Goal: Information Seeking & Learning: Learn about a topic

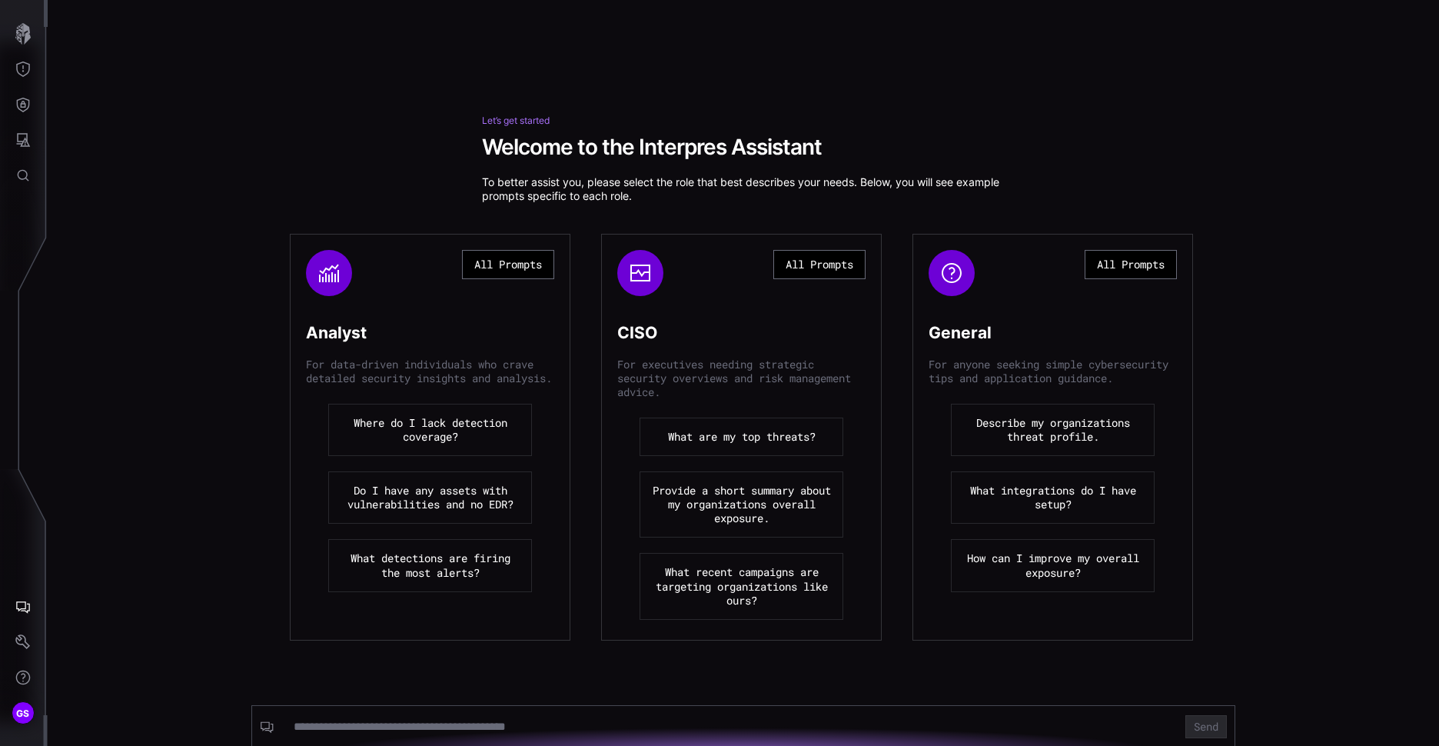
scroll to position [26, 0]
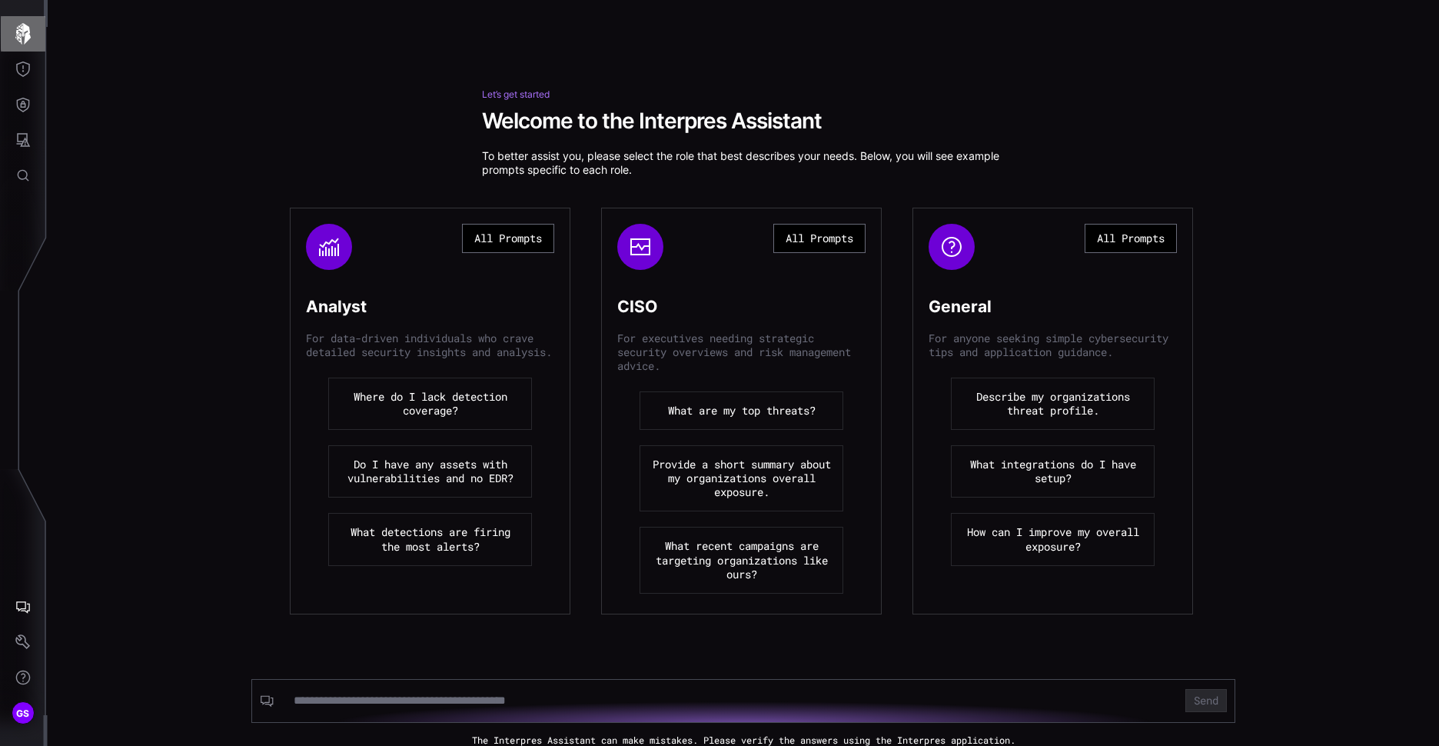
click at [32, 32] on icon "button" at bounding box center [23, 34] width 22 height 22
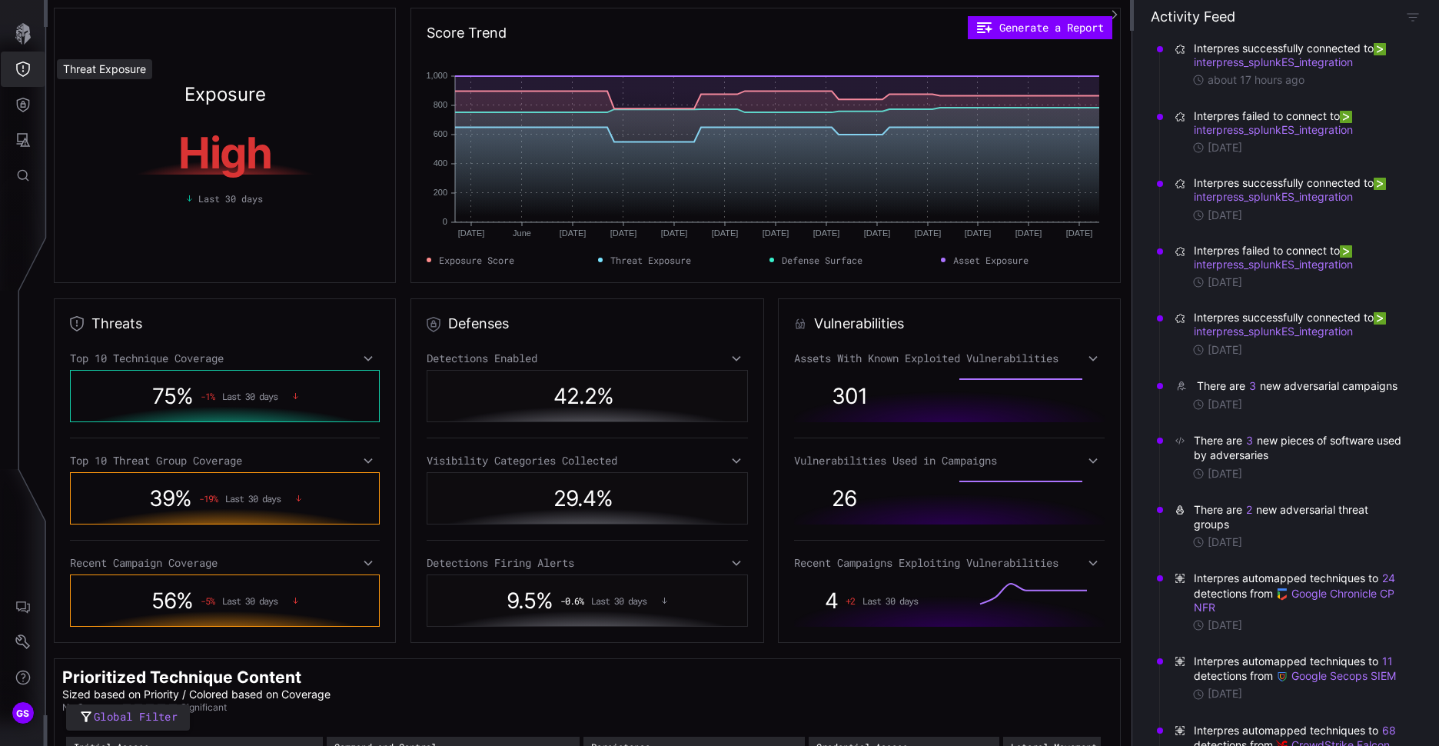
click at [22, 78] on button "Threat Exposure" at bounding box center [23, 69] width 45 height 35
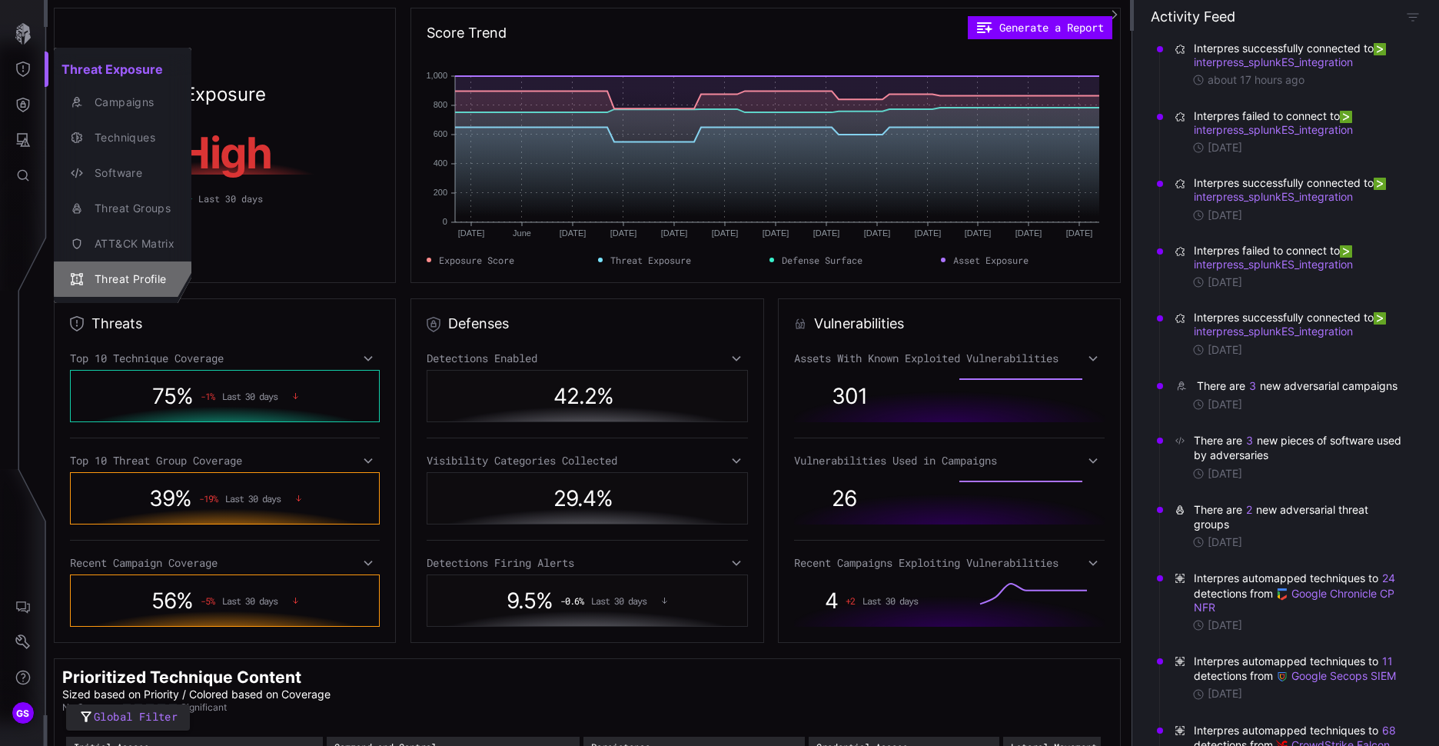
click at [133, 284] on div "Threat Profile" at bounding box center [131, 279] width 88 height 19
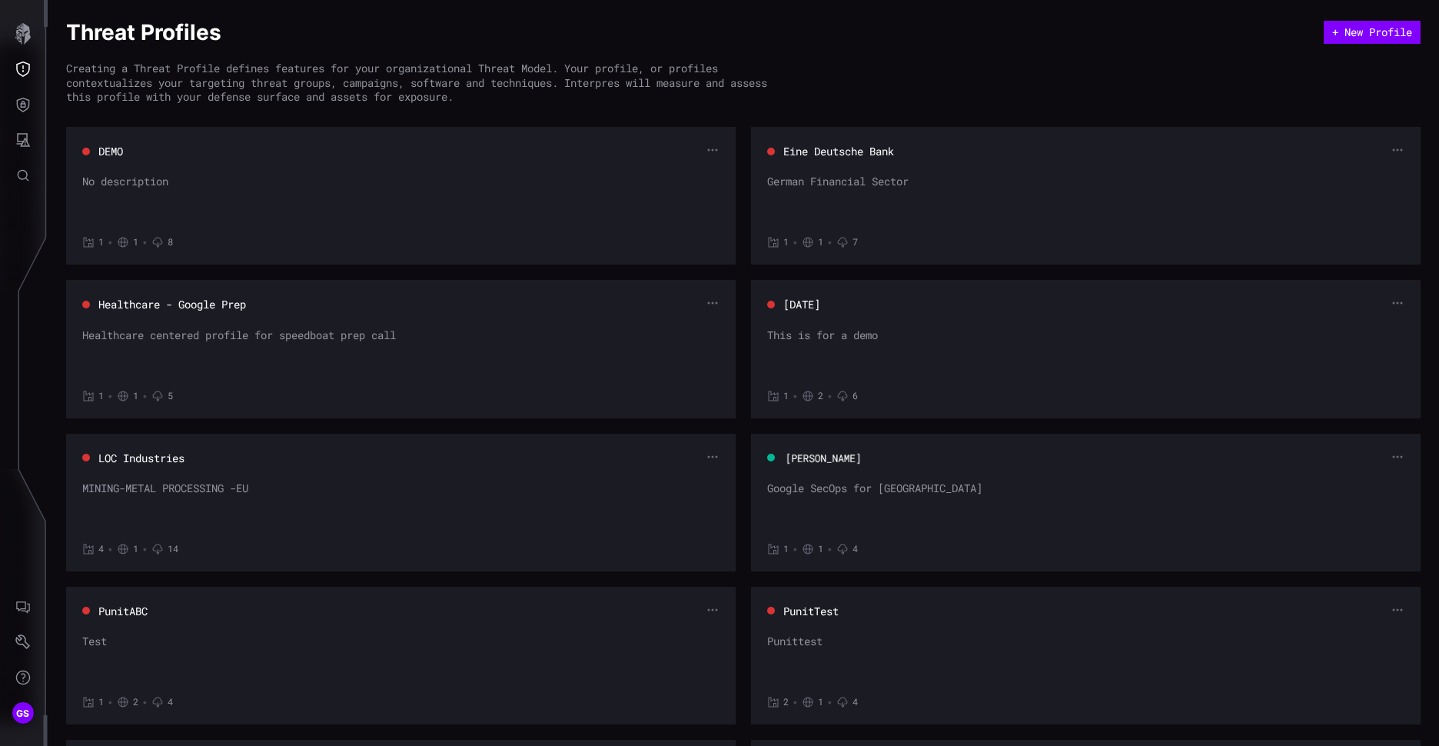
click at [833, 463] on button "[PERSON_NAME]" at bounding box center [824, 457] width 78 height 15
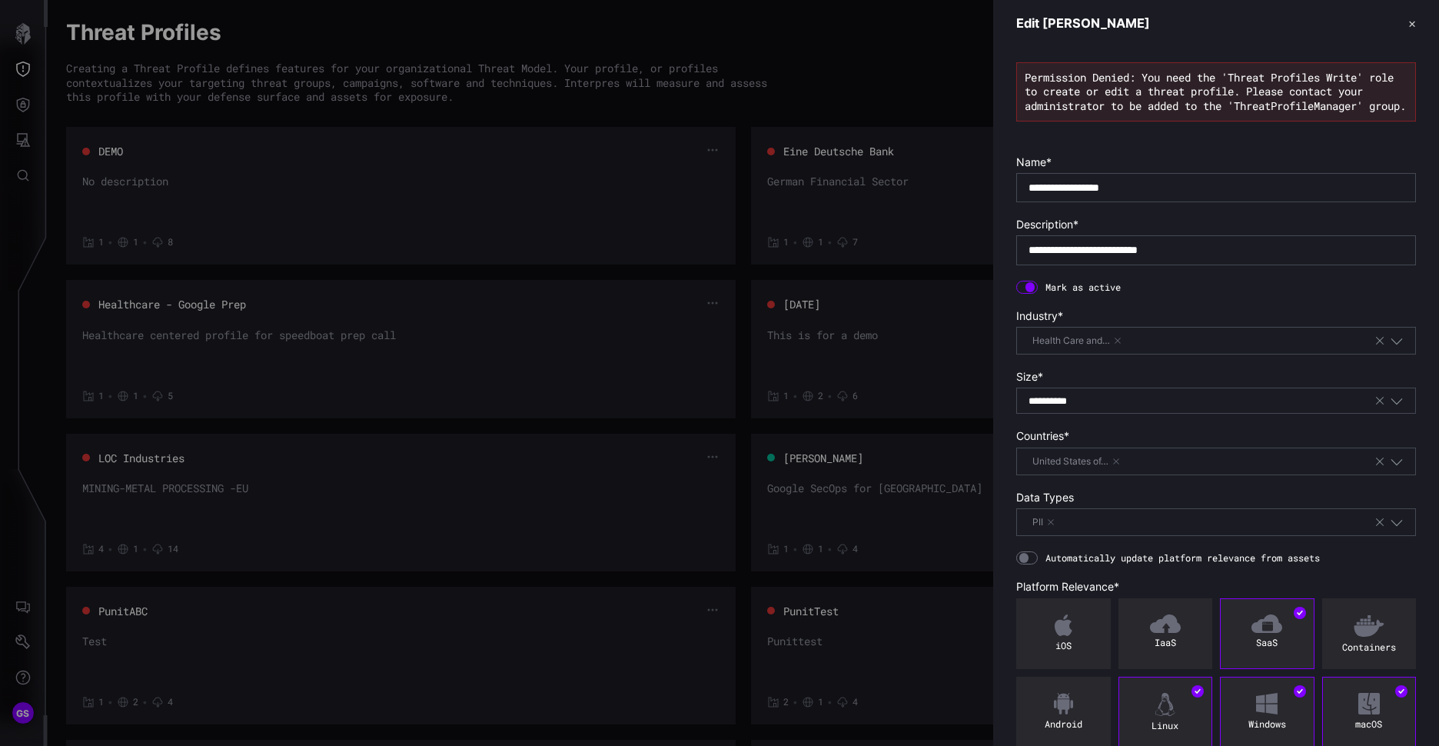
click at [1408, 31] on button "✕" at bounding box center [1412, 23] width 8 height 16
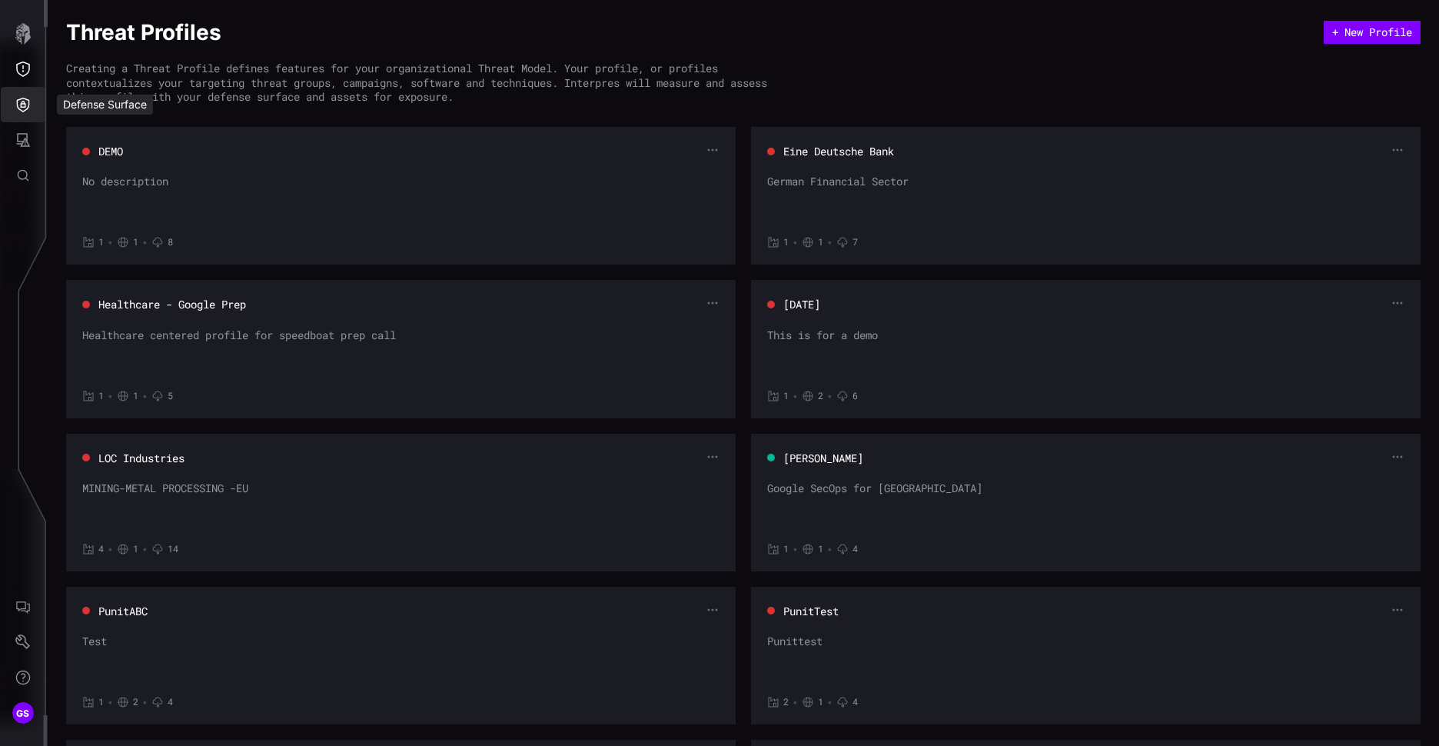
click at [22, 105] on icon "Defense Surface" at bounding box center [22, 104] width 15 height 15
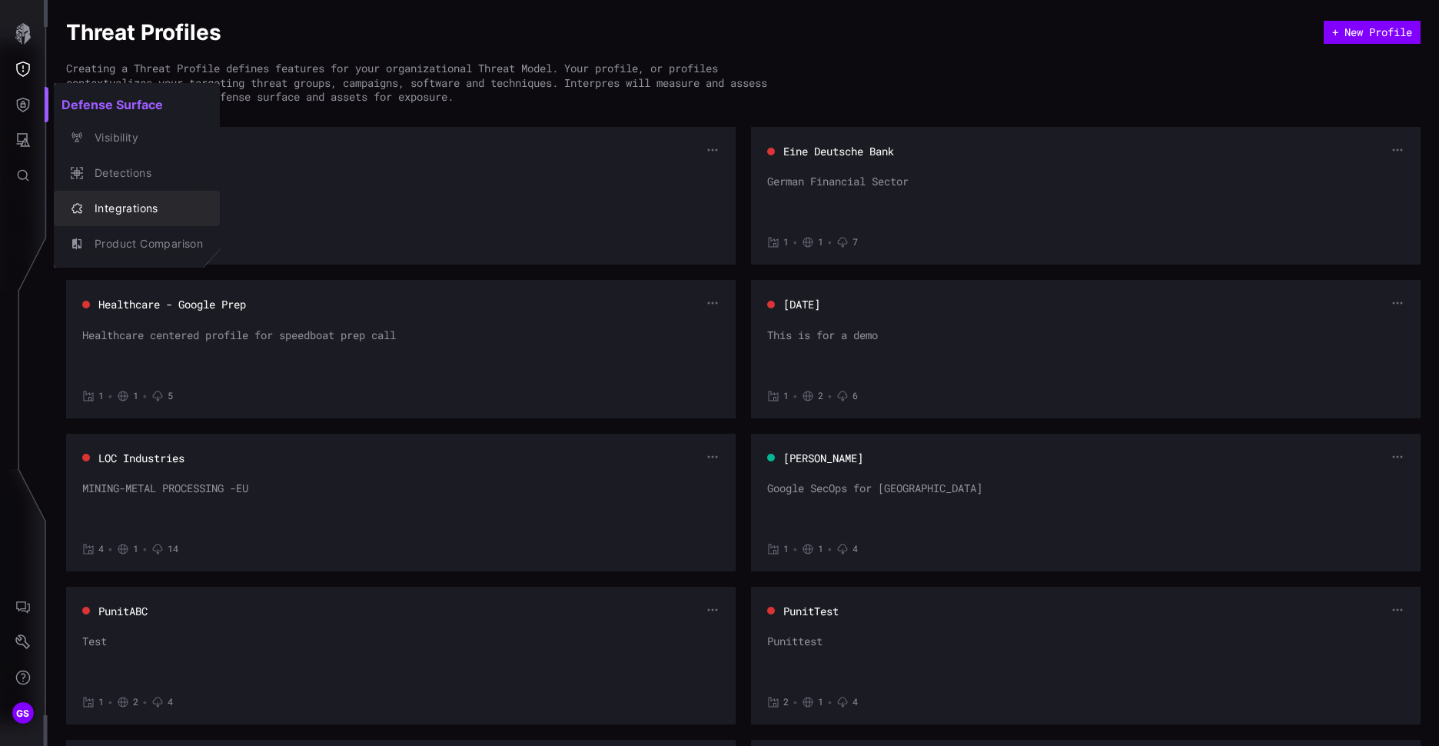
click at [118, 201] on div "Integrations" at bounding box center [145, 208] width 116 height 19
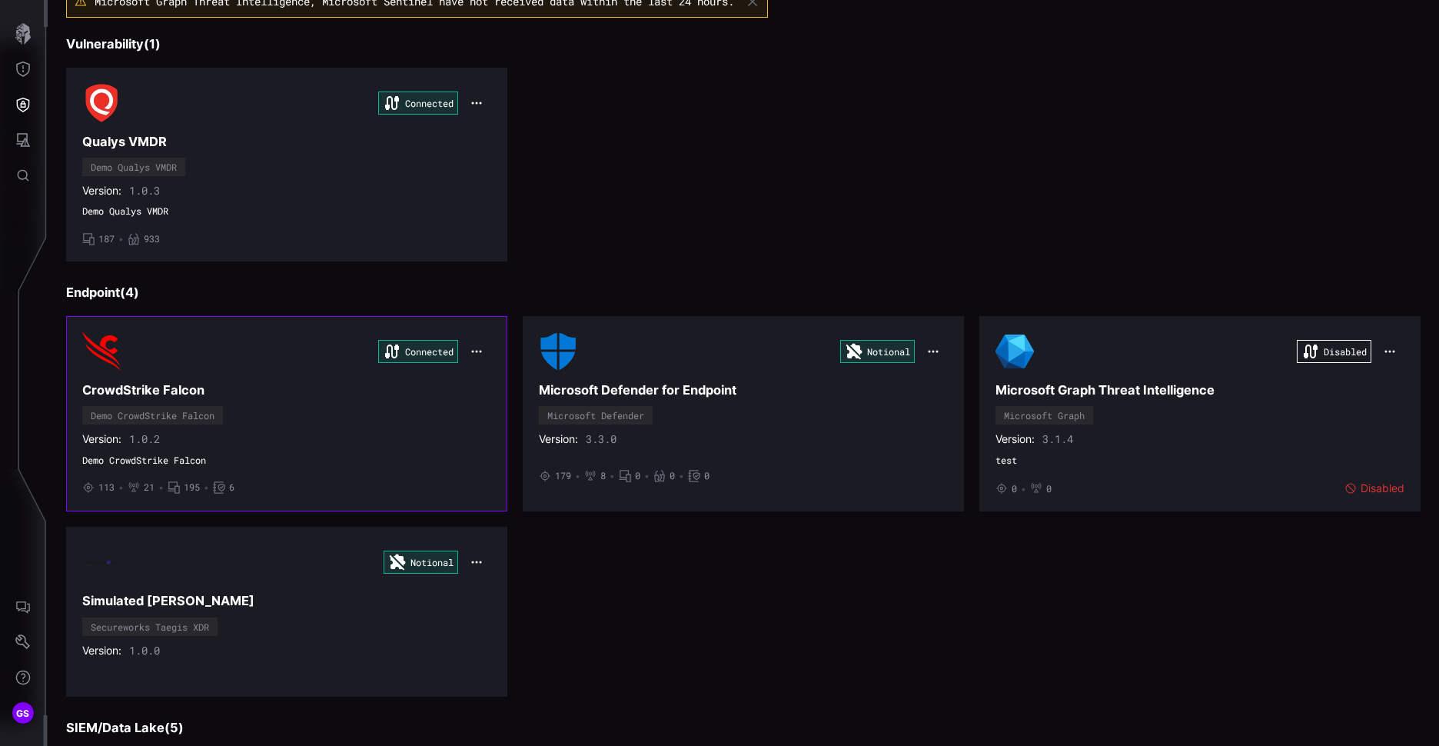
scroll to position [154, 0]
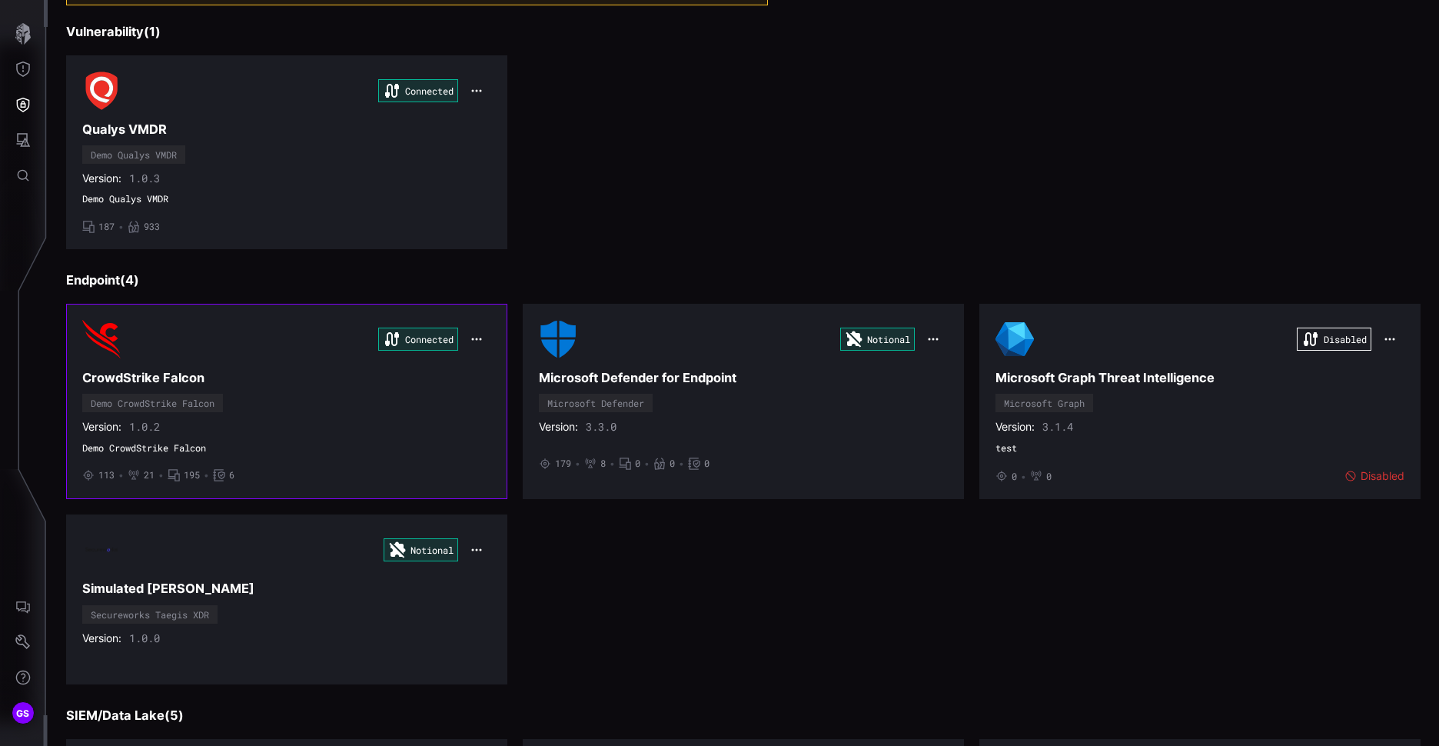
click at [188, 377] on h3 "CrowdStrike Falcon" at bounding box center [286, 378] width 409 height 16
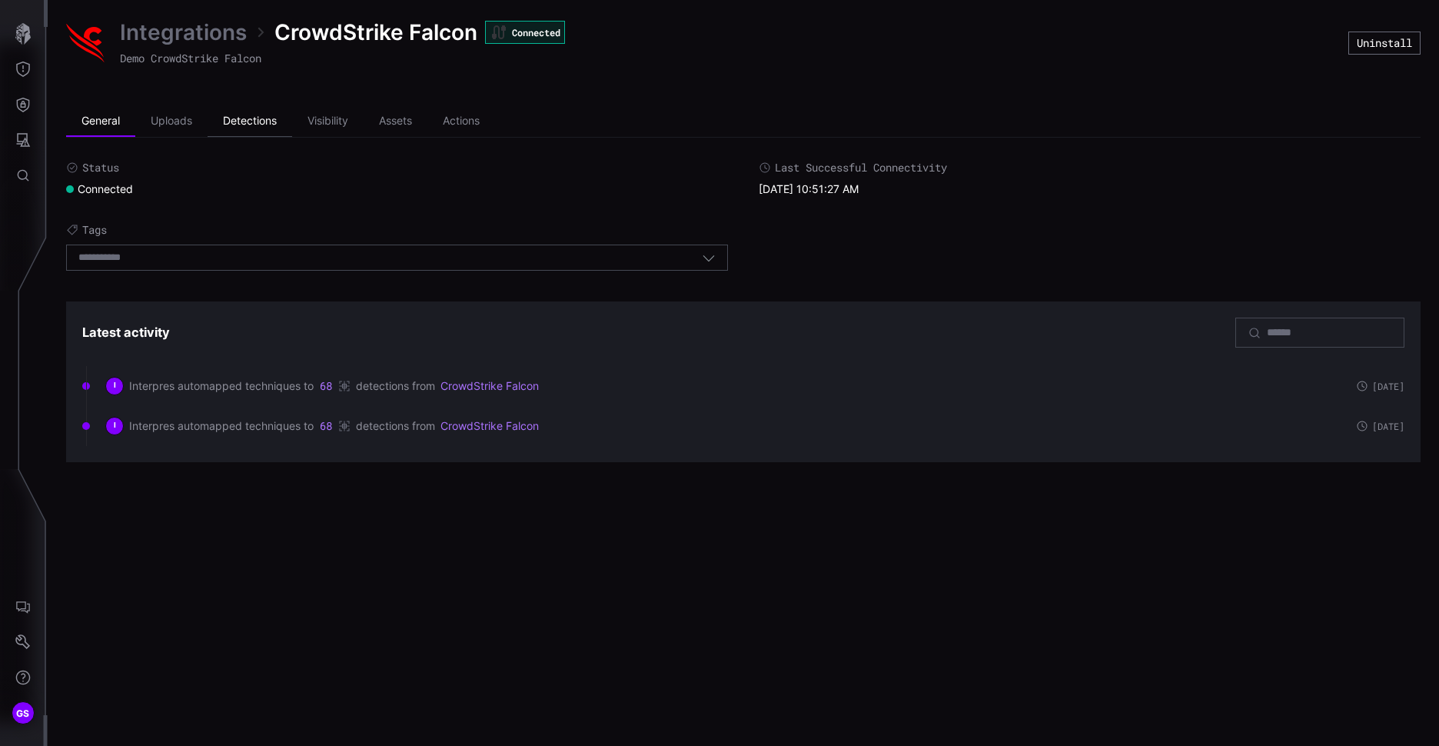
click at [253, 128] on li "Detections" at bounding box center [250, 121] width 85 height 31
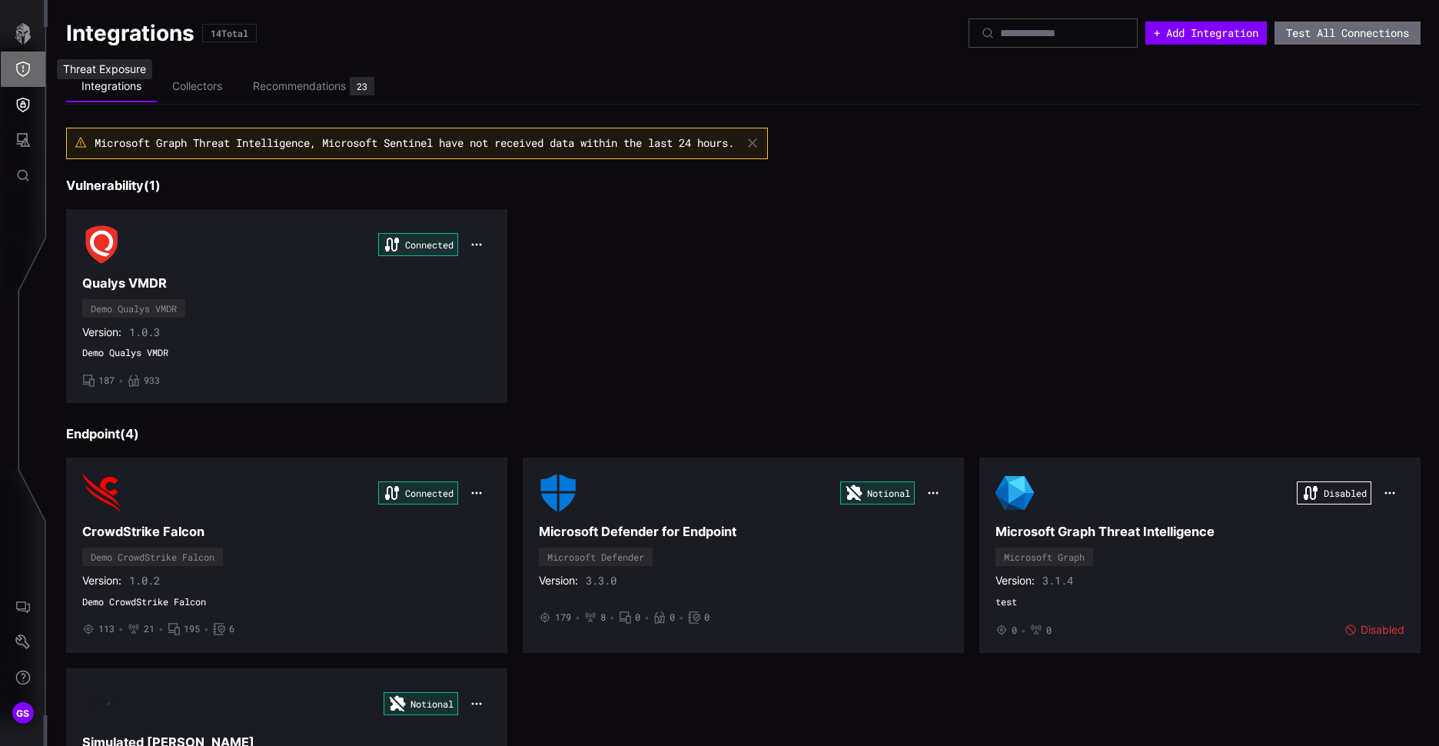
click at [23, 79] on button "Threat Exposure" at bounding box center [23, 69] width 45 height 35
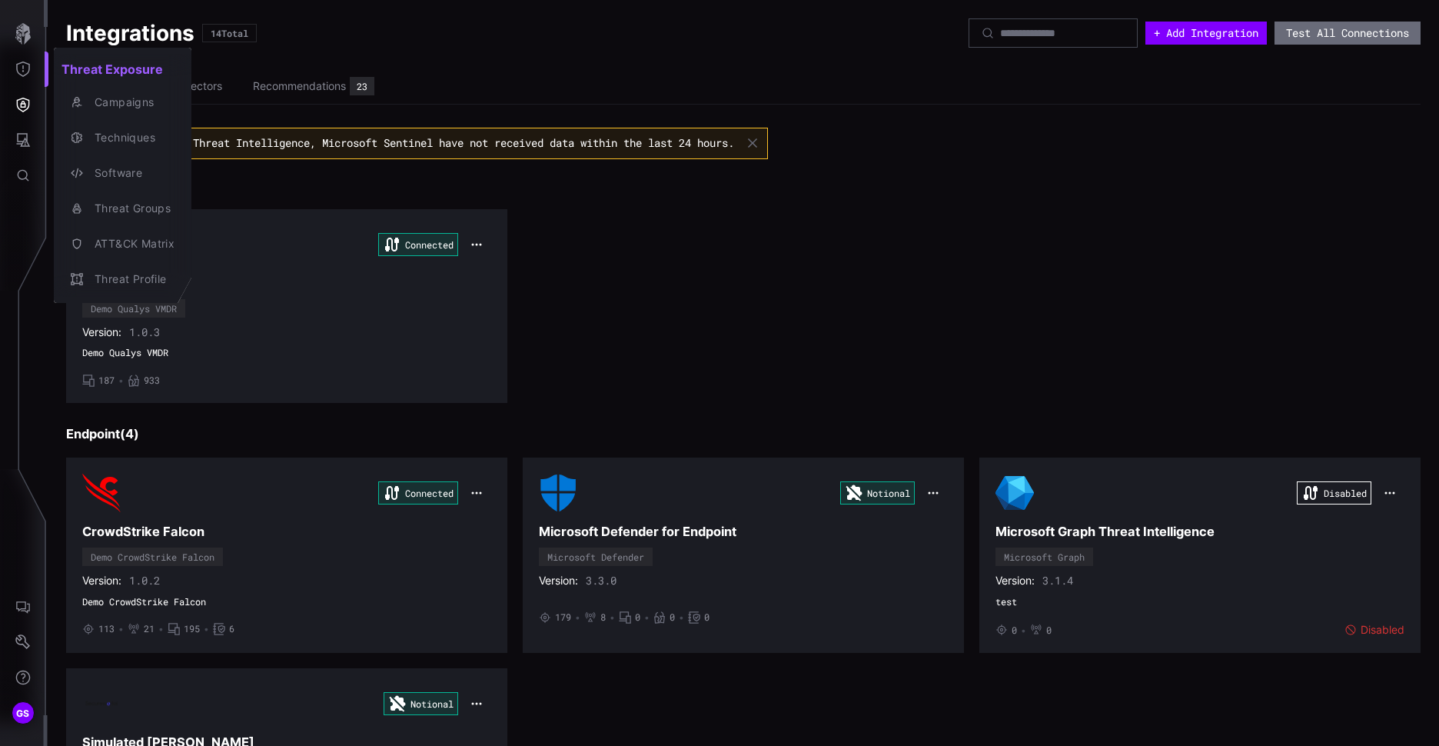
click at [792, 292] on div at bounding box center [719, 373] width 1439 height 746
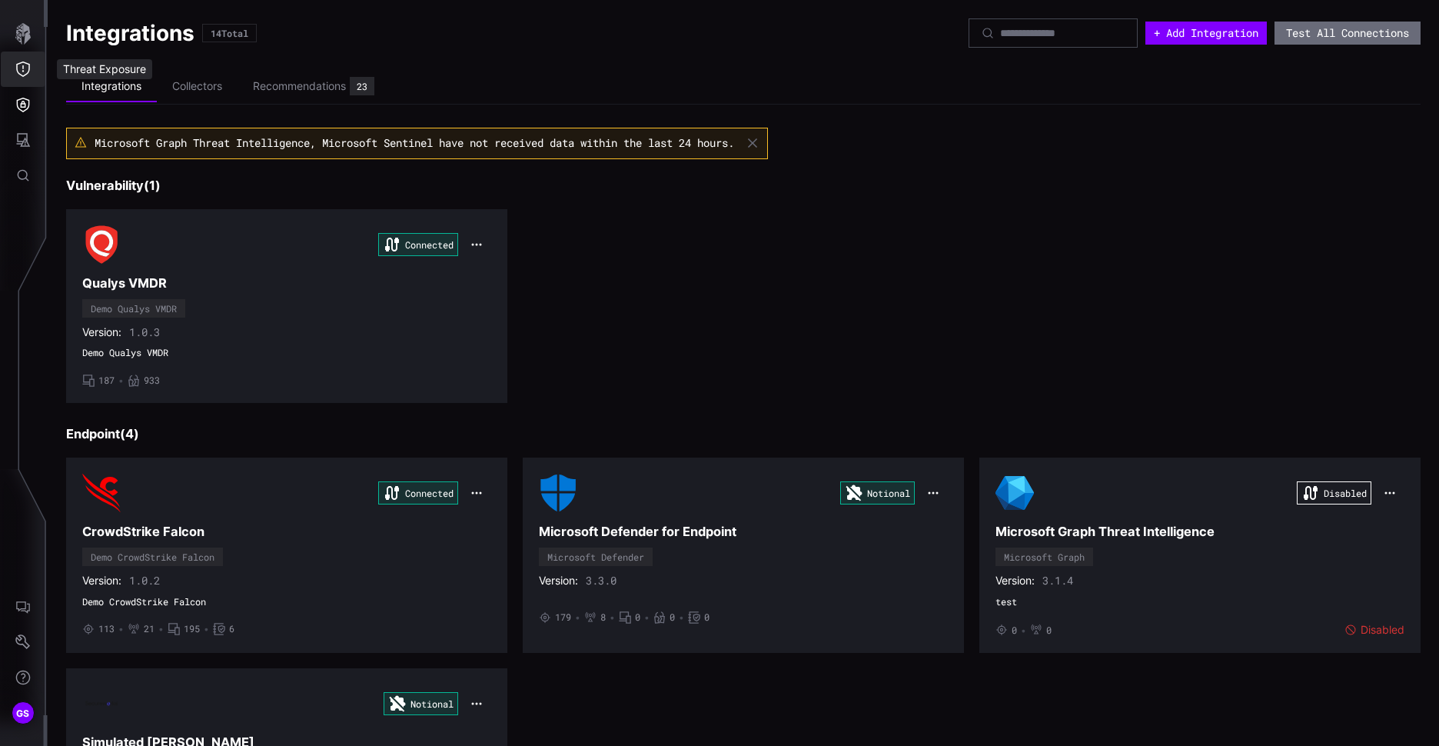
click at [18, 61] on button "Threat Exposure" at bounding box center [23, 69] width 45 height 35
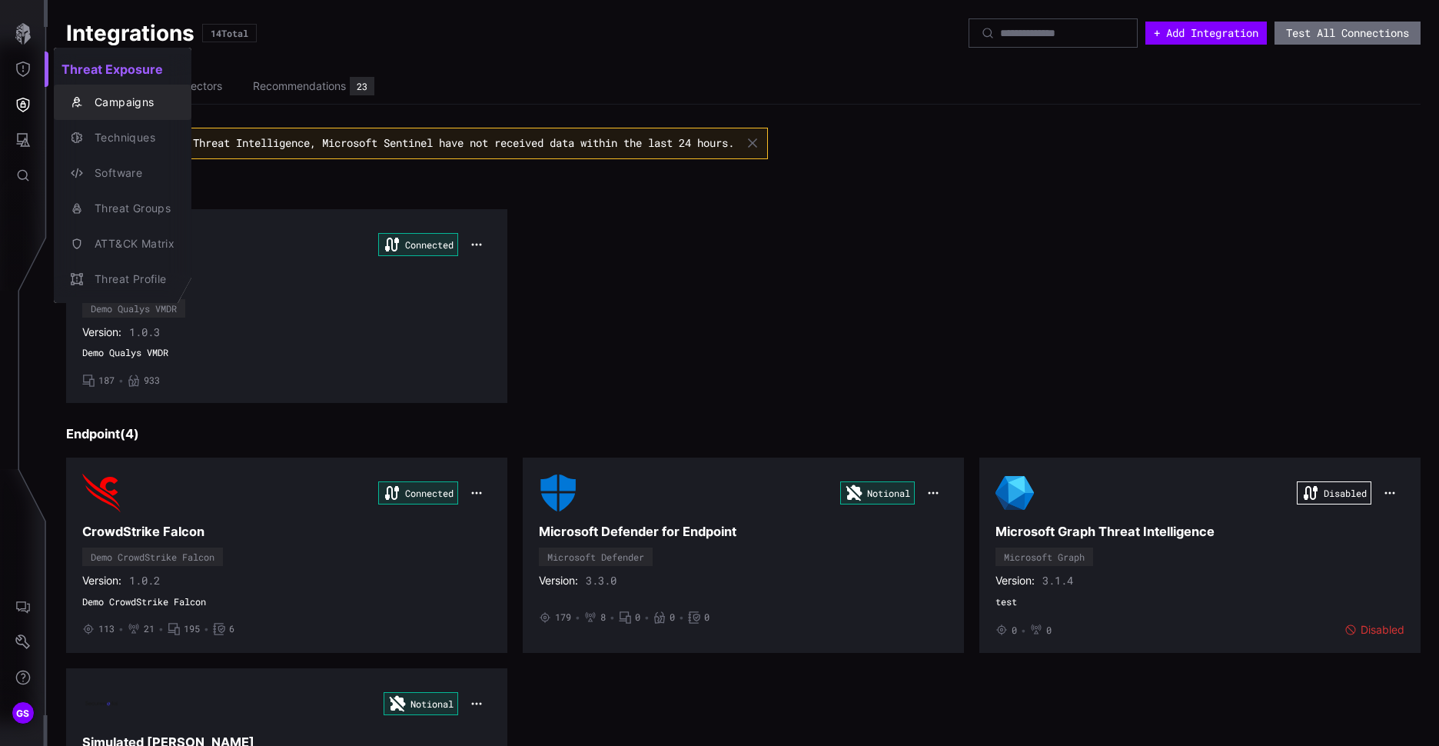
click at [102, 111] on div "Campaigns" at bounding box center [131, 102] width 88 height 19
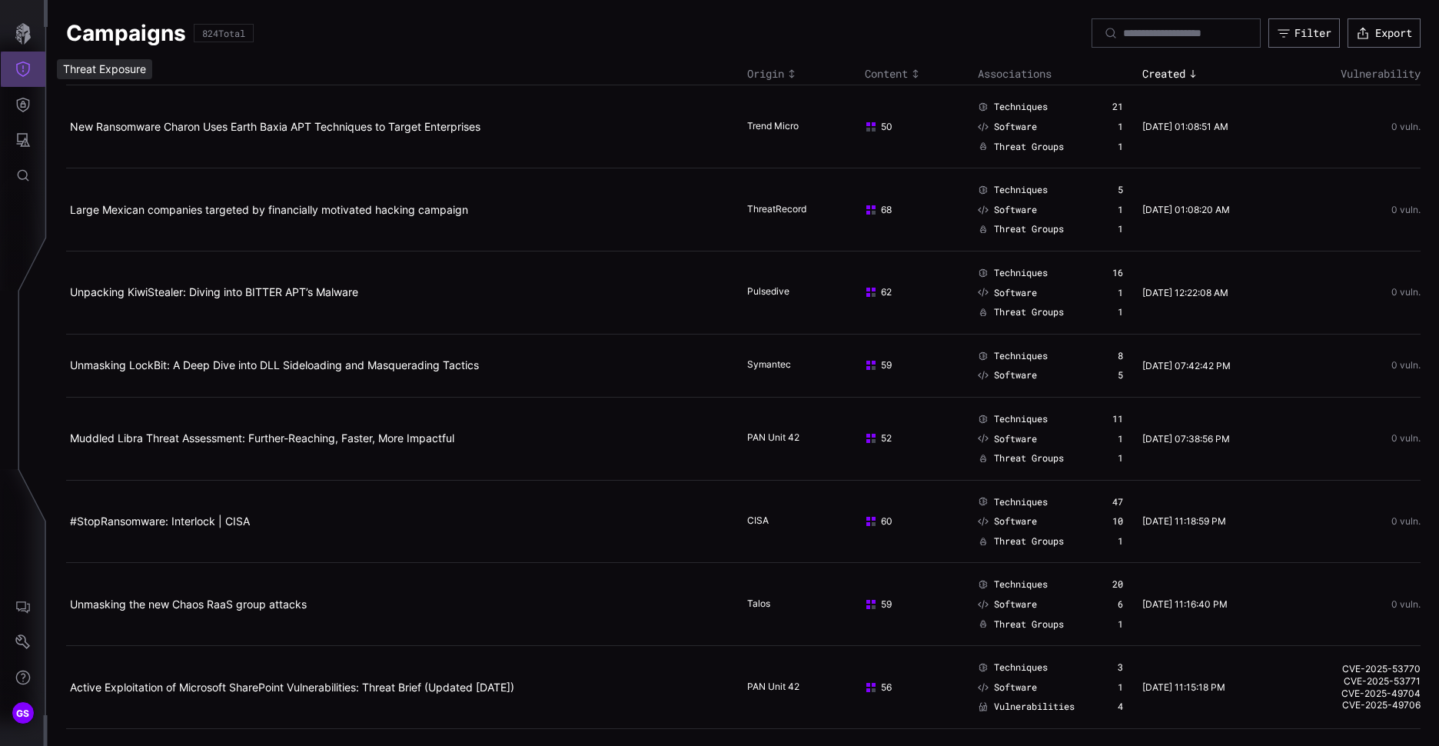
click at [28, 61] on button "Threat Exposure" at bounding box center [23, 69] width 45 height 35
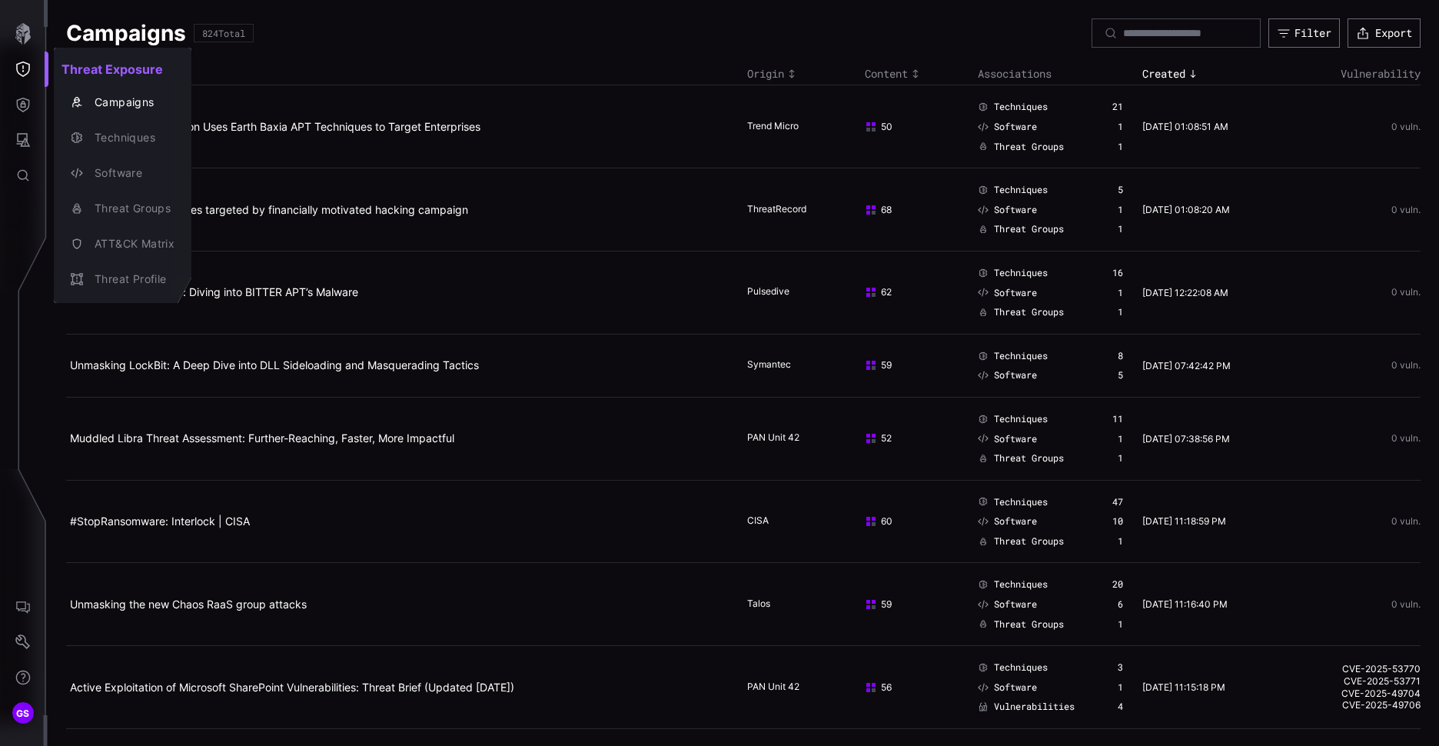
click at [696, 183] on div at bounding box center [719, 373] width 1439 height 746
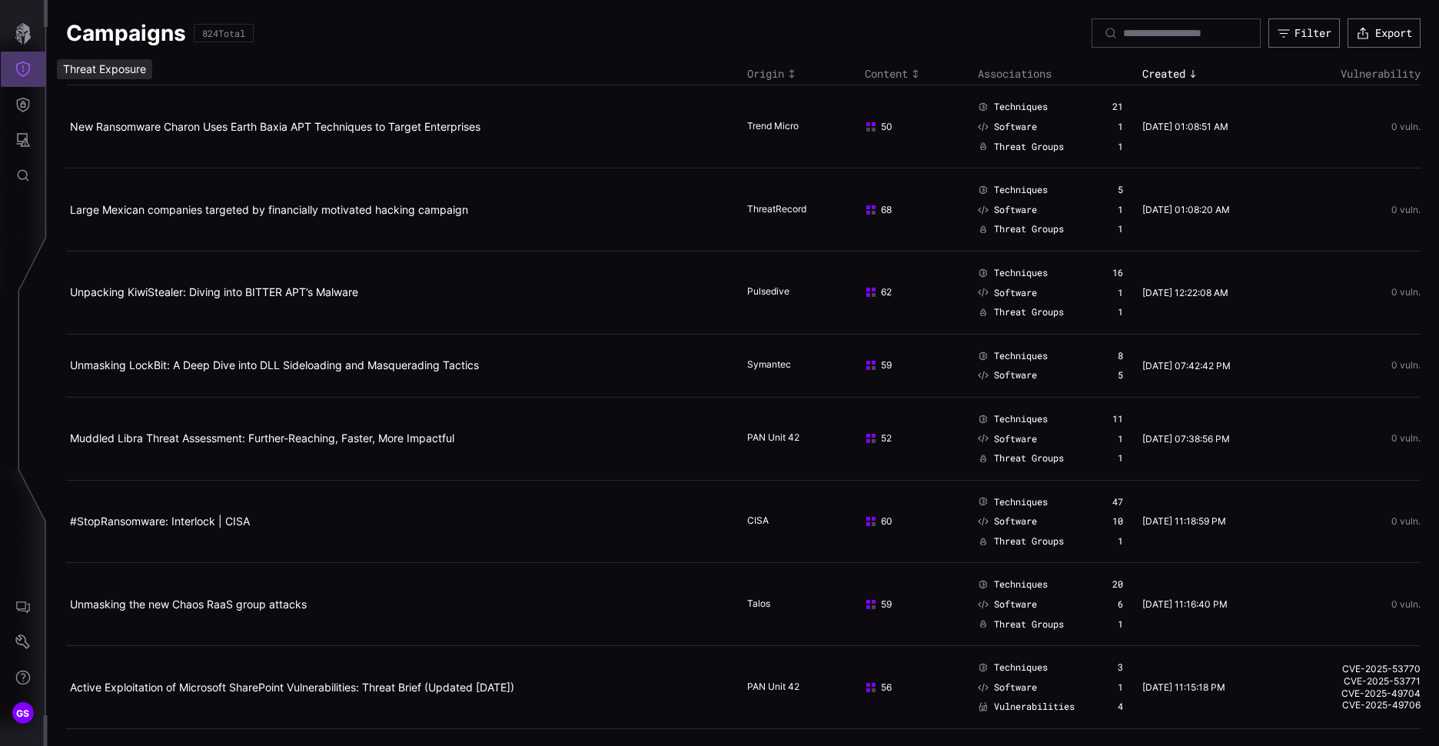
click at [22, 70] on icon "Threat Exposure" at bounding box center [22, 69] width 15 height 15
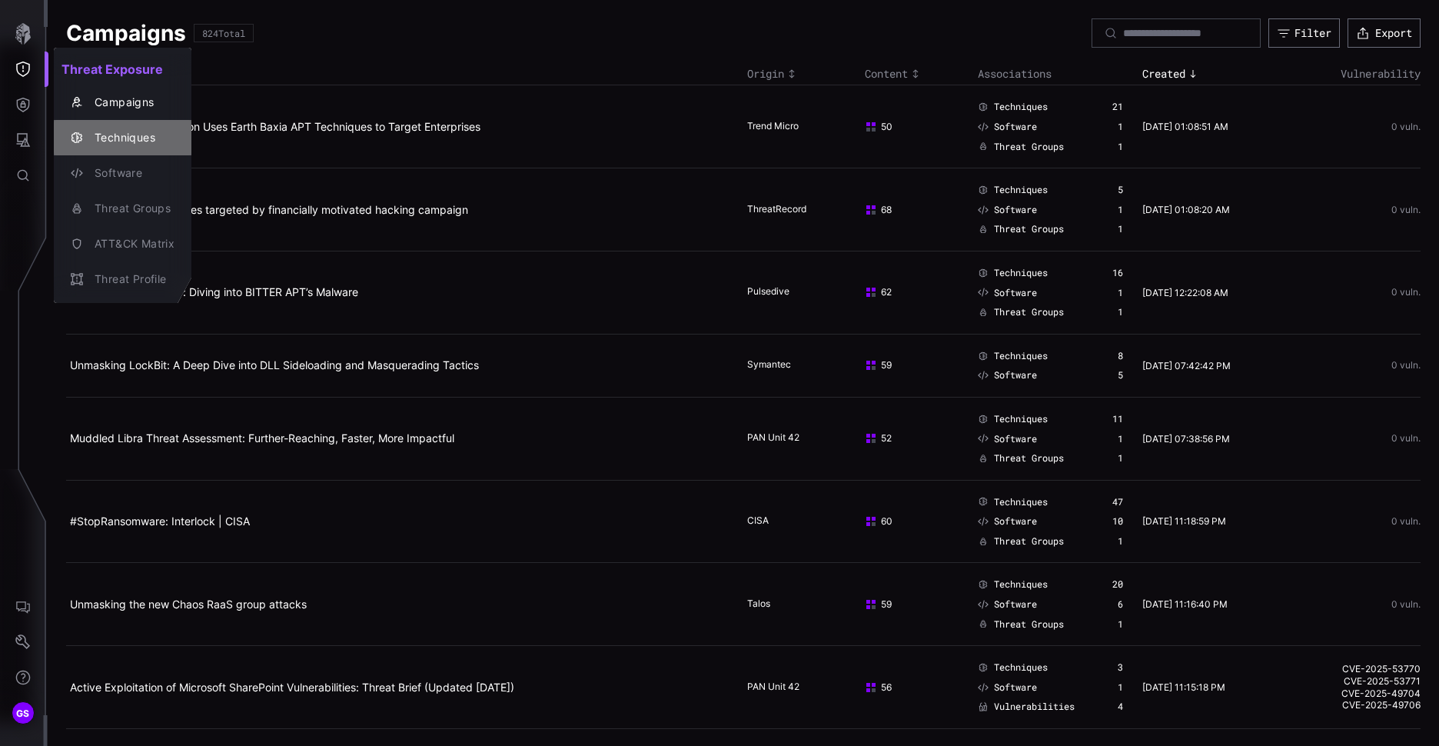
click at [125, 137] on div "Techniques" at bounding box center [131, 137] width 88 height 19
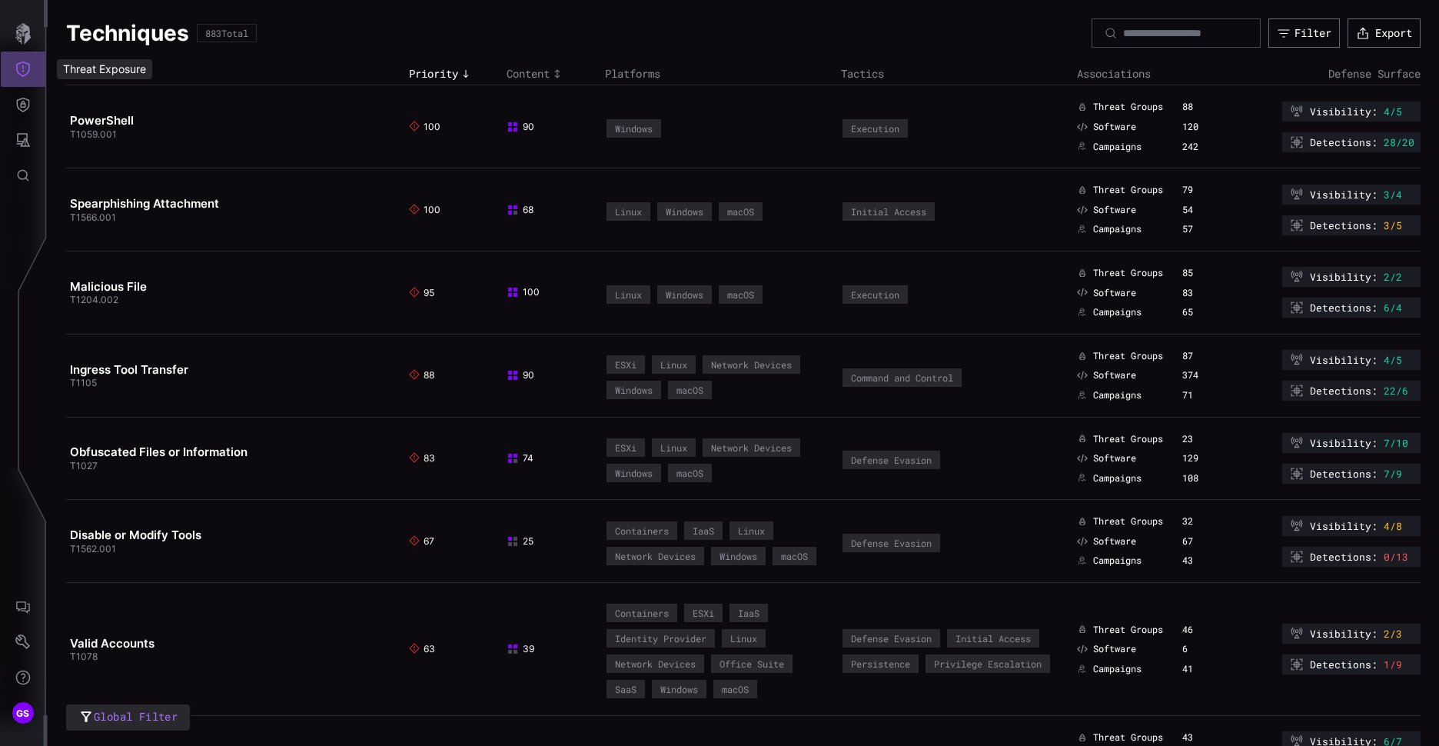
click at [25, 71] on icon "Threat Exposure" at bounding box center [22, 69] width 15 height 15
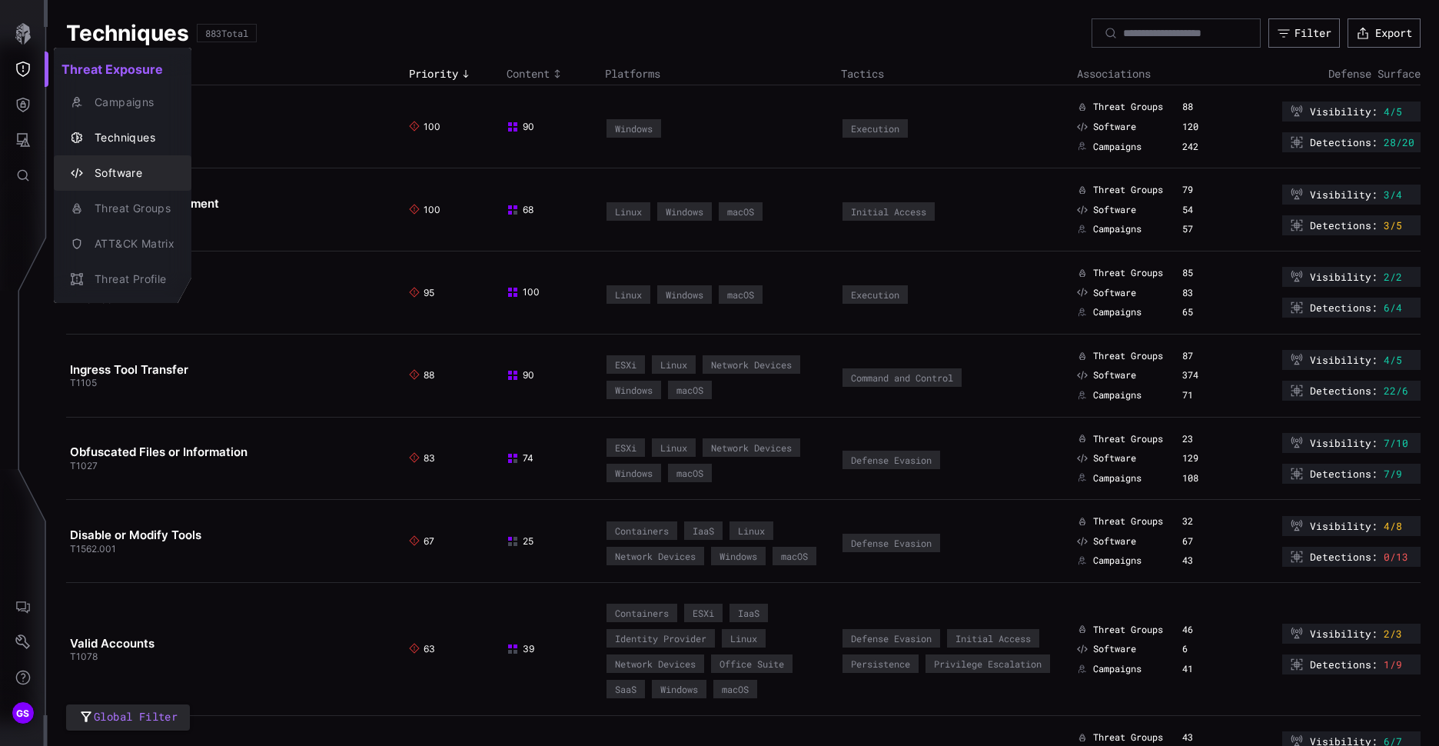
click at [138, 183] on div "Software" at bounding box center [122, 173] width 125 height 22
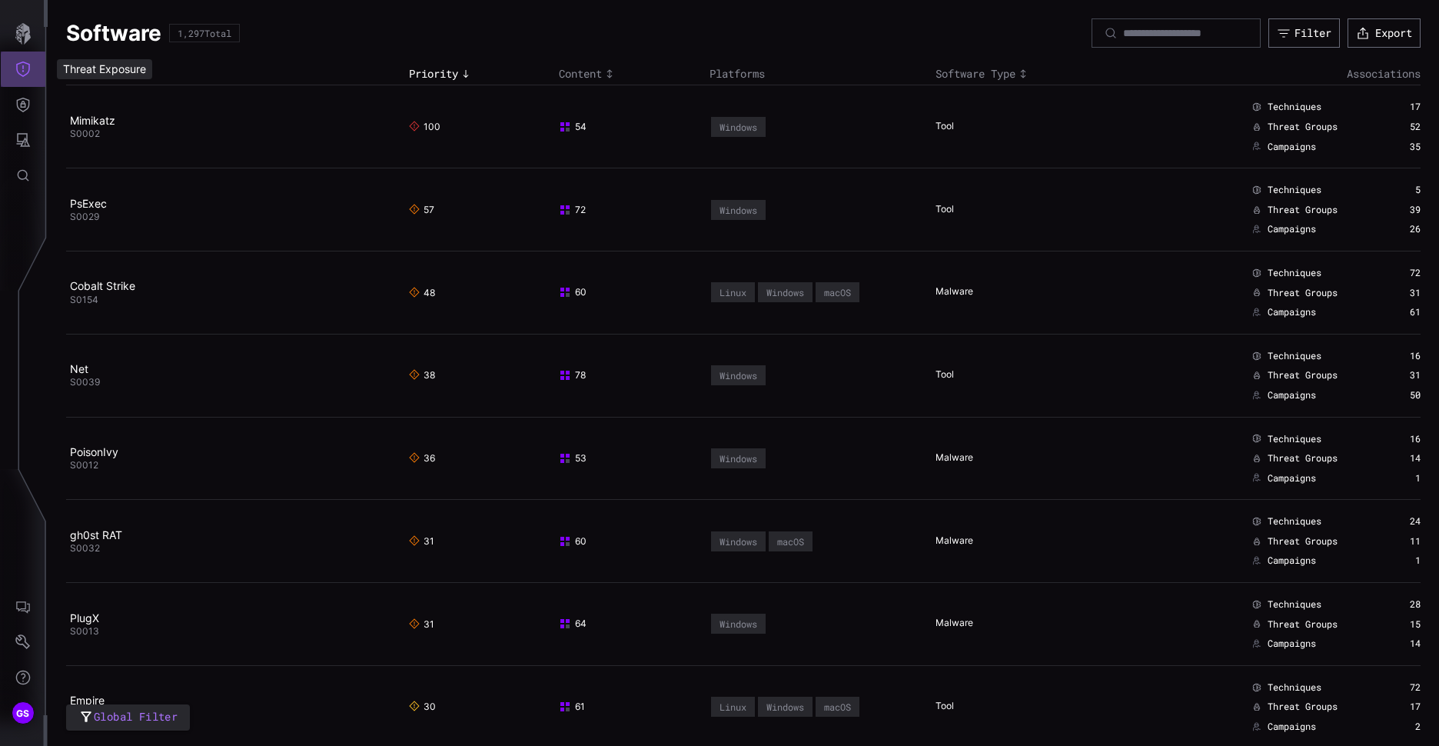
click at [26, 76] on icon "Threat Exposure" at bounding box center [22, 69] width 15 height 15
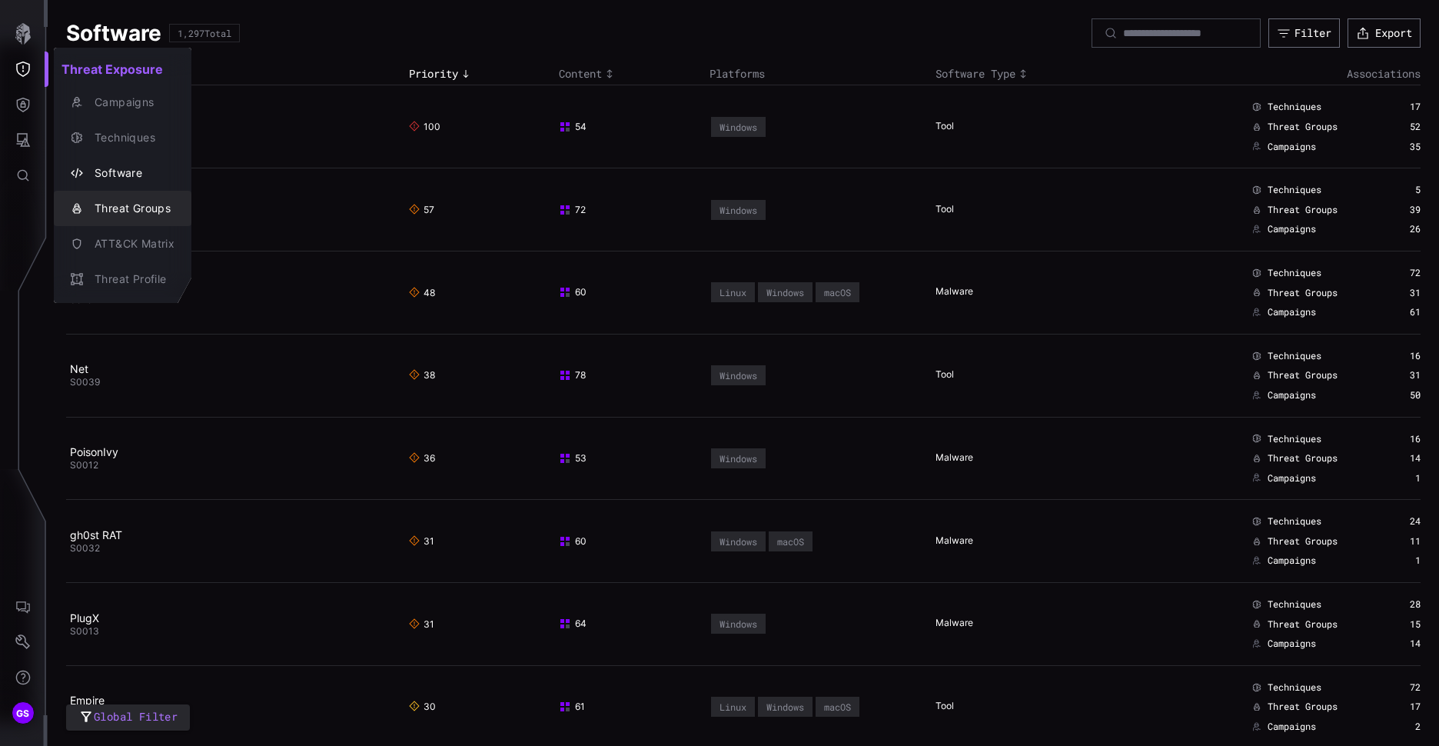
click at [130, 206] on div "Threat Groups" at bounding box center [131, 208] width 88 height 19
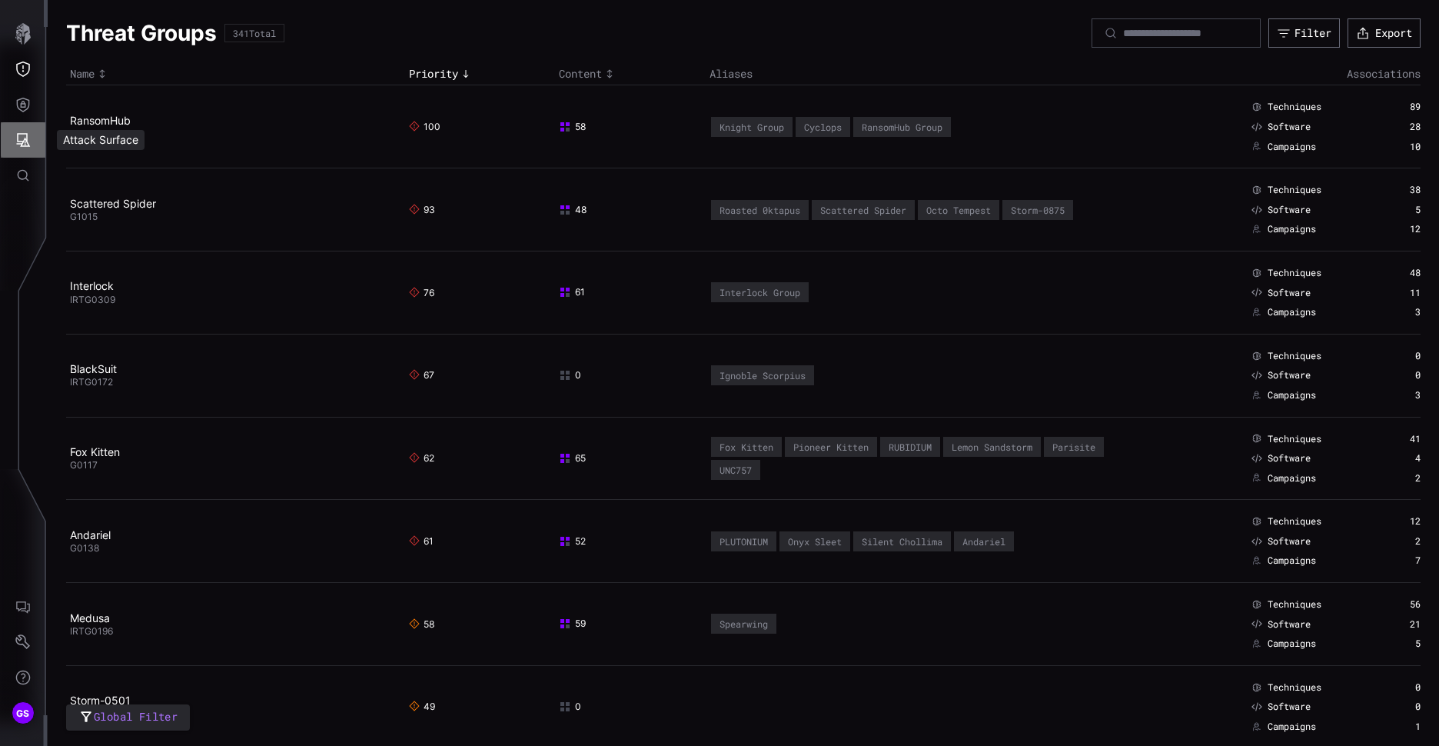
click at [24, 138] on icon "Attack Surface" at bounding box center [22, 139] width 15 height 15
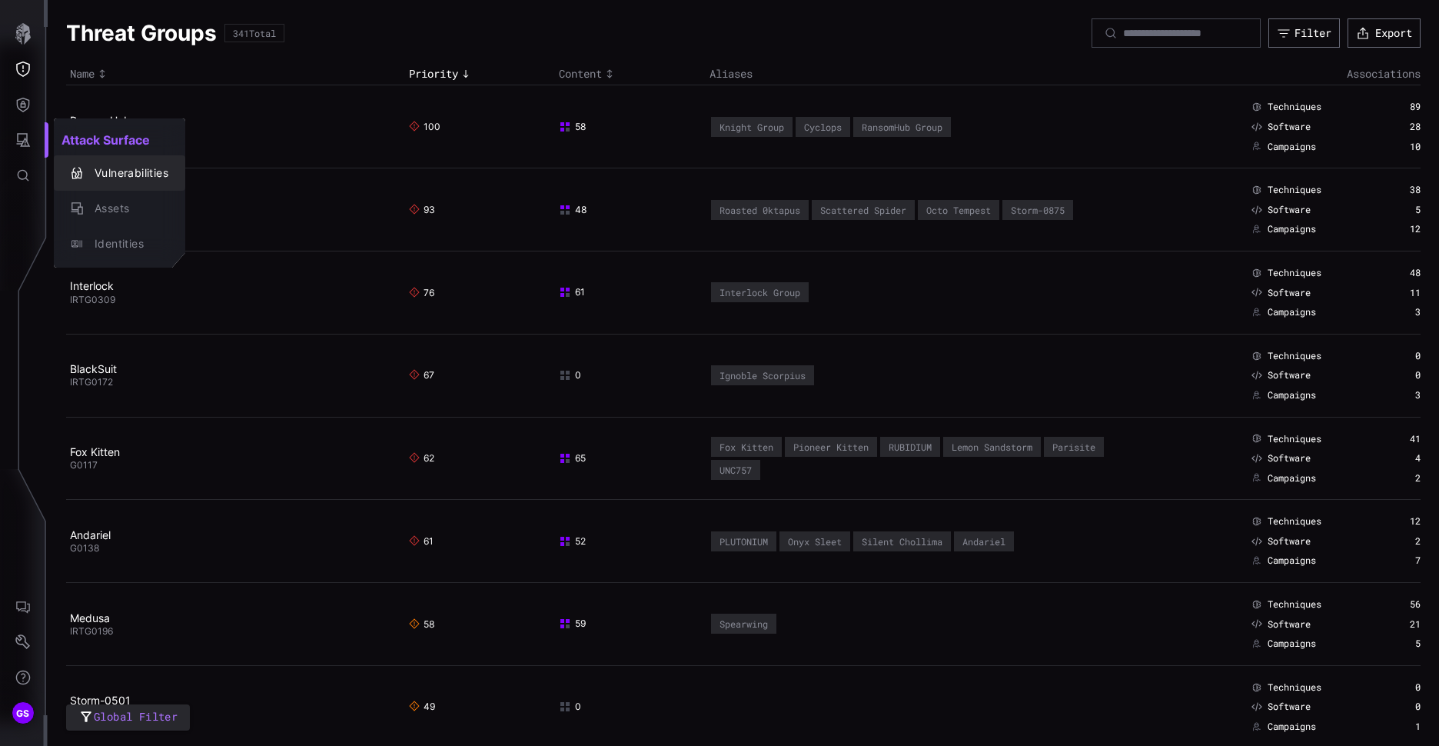
click at [121, 178] on div "Vulnerabilities" at bounding box center [127, 173] width 81 height 19
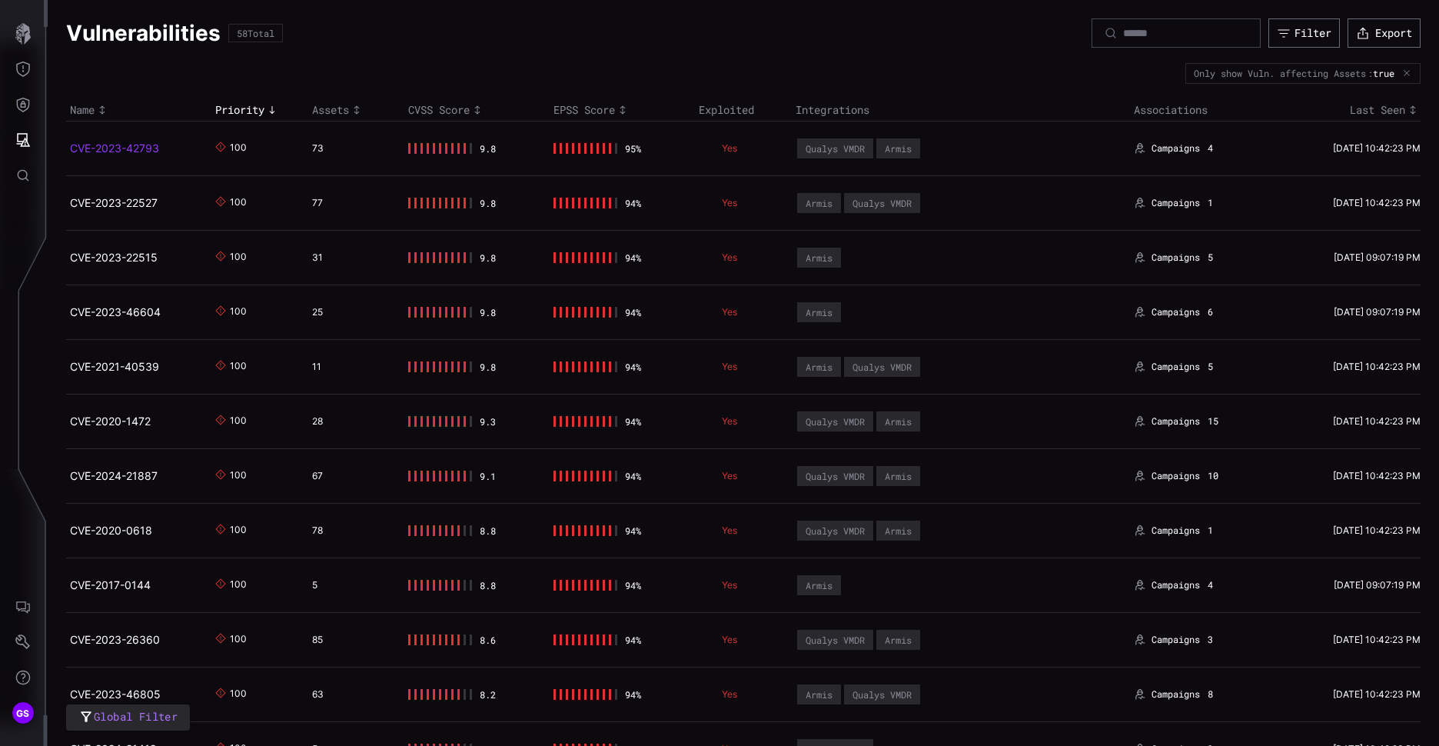
click at [107, 150] on link "CVE-2023-42793" at bounding box center [114, 147] width 89 height 13
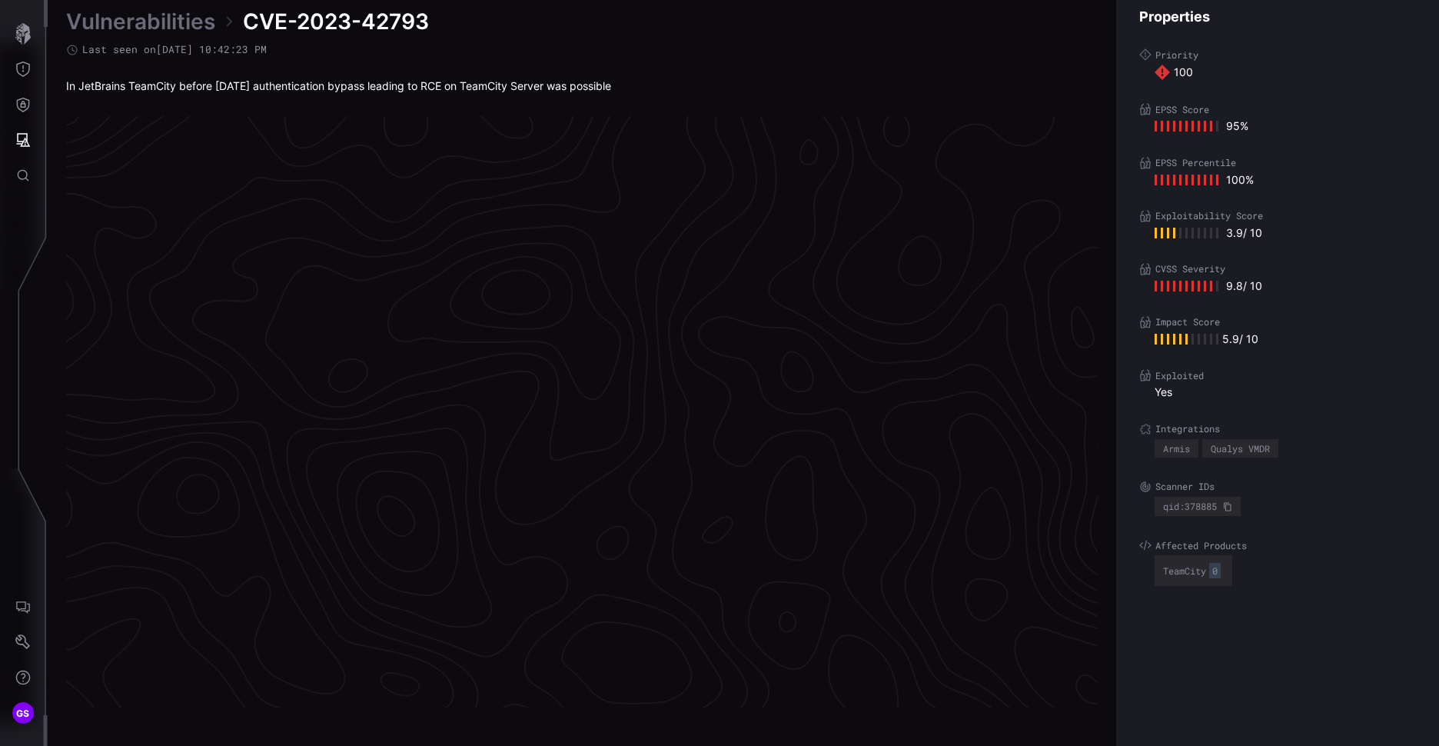
scroll to position [3170, 643]
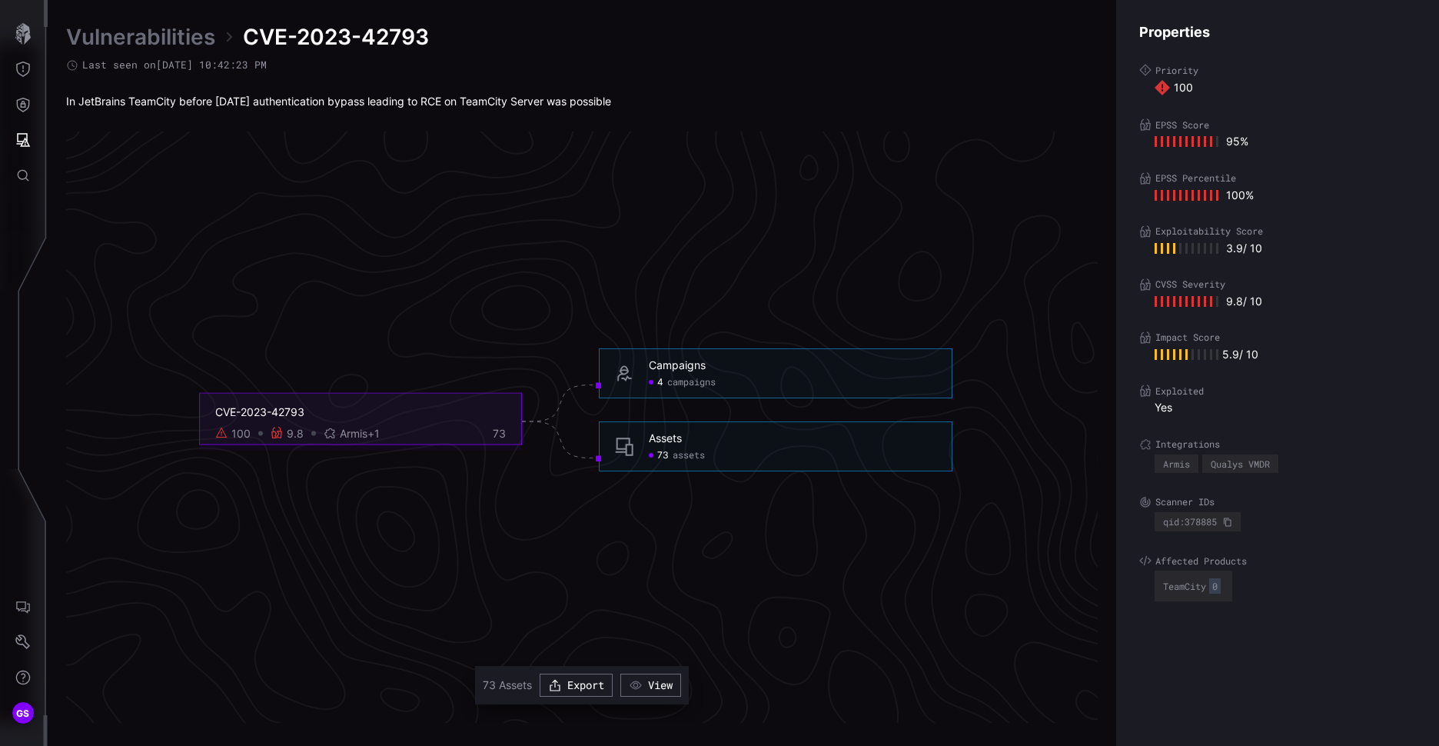
click at [696, 380] on span "campaigns" at bounding box center [691, 383] width 48 height 12
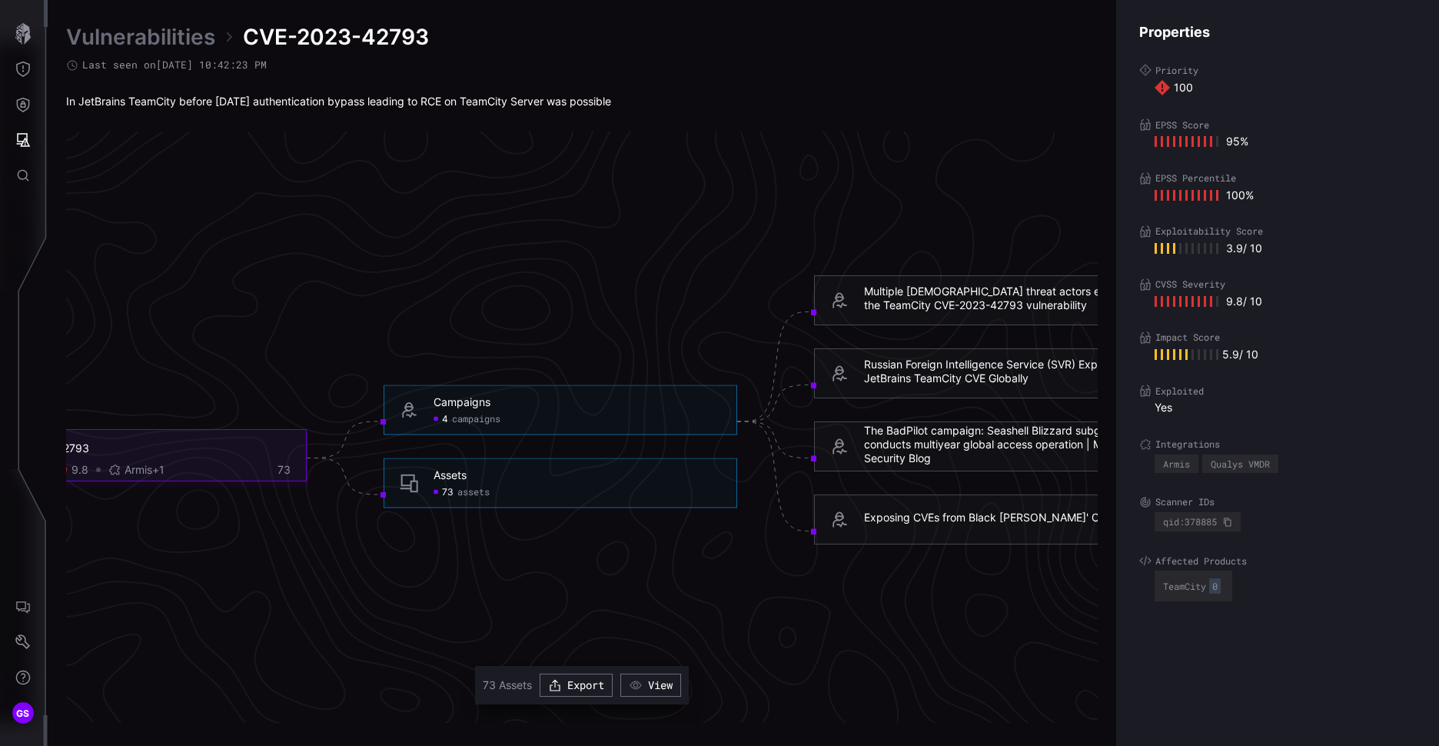
click at [469, 493] on span "assets" at bounding box center [473, 492] width 32 height 12
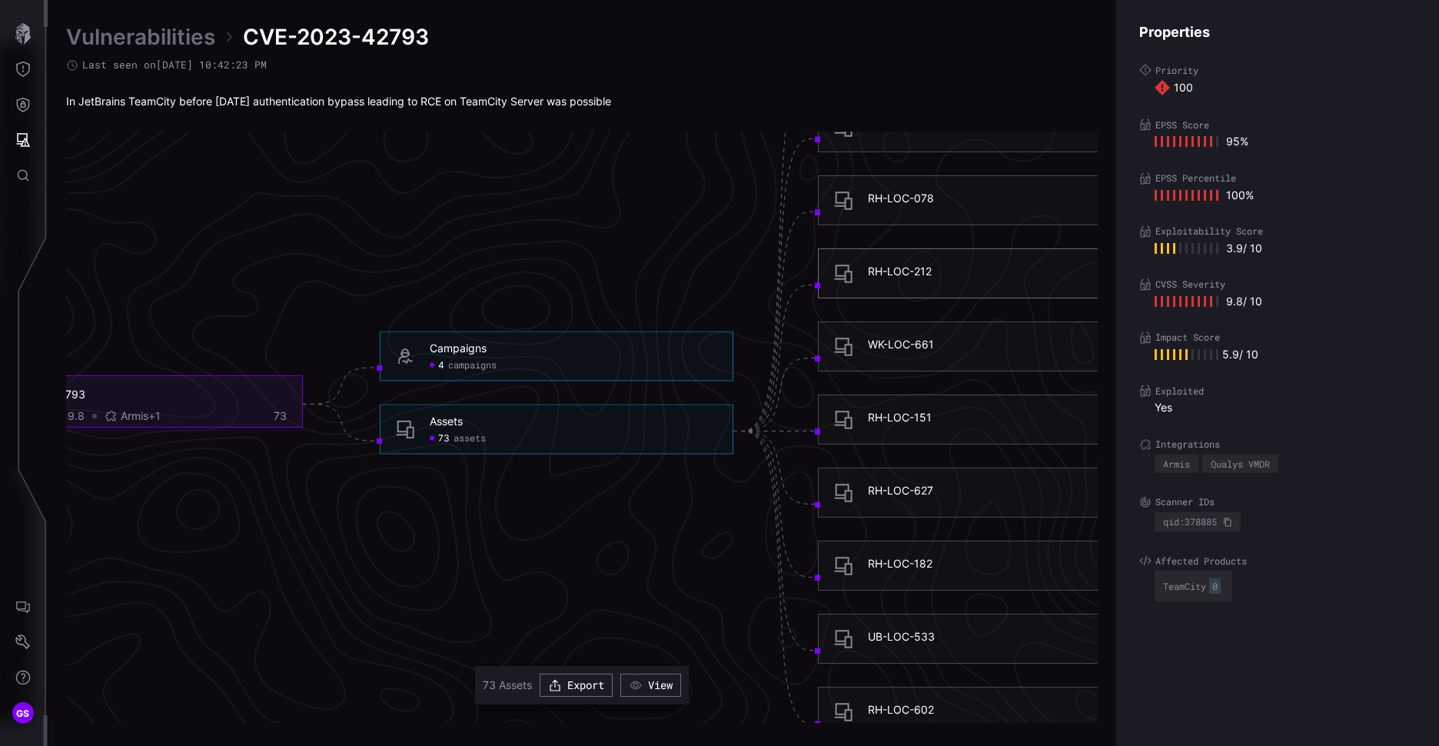
click at [914, 268] on div "RH-LOC-212" at bounding box center [900, 271] width 64 height 14
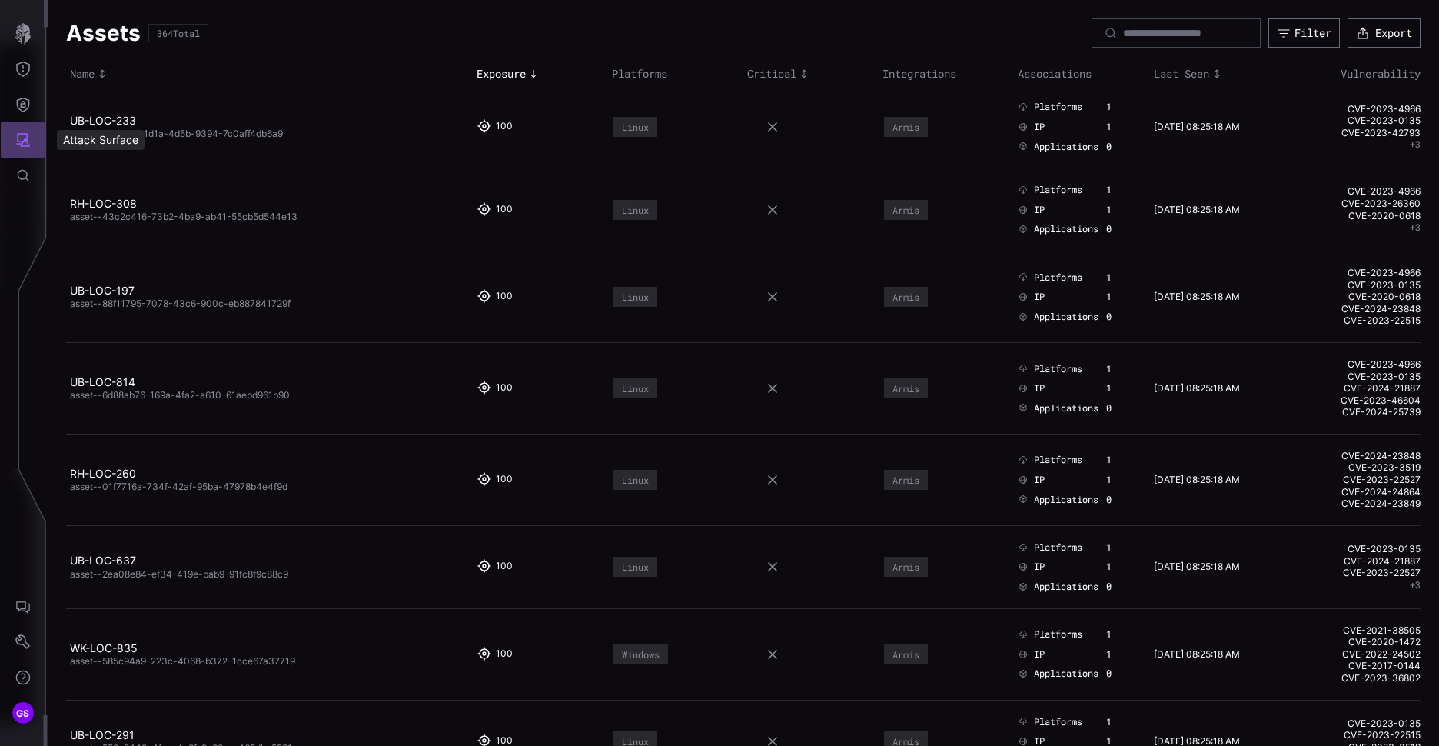
click at [23, 136] on icon "Attack Surface" at bounding box center [22, 139] width 15 height 15
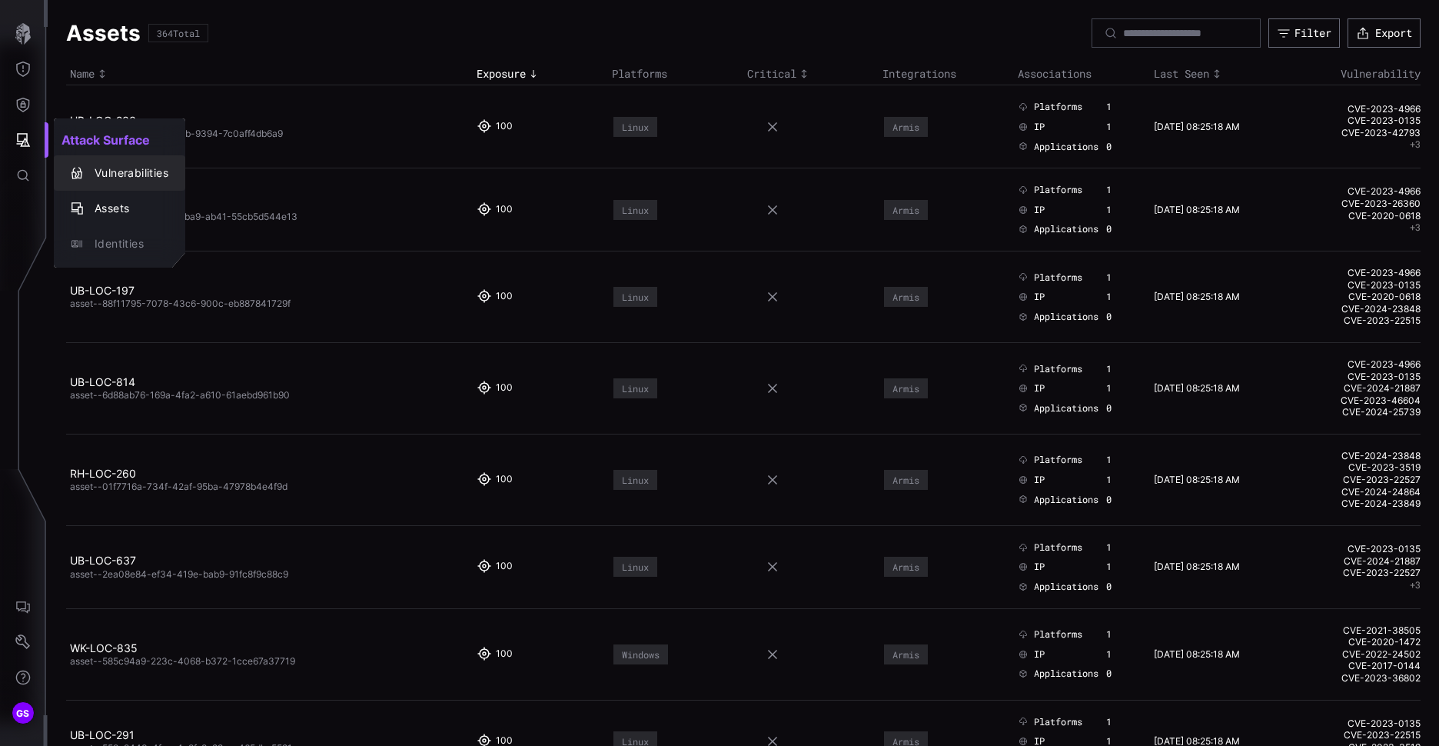
click at [104, 170] on div "Vulnerabilities" at bounding box center [127, 173] width 81 height 19
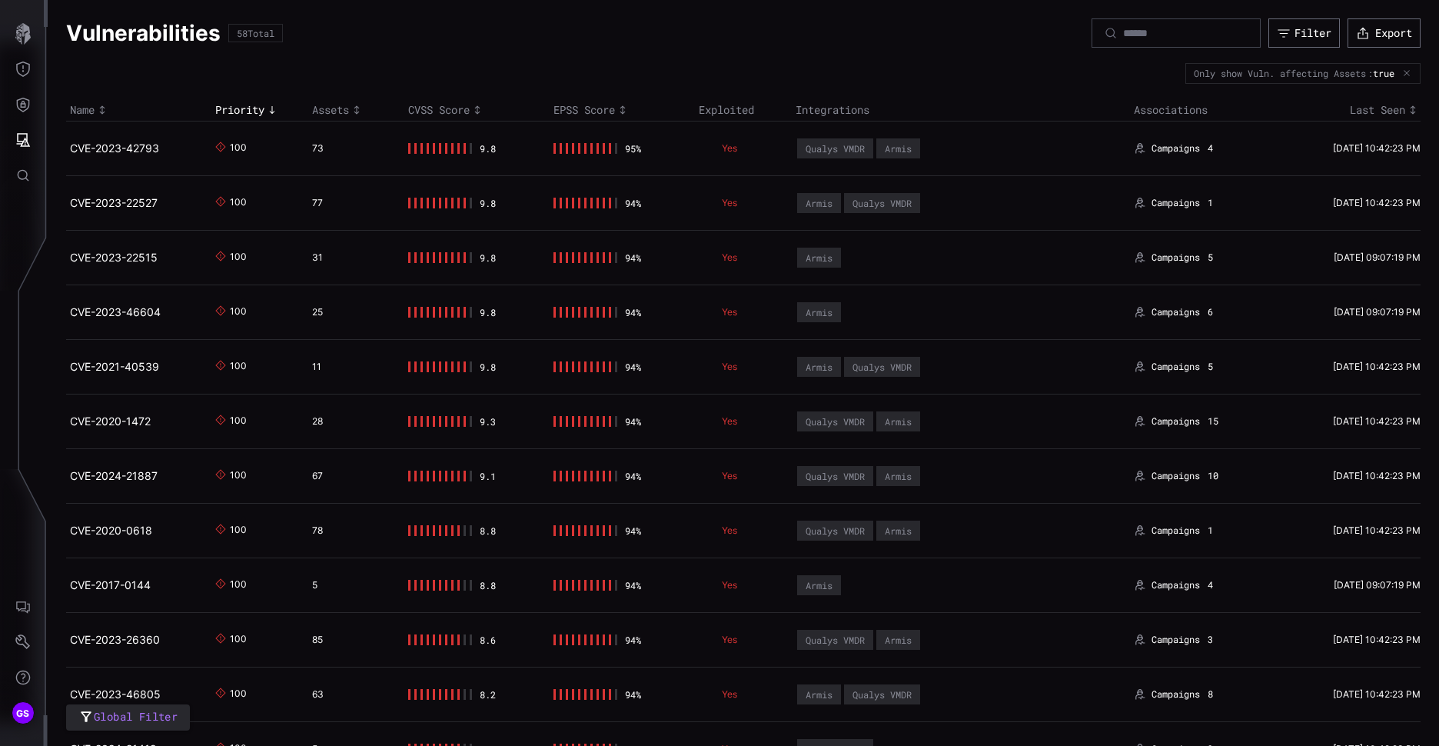
click at [128, 138] on td "CVE-2023-42793" at bounding box center [138, 148] width 145 height 55
click at [128, 145] on link "CVE-2023-42793" at bounding box center [114, 147] width 89 height 13
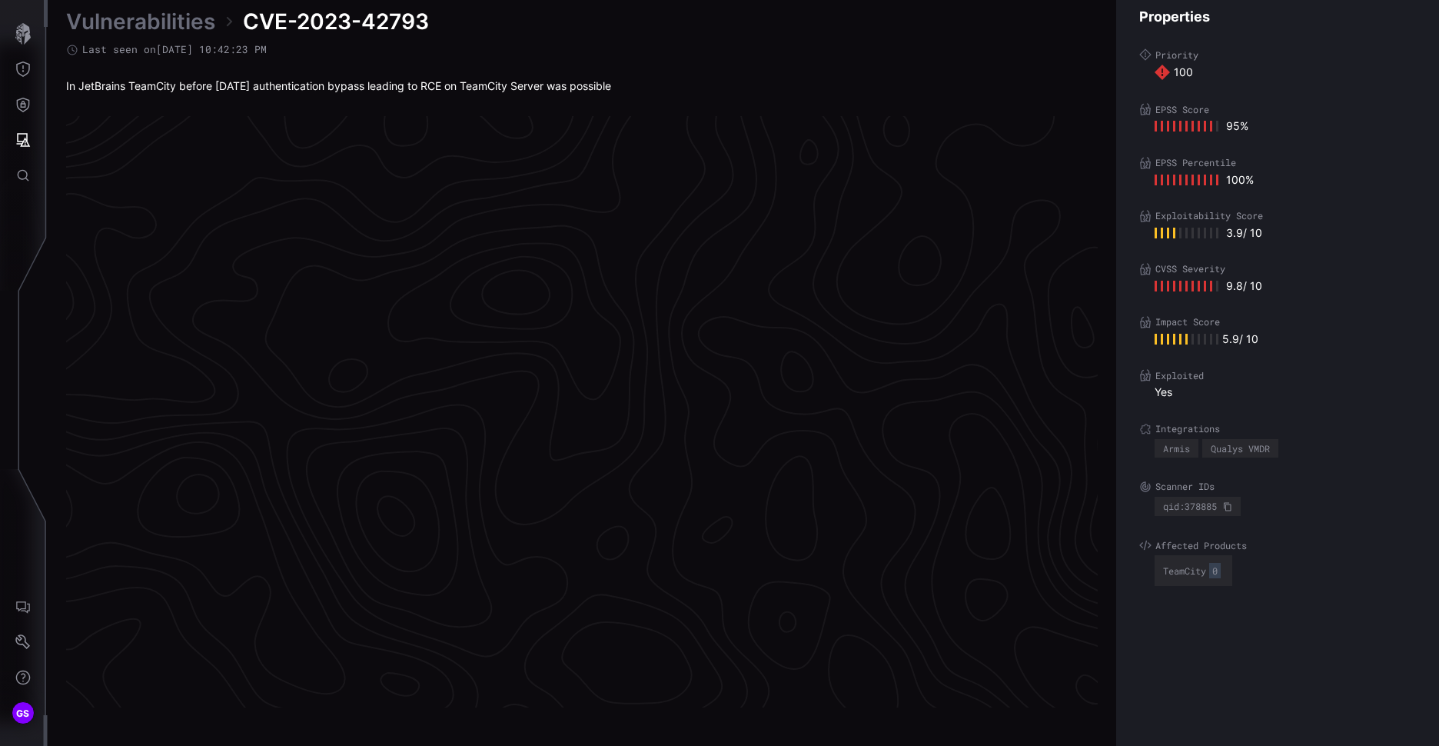
scroll to position [3170, 643]
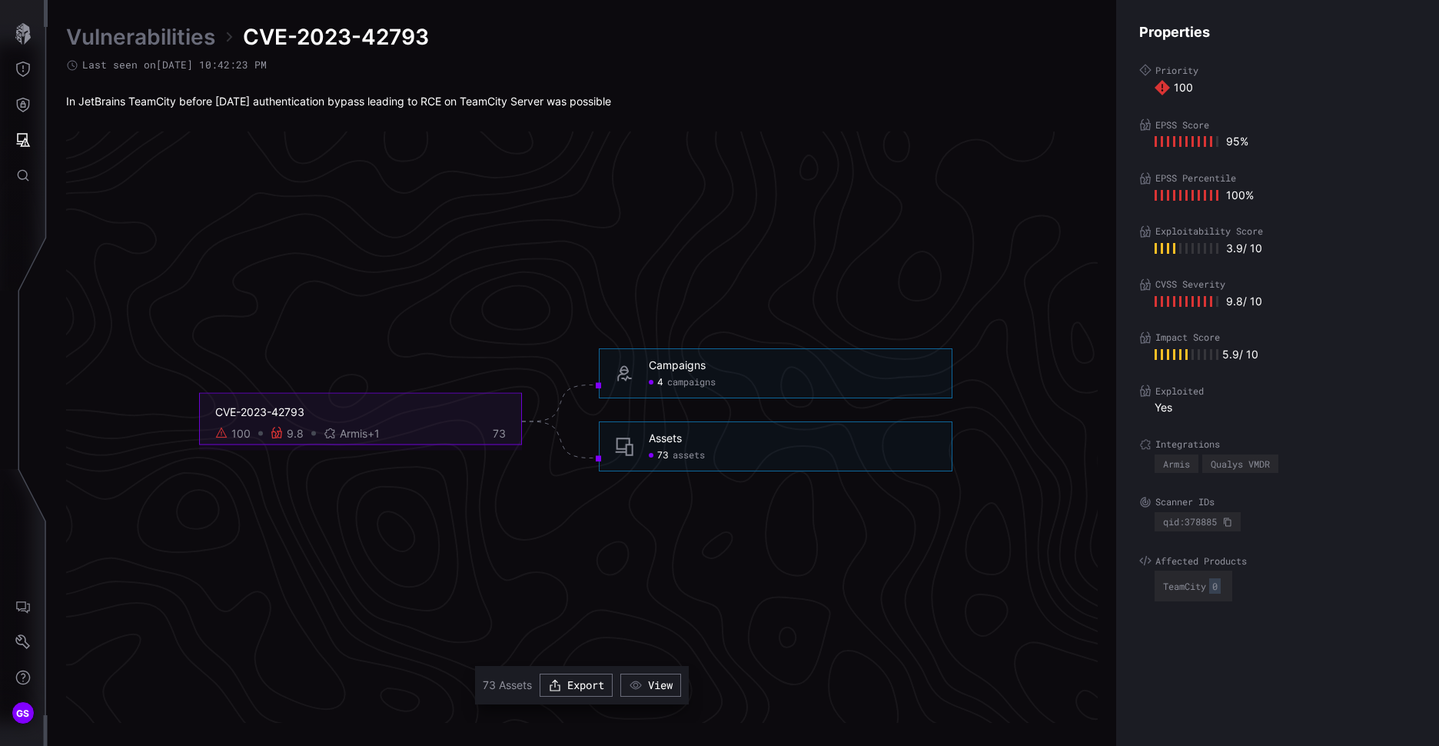
click at [670, 450] on div "73 assets" at bounding box center [677, 456] width 56 height 12
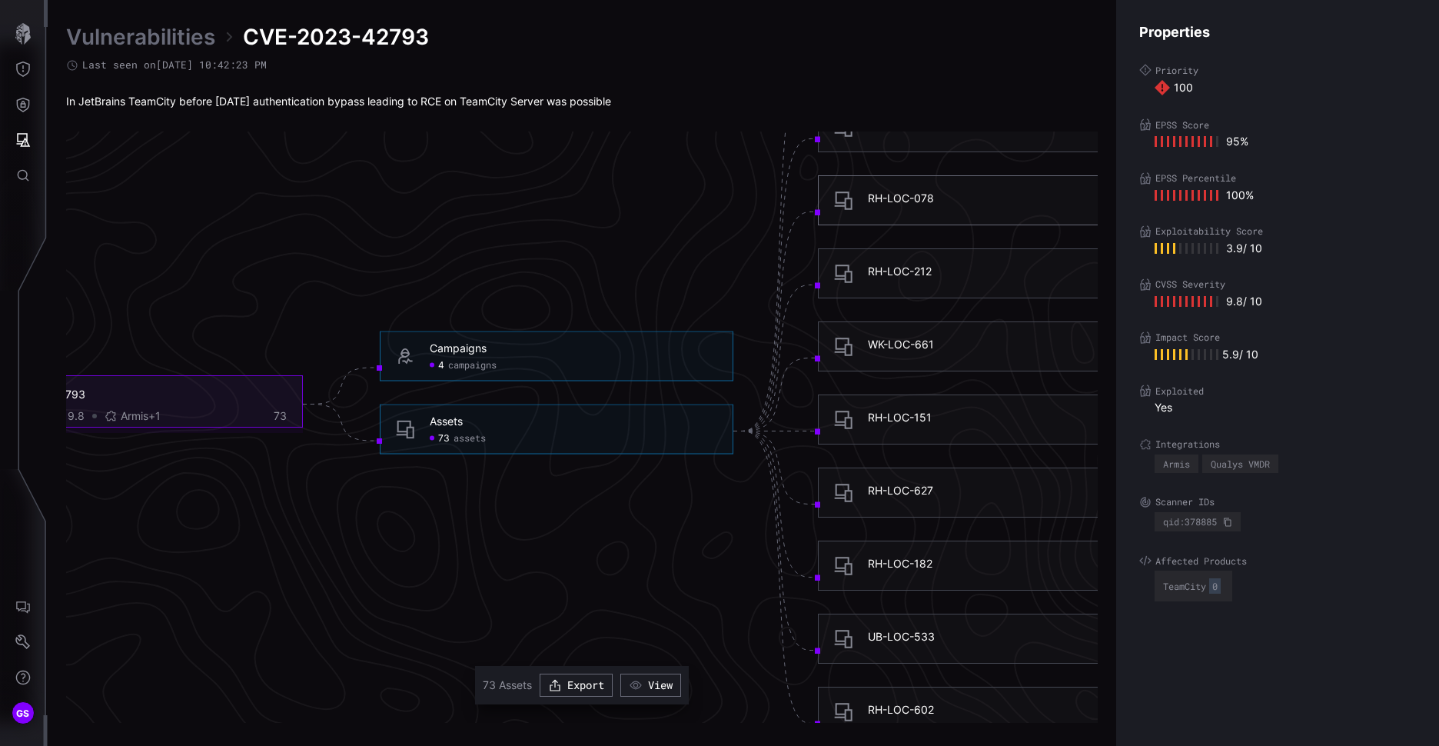
click at [903, 201] on div "RH-LOC-078" at bounding box center [901, 198] width 66 height 14
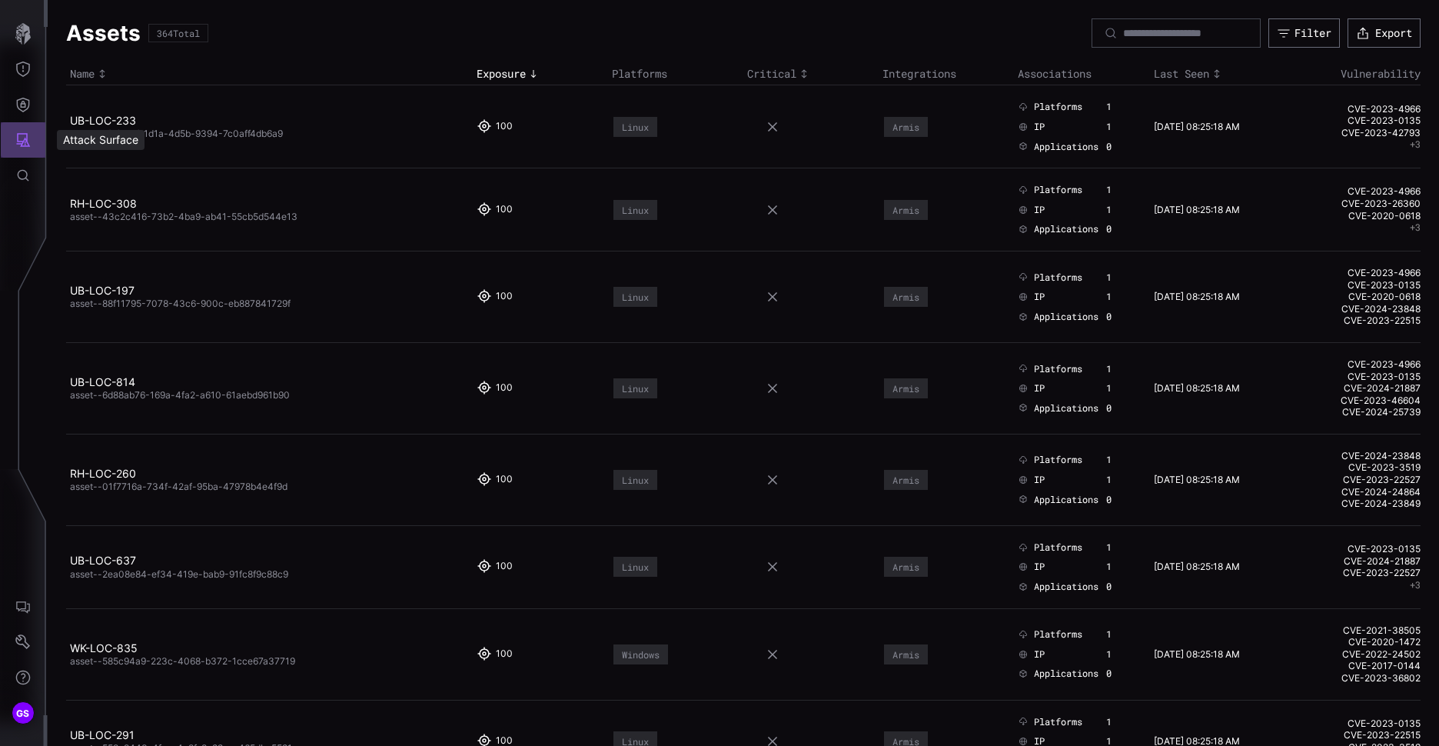
click at [29, 141] on icon "Attack Surface" at bounding box center [22, 139] width 15 height 15
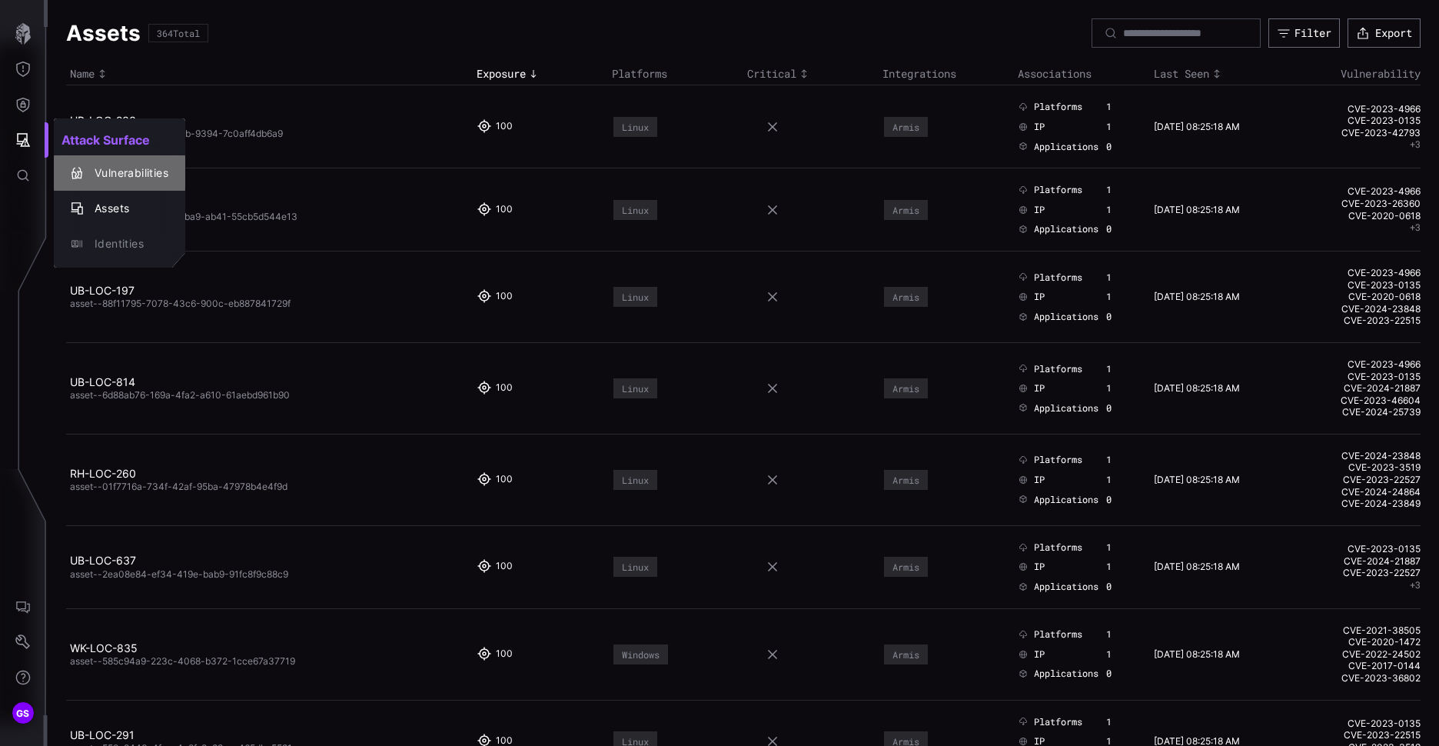
click at [136, 175] on div "Vulnerabilities" at bounding box center [127, 173] width 81 height 19
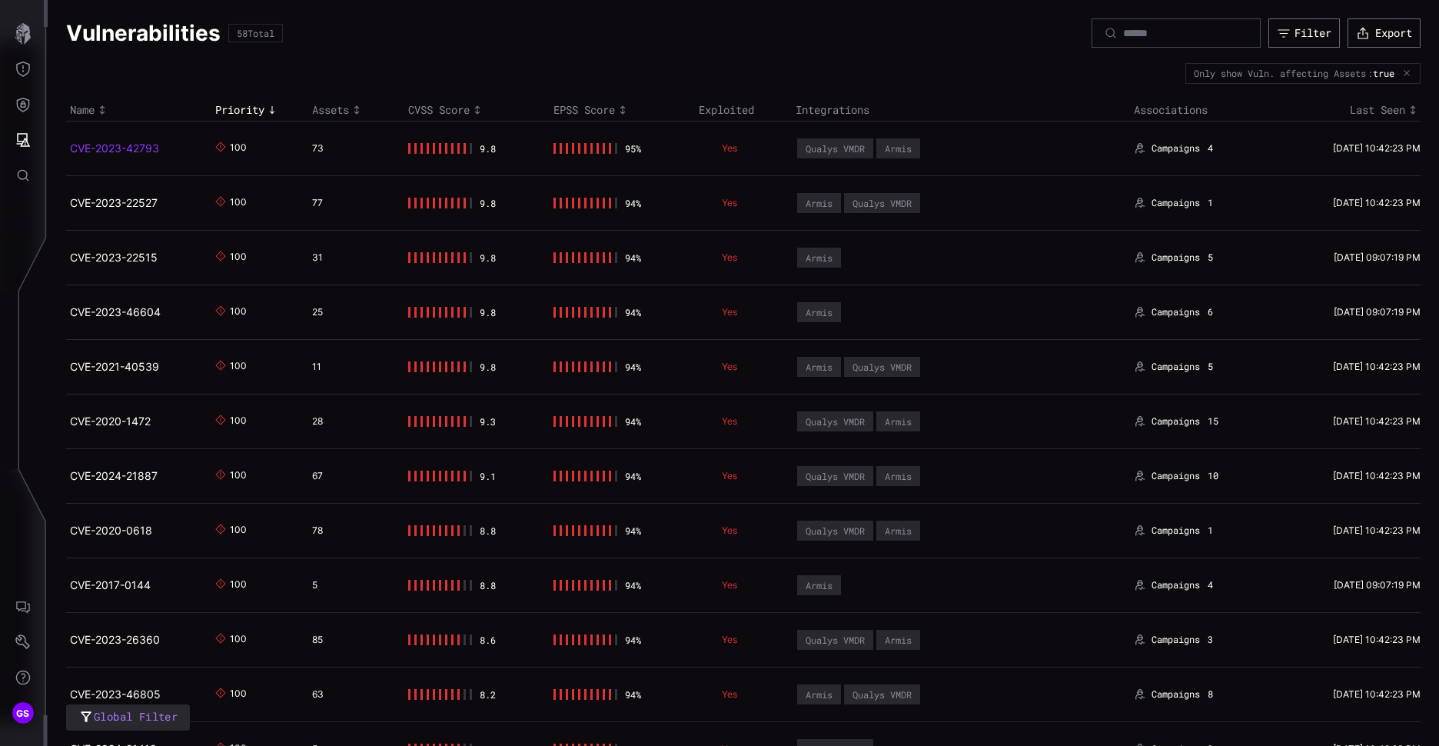
click at [108, 150] on link "CVE-2023-42793" at bounding box center [114, 147] width 89 height 13
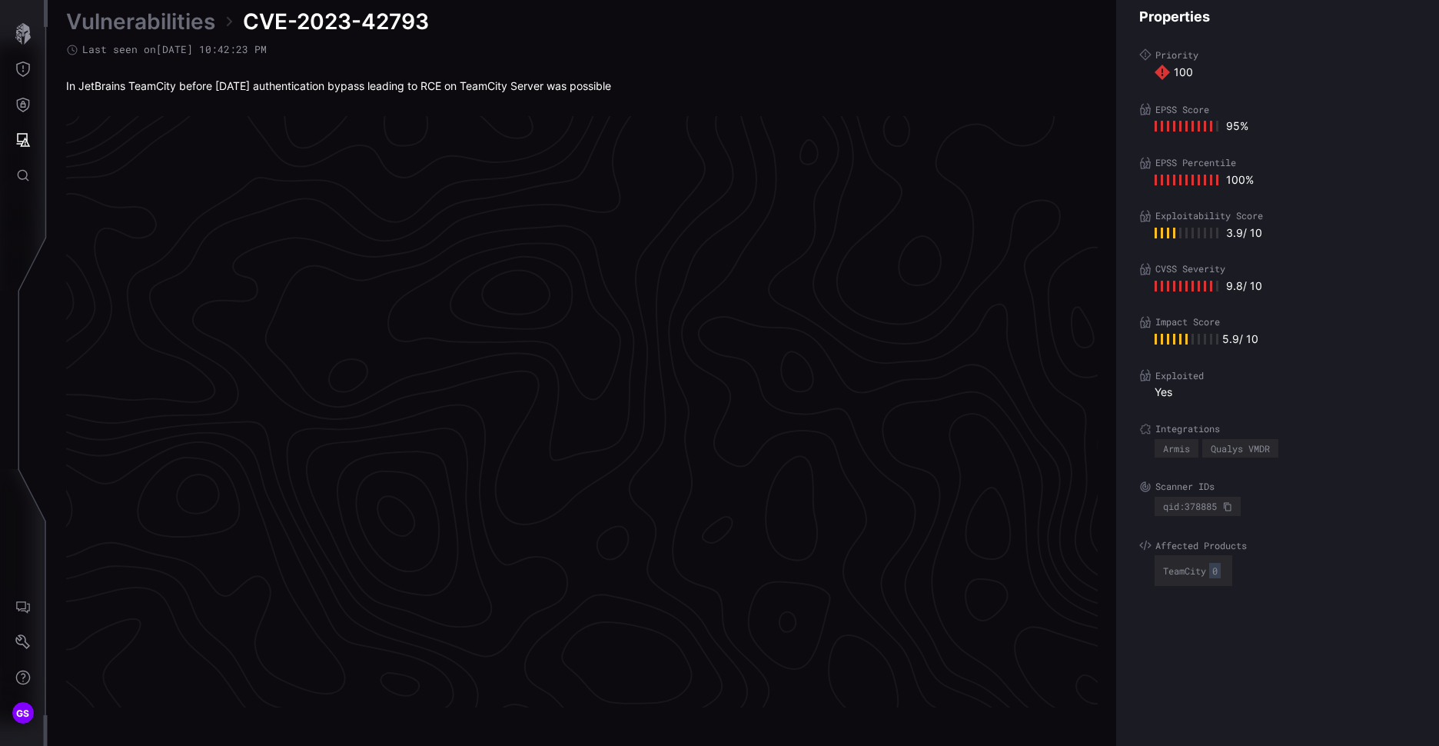
scroll to position [3170, 643]
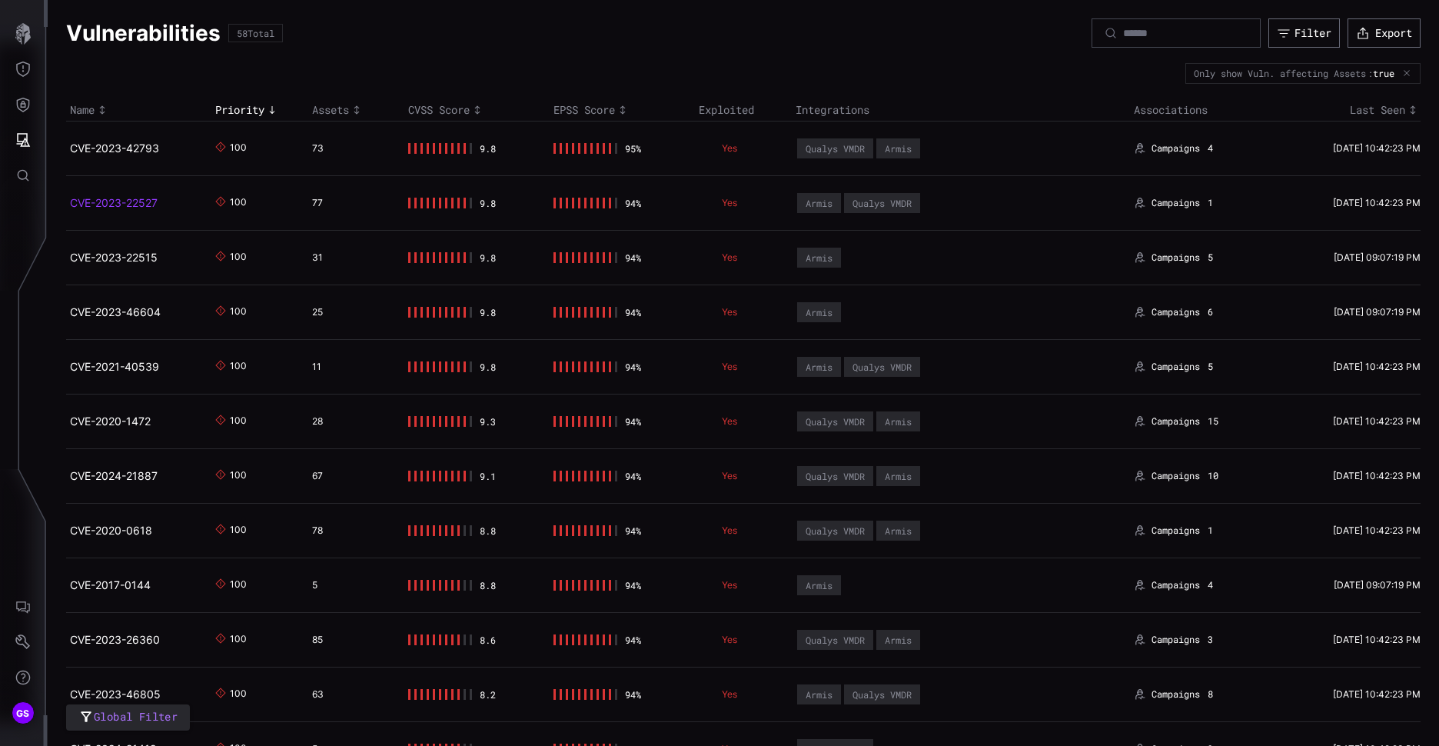
click at [125, 198] on link "CVE-2023-22527" at bounding box center [114, 202] width 88 height 13
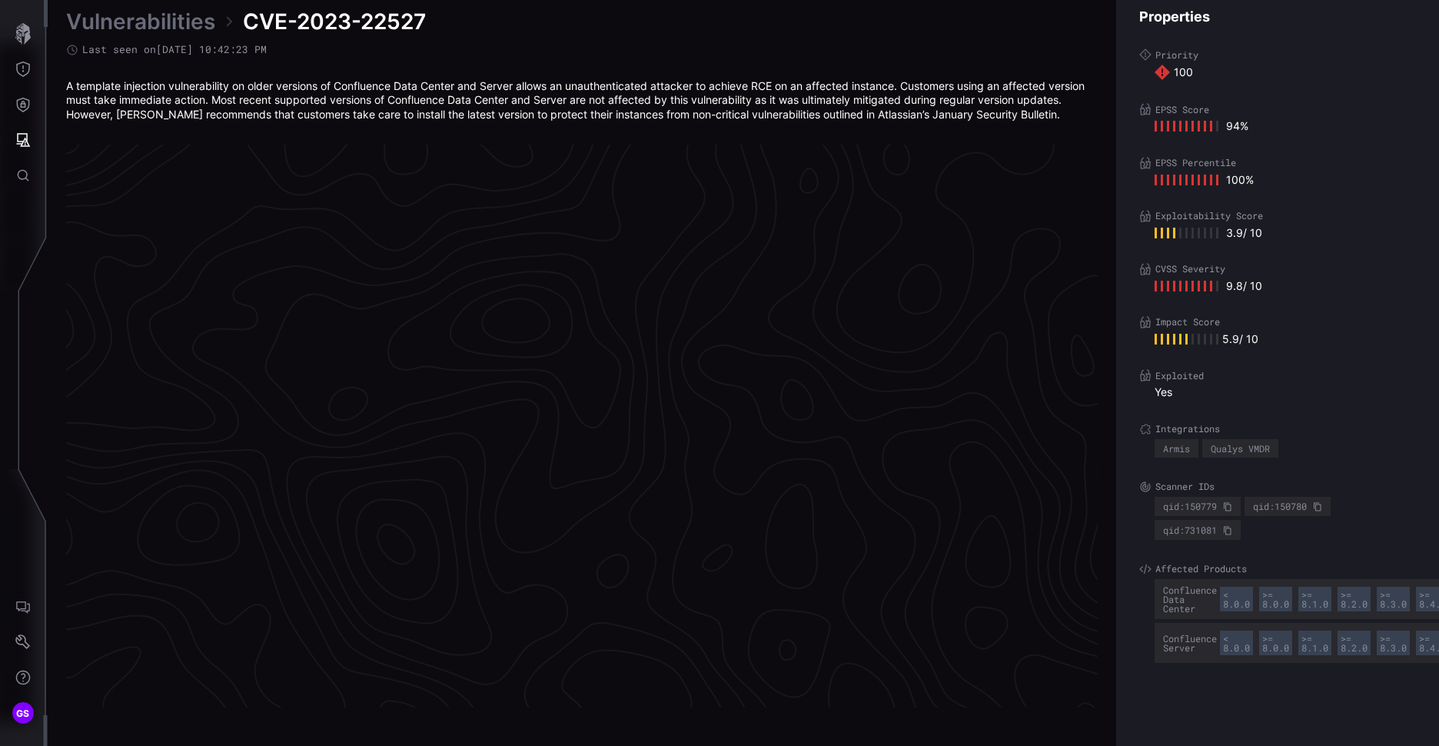
scroll to position [3183, 643]
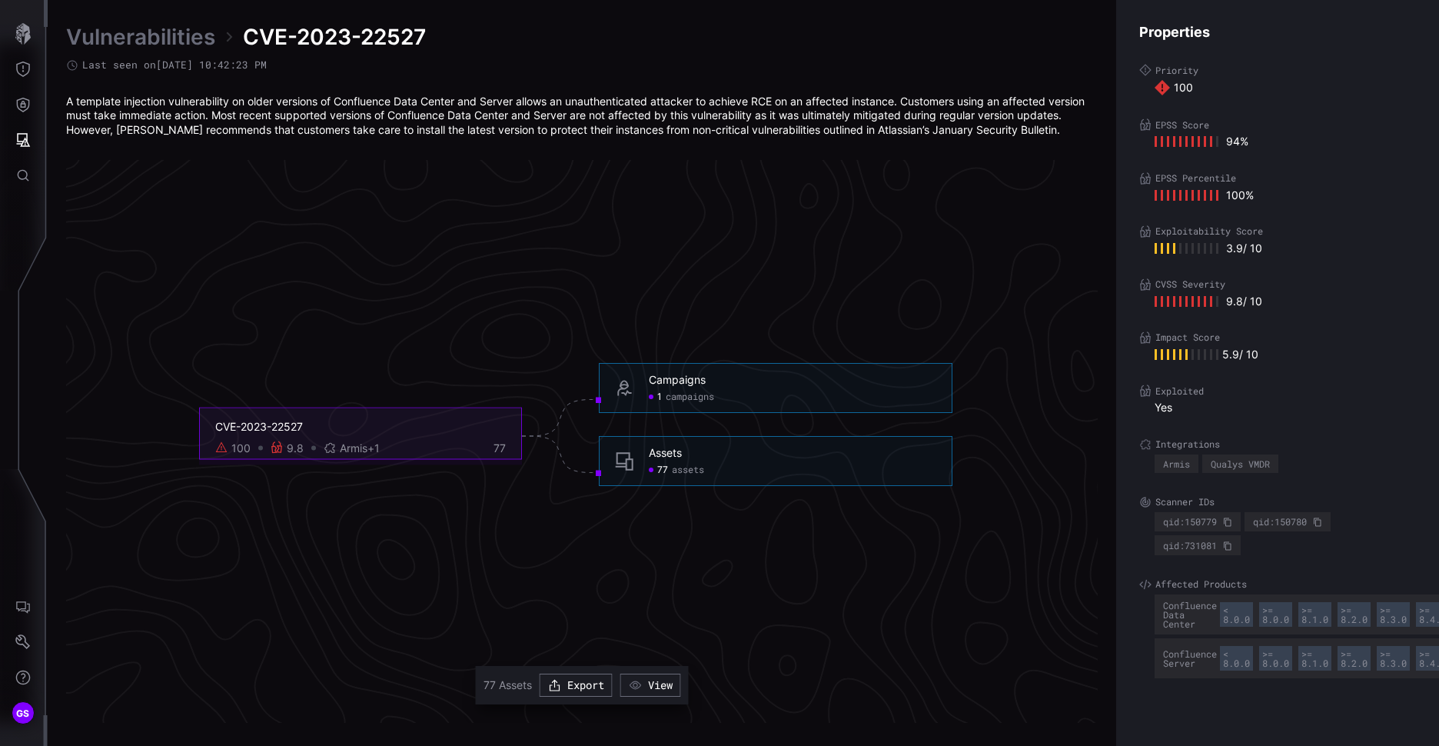
click at [672, 467] on span "assets" at bounding box center [688, 470] width 32 height 12
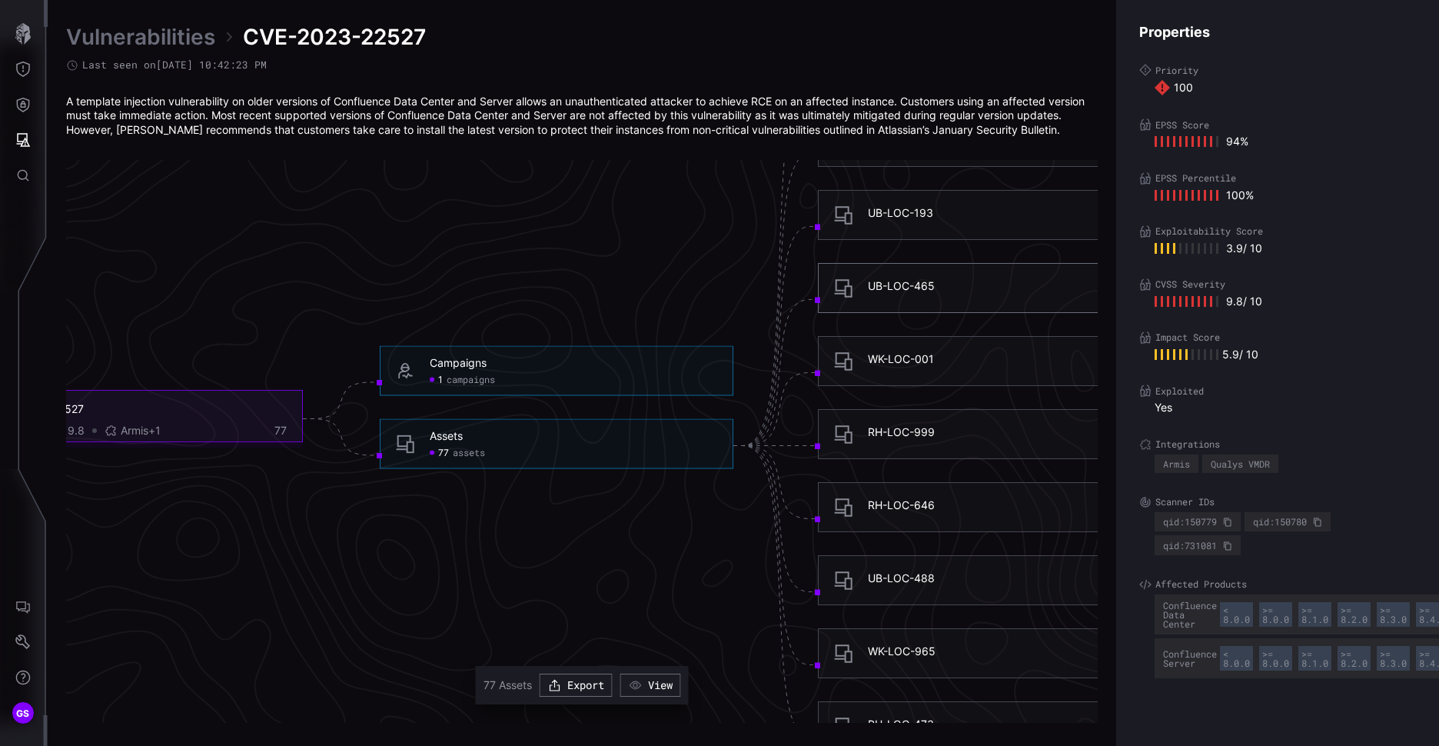
click at [910, 289] on div "UB-LOC-465" at bounding box center [901, 286] width 67 height 14
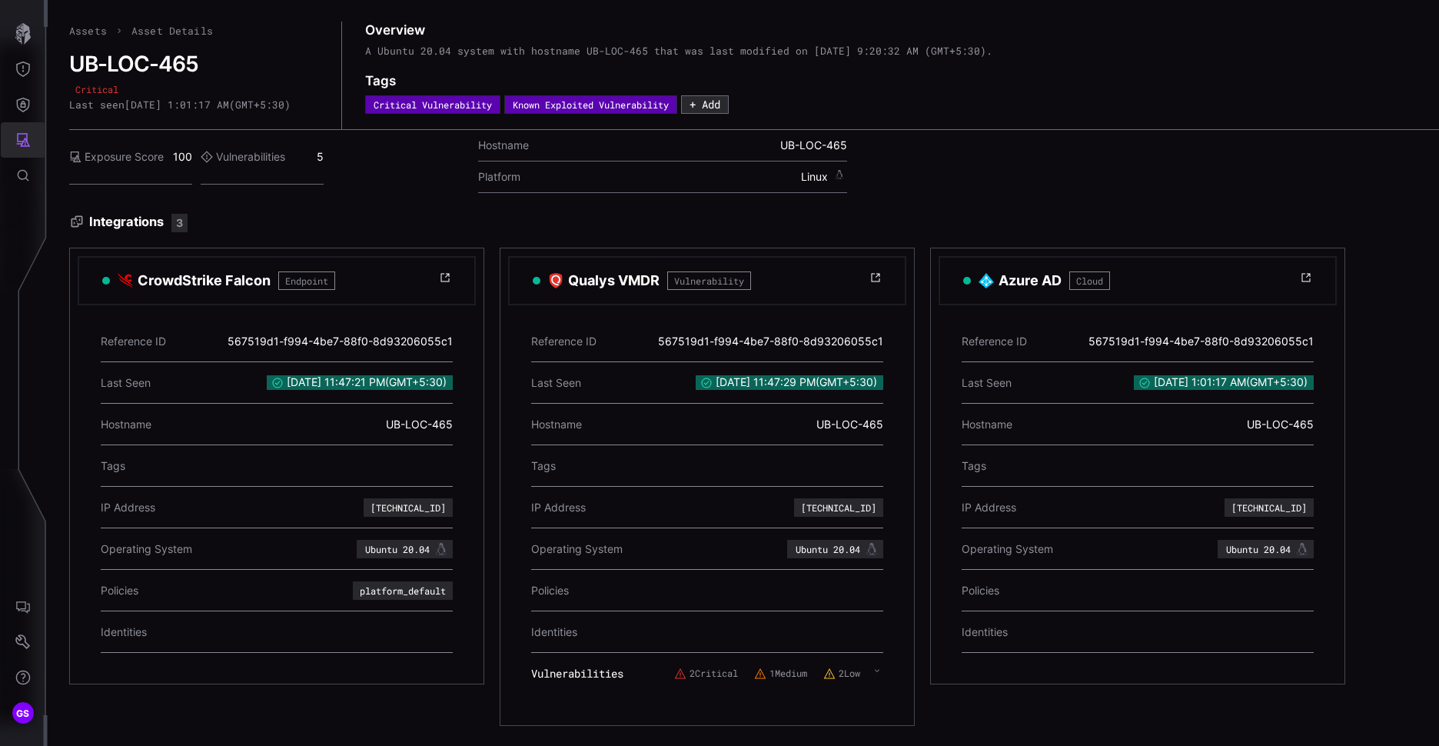
click at [26, 139] on icon "Attack Surface" at bounding box center [22, 139] width 15 height 15
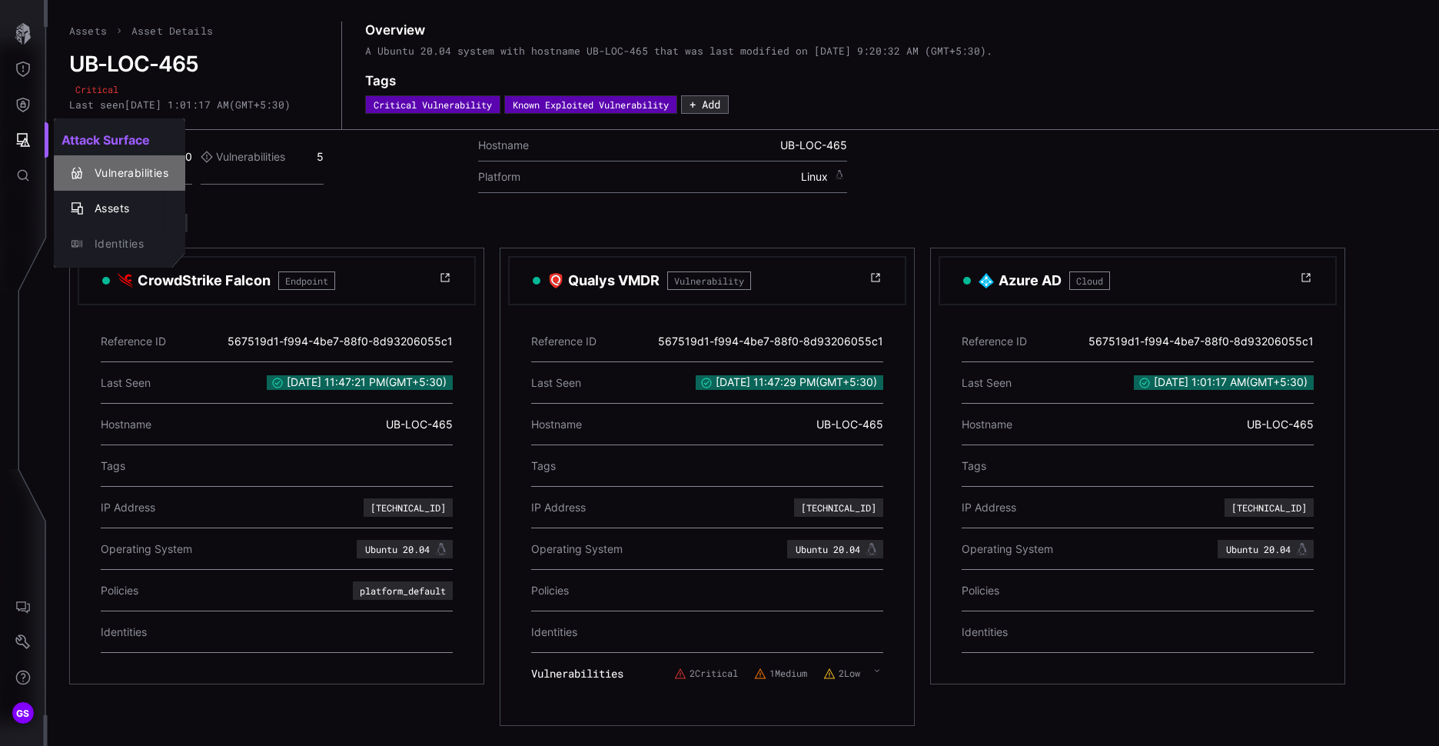
click at [130, 170] on div "Vulnerabilities" at bounding box center [127, 173] width 81 height 19
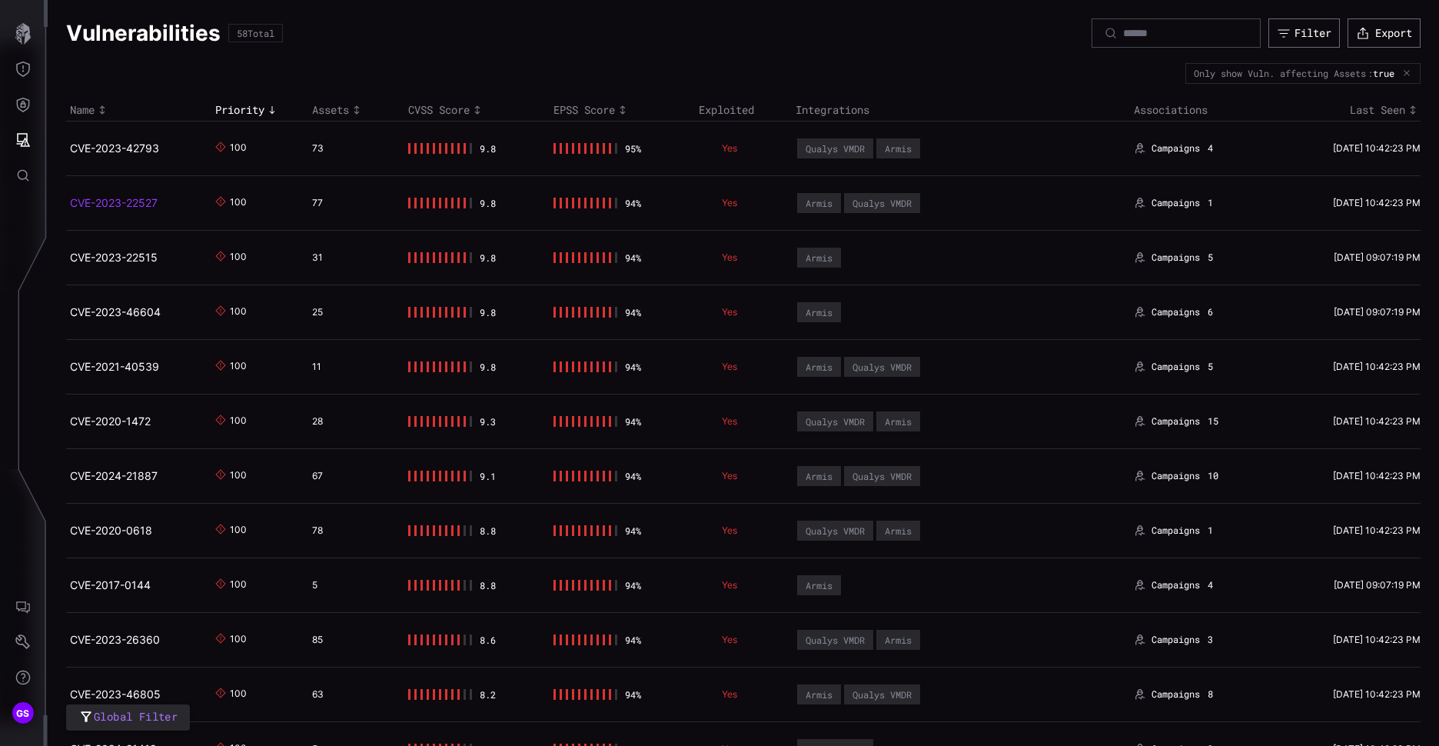
click at [128, 202] on link "CVE-2023-22527" at bounding box center [114, 202] width 88 height 13
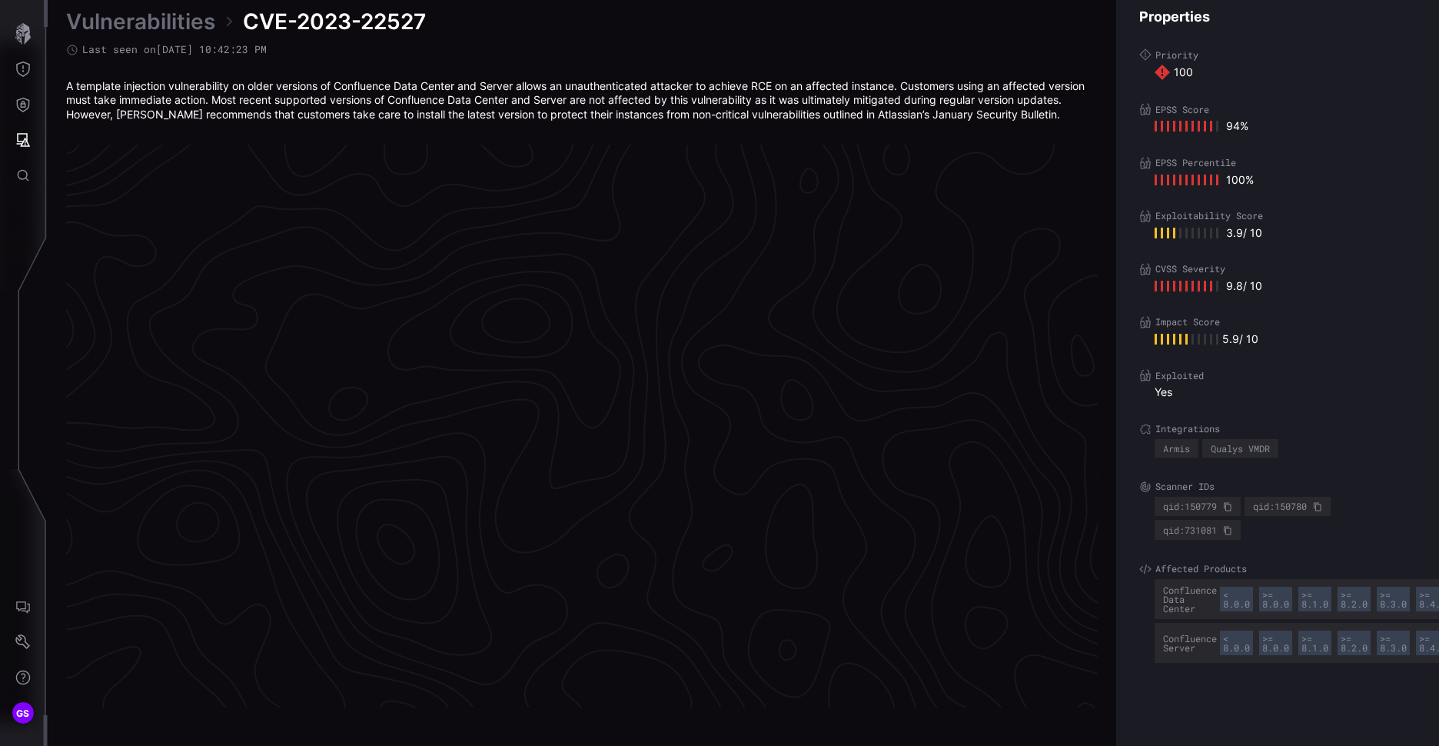
scroll to position [3183, 643]
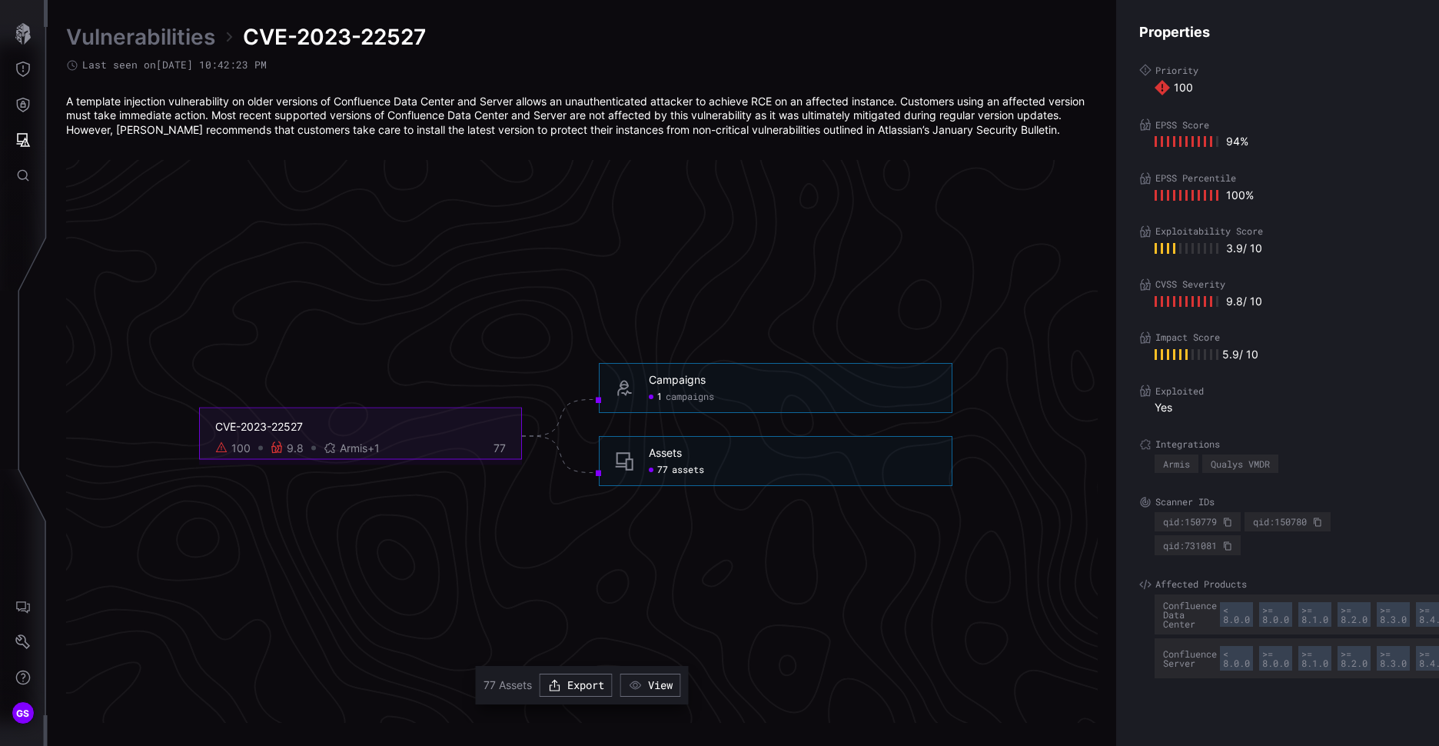
click at [686, 468] on span "assets" at bounding box center [688, 470] width 32 height 12
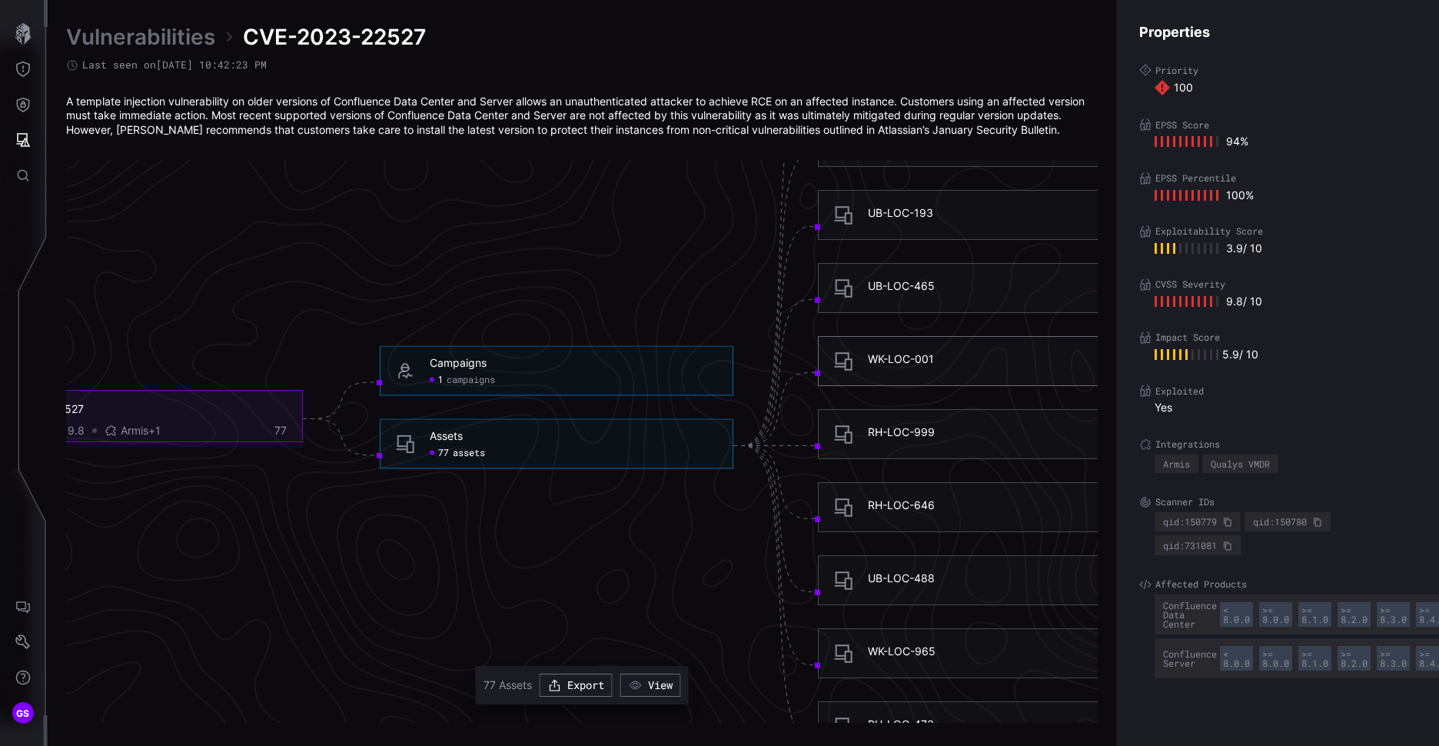
click at [921, 365] on div "WK-LOC-001" at bounding box center [901, 359] width 66 height 14
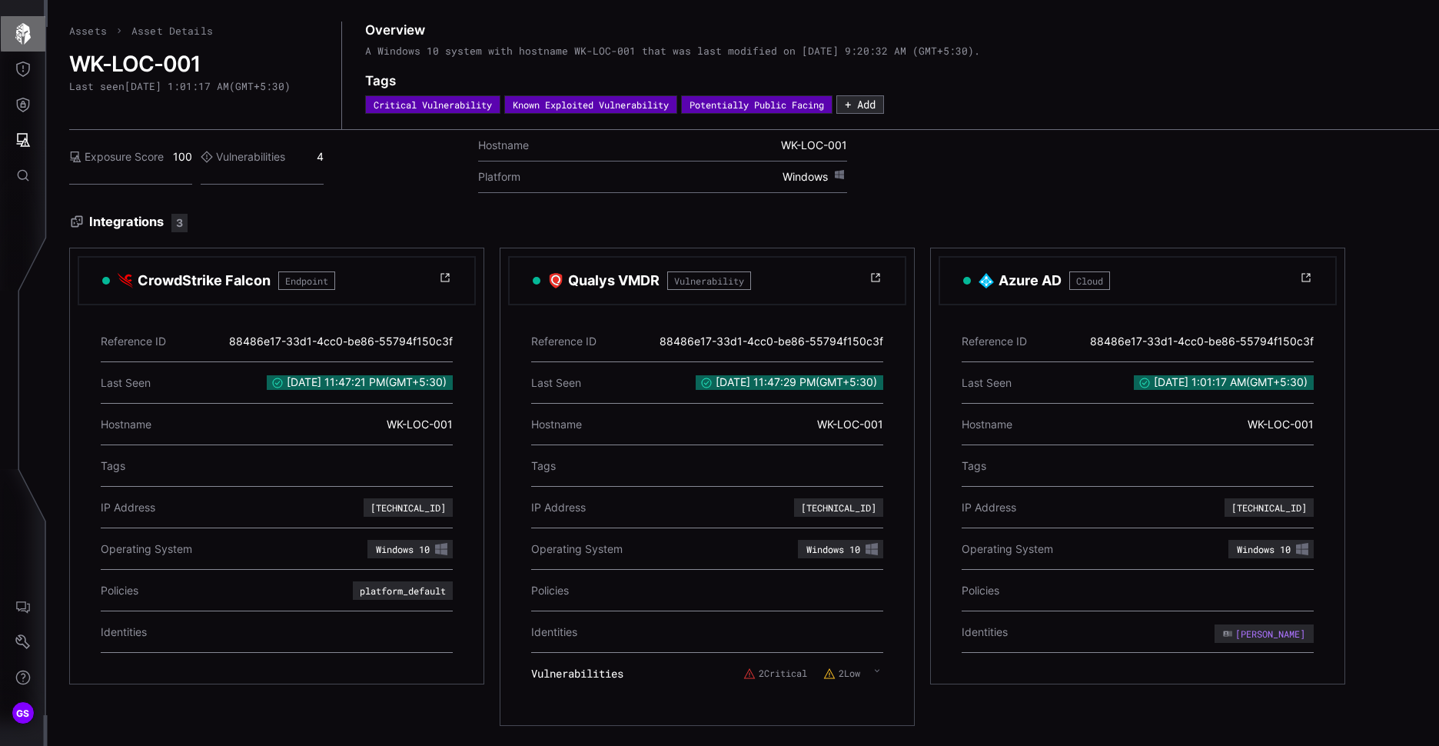
click at [25, 45] on button "button" at bounding box center [23, 33] width 45 height 35
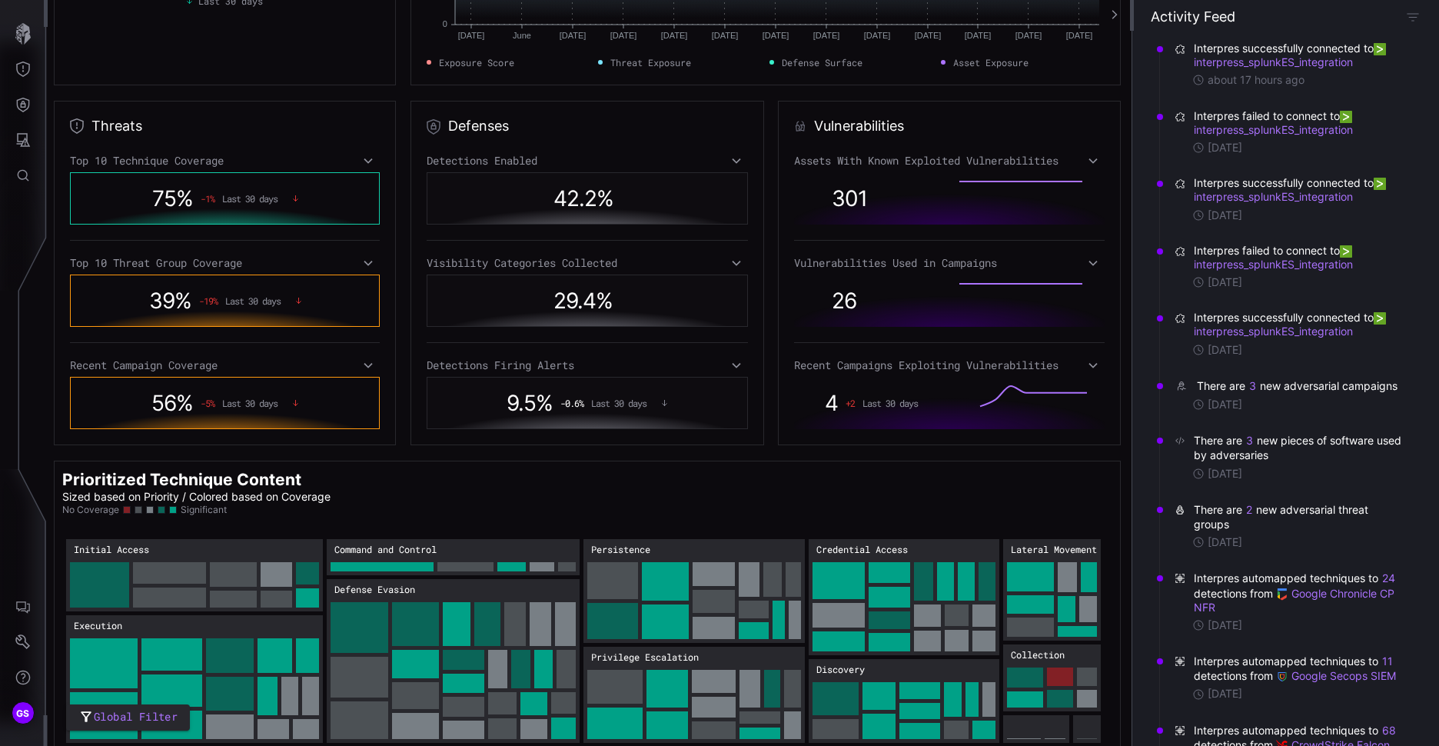
scroll to position [214, 0]
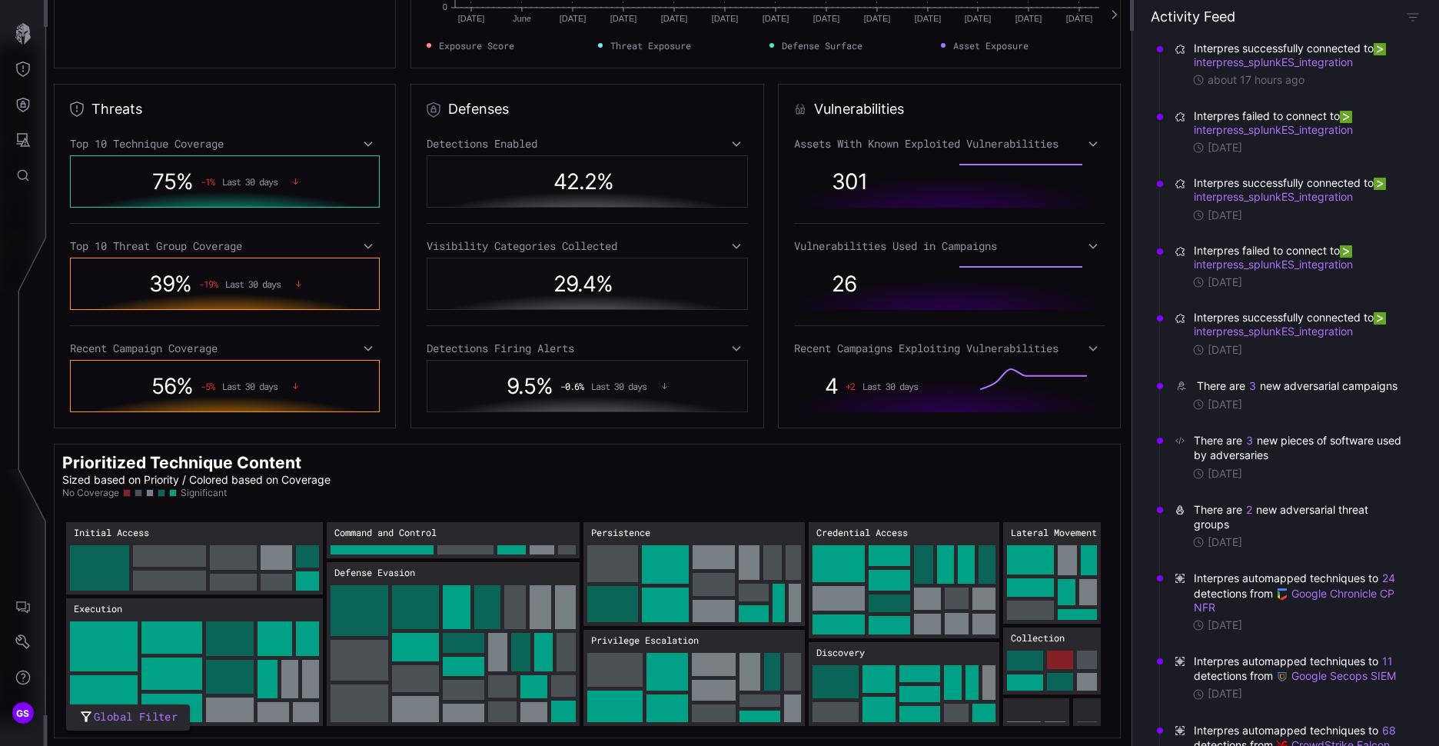
click at [360, 149] on div "Top 10 Technique Coverage" at bounding box center [225, 144] width 310 height 14
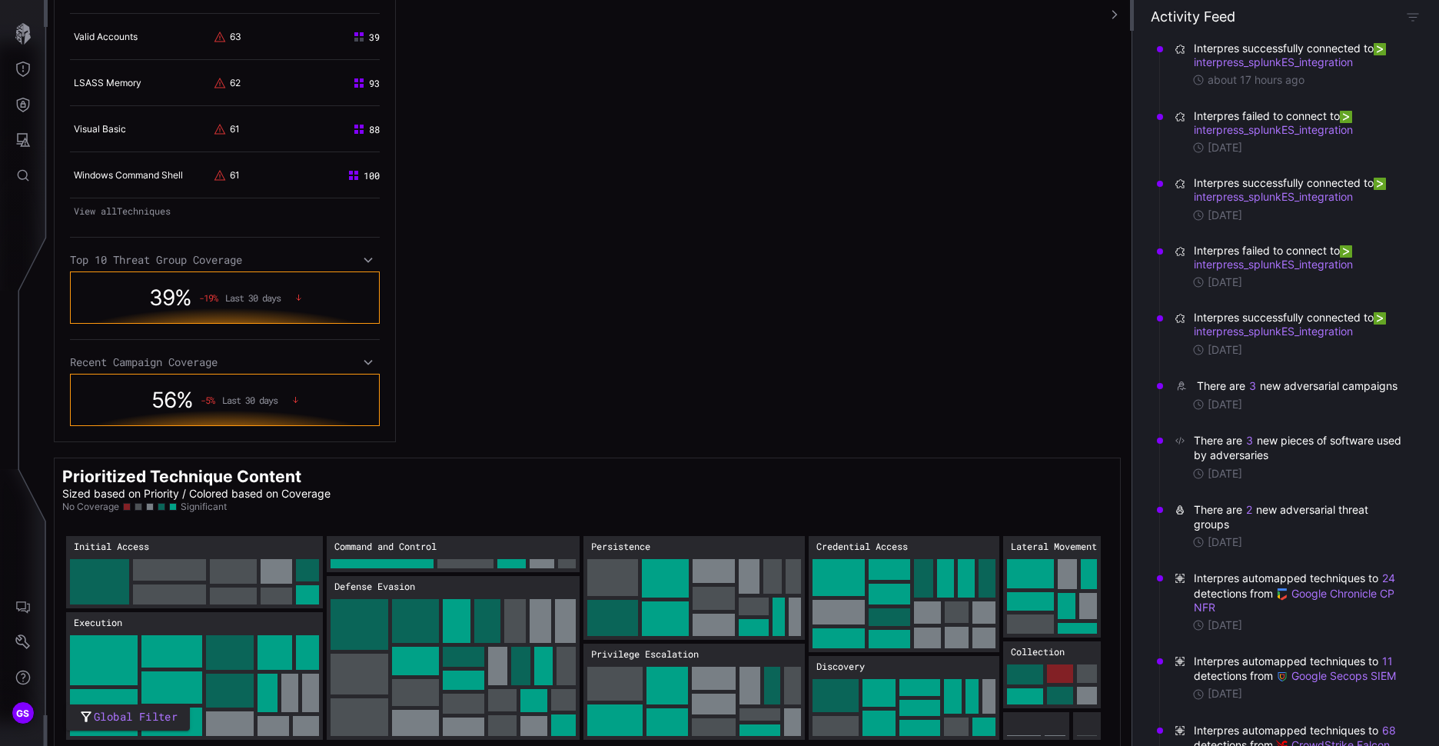
scroll to position [746, 0]
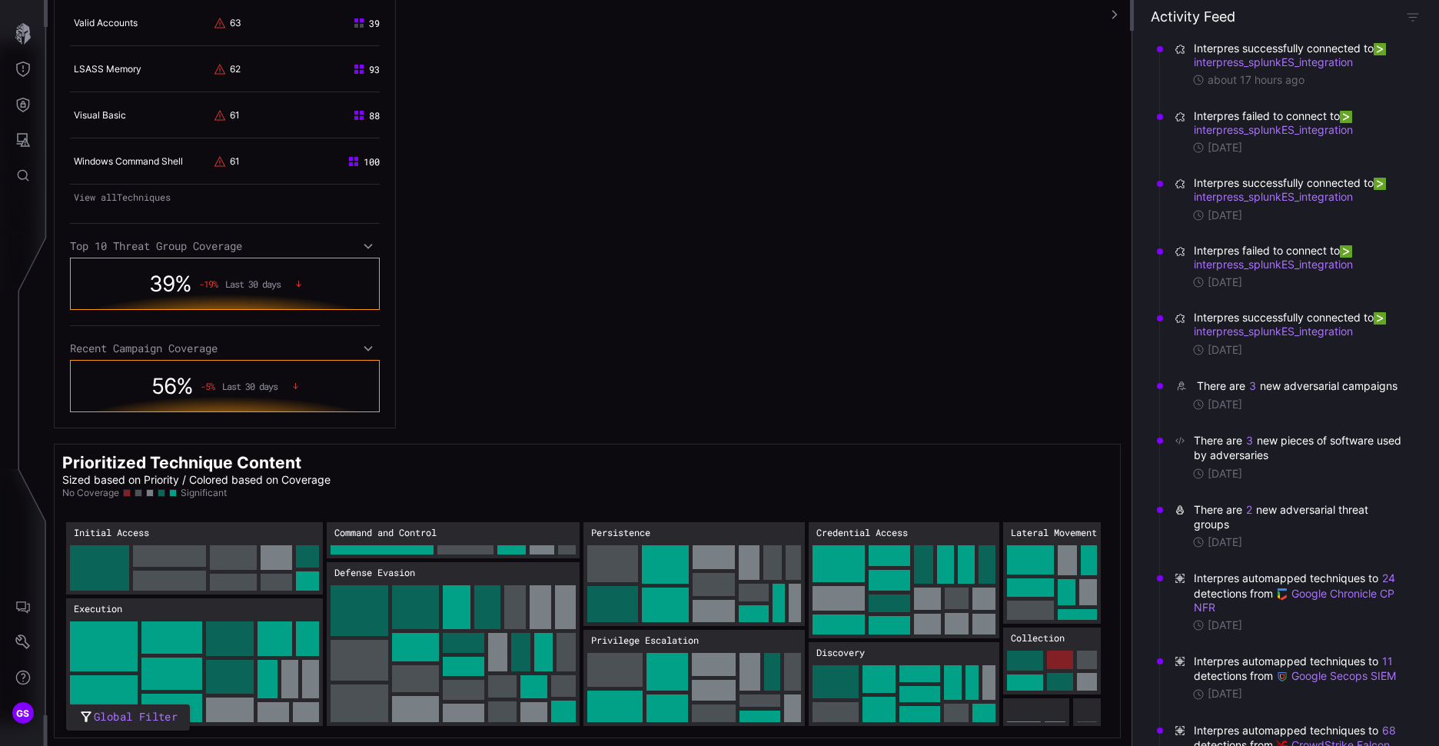
click at [368, 244] on icon at bounding box center [368, 246] width 11 height 12
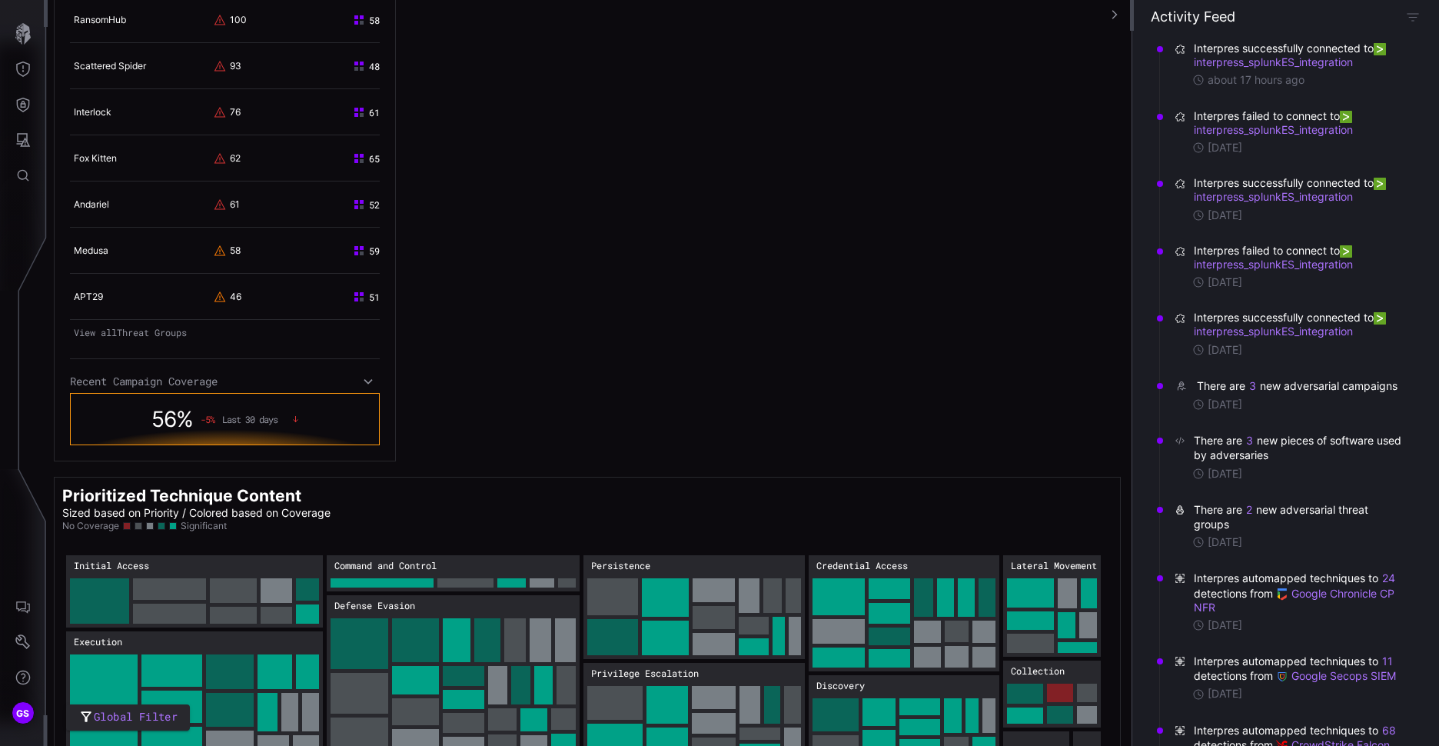
scroll to position [1125, 0]
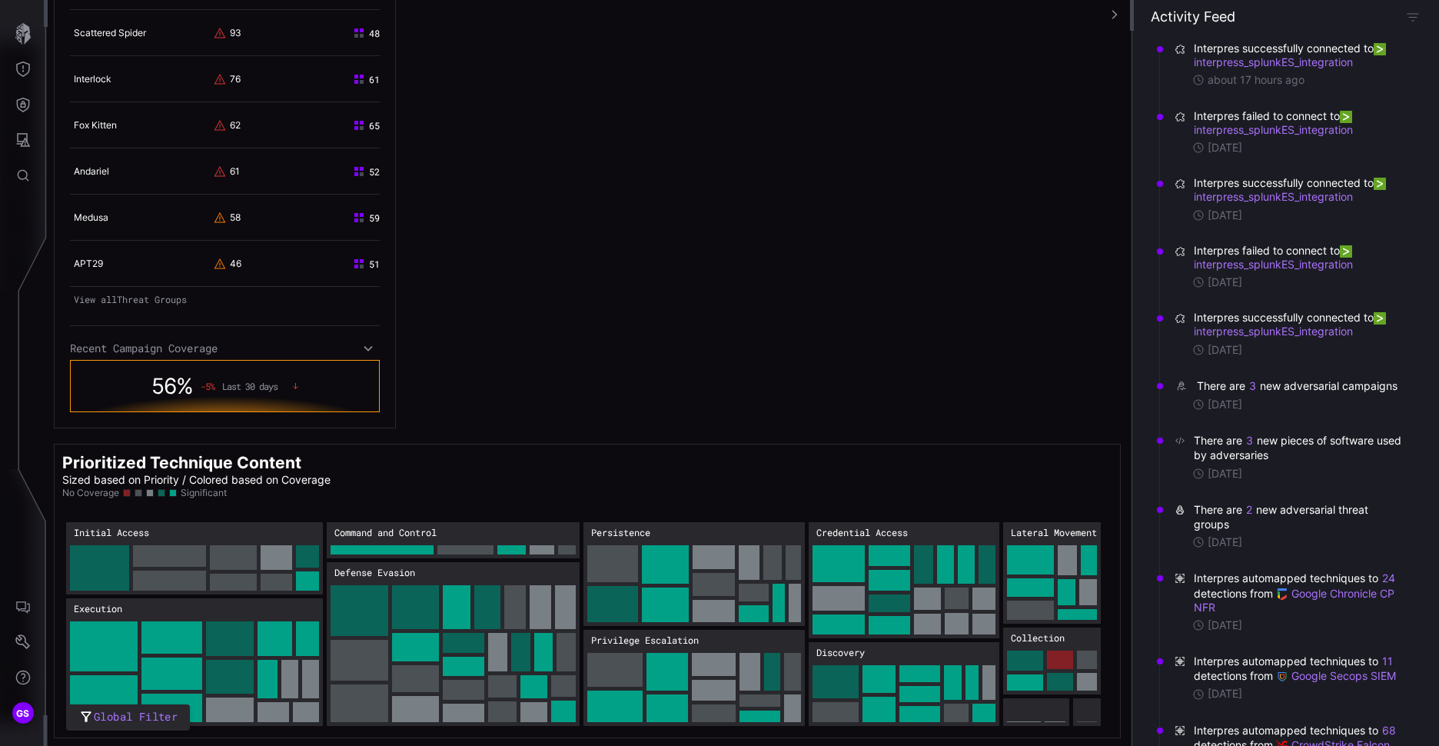
click at [359, 341] on div "Recent Campaign Coverage" at bounding box center [225, 348] width 310 height 14
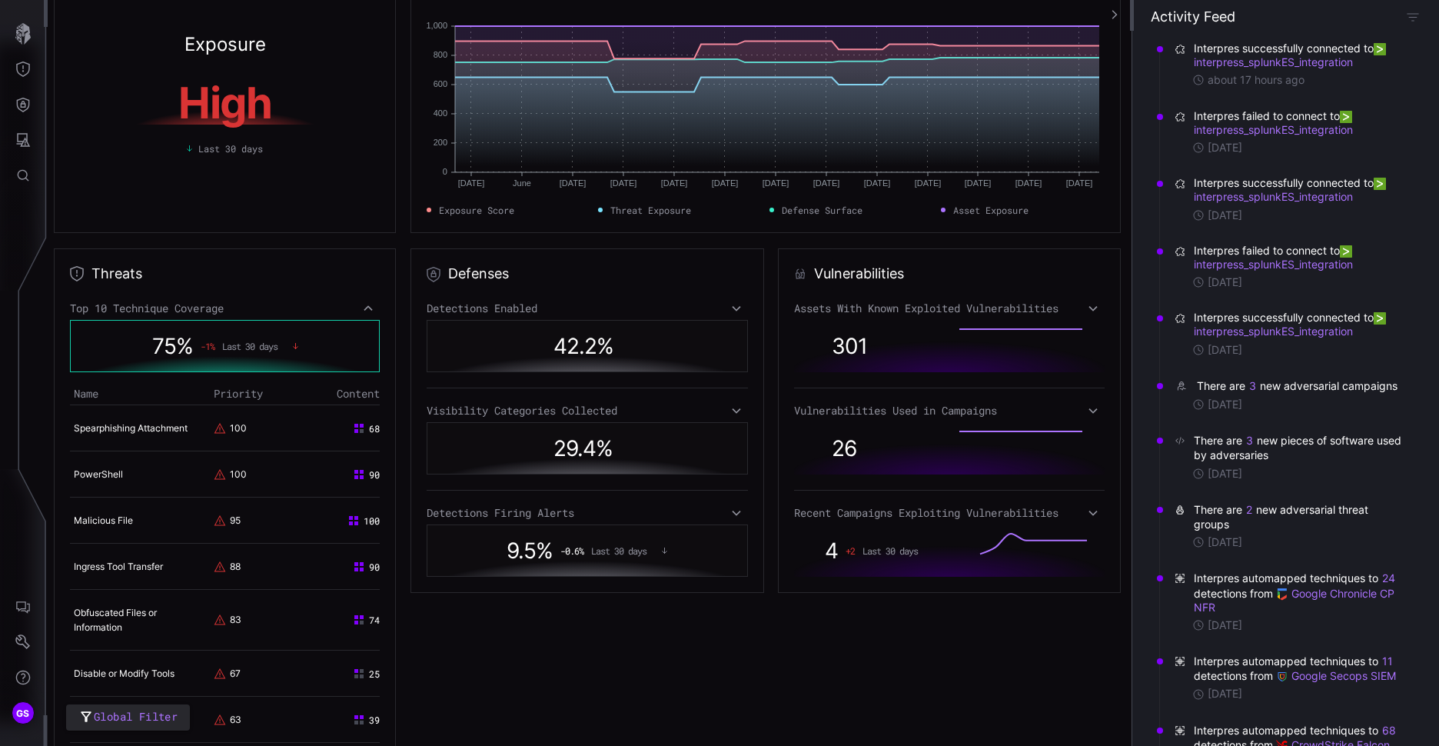
scroll to position [49, 0]
click at [737, 314] on div "Detections Enabled" at bounding box center [587, 309] width 321 height 14
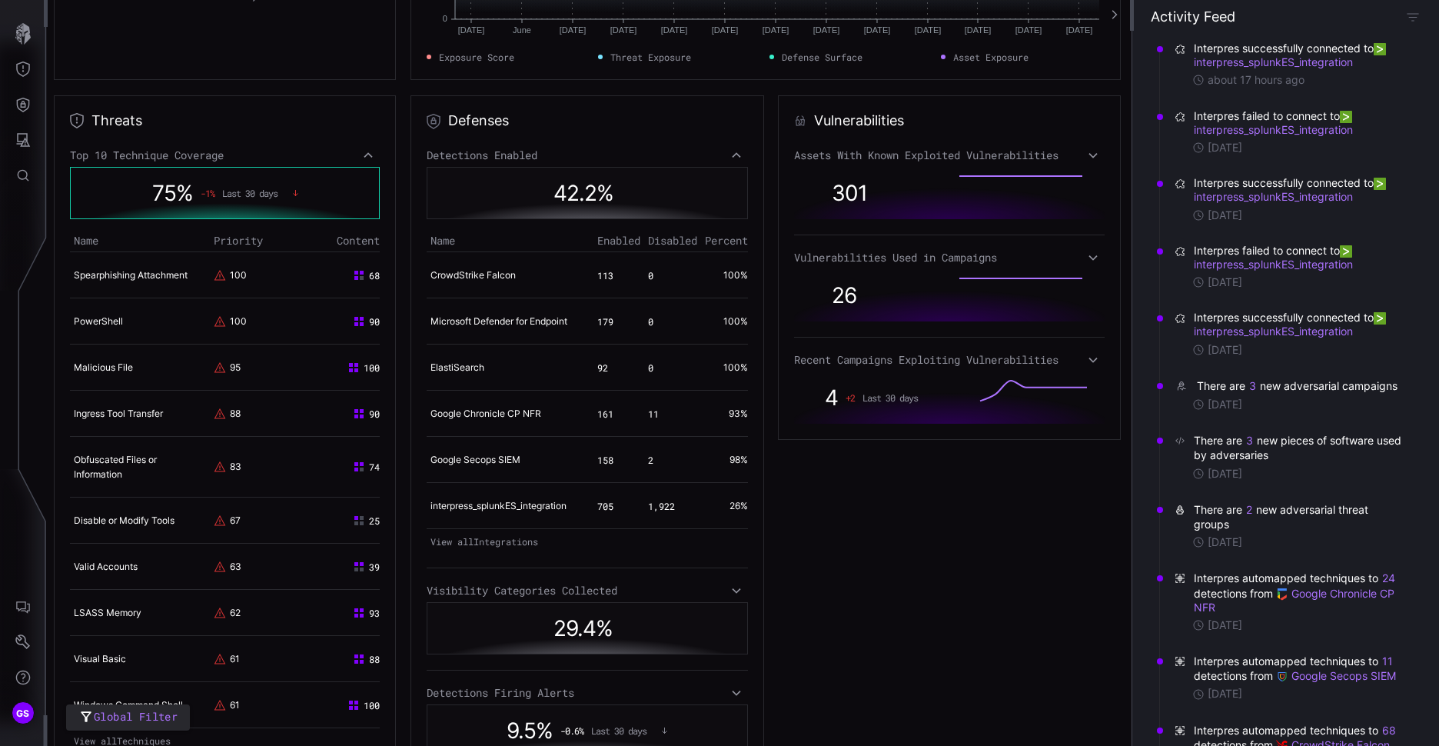
scroll to position [434, 0]
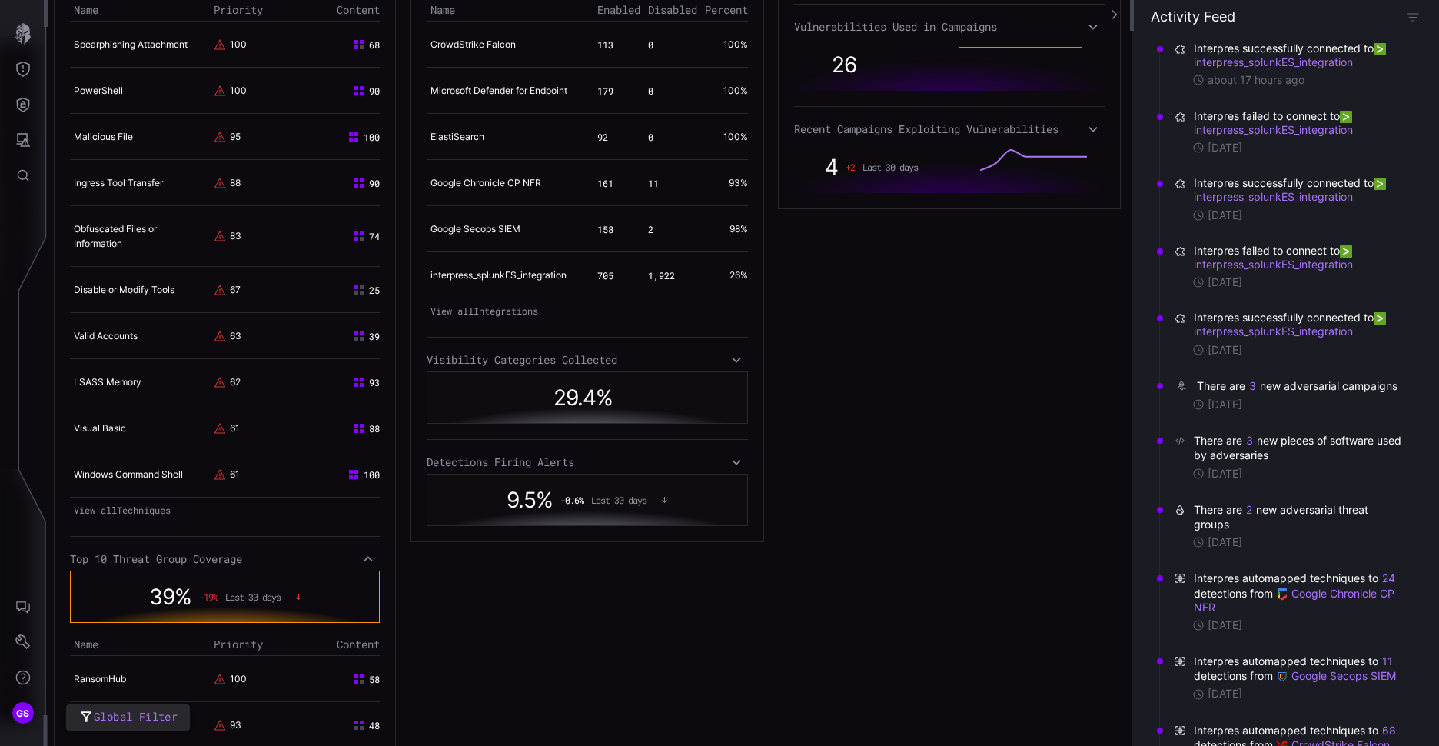
click at [546, 367] on div "Visibility Categories Collected" at bounding box center [587, 360] width 321 height 14
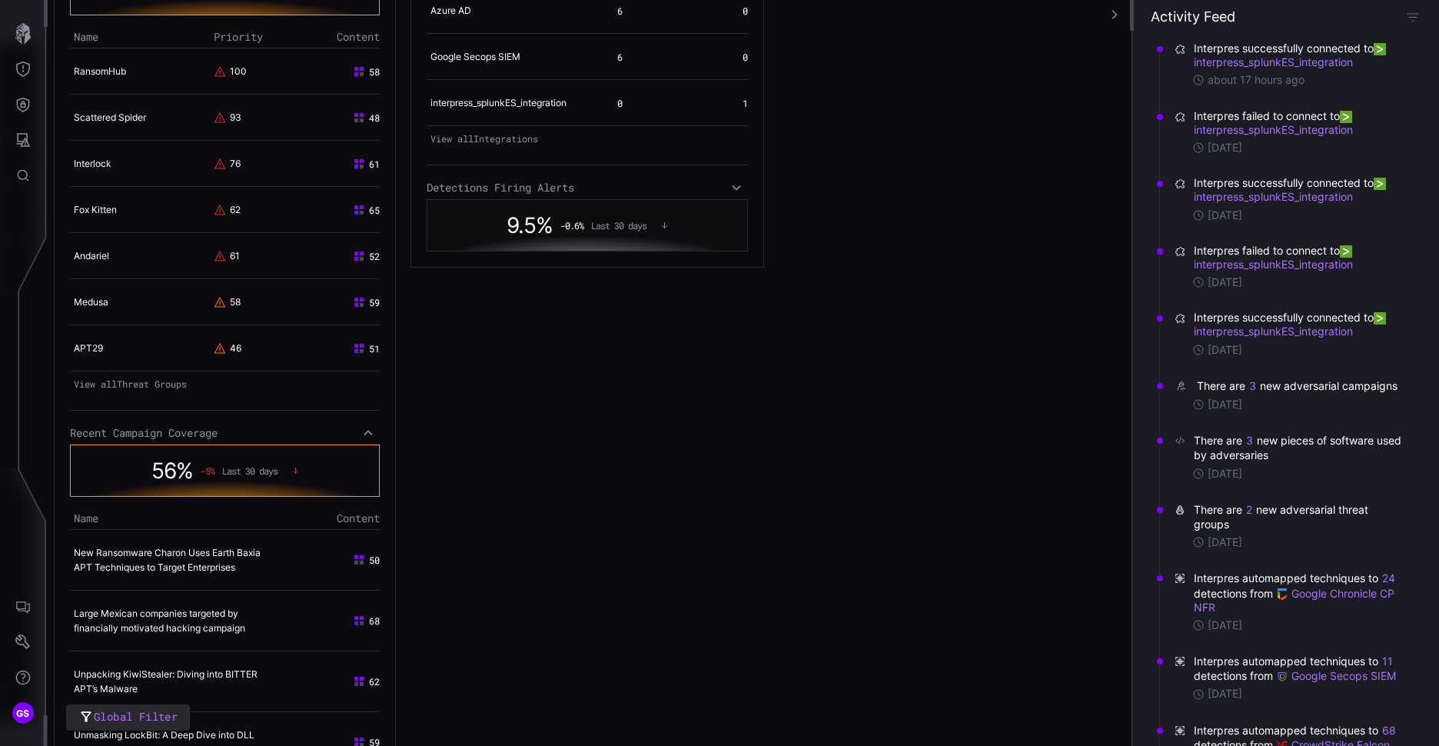
scroll to position [1049, 0]
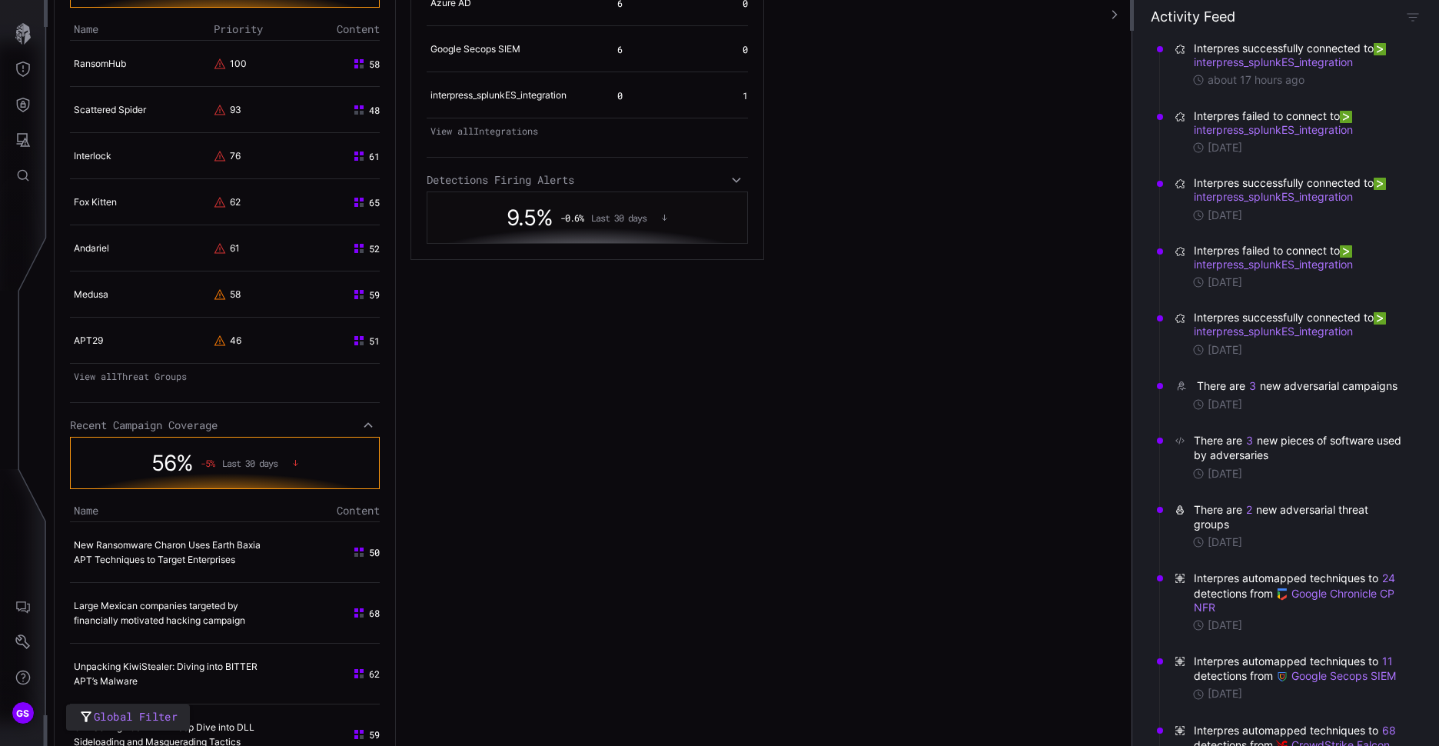
click at [537, 187] on div "Detections Firing Alerts" at bounding box center [587, 180] width 321 height 14
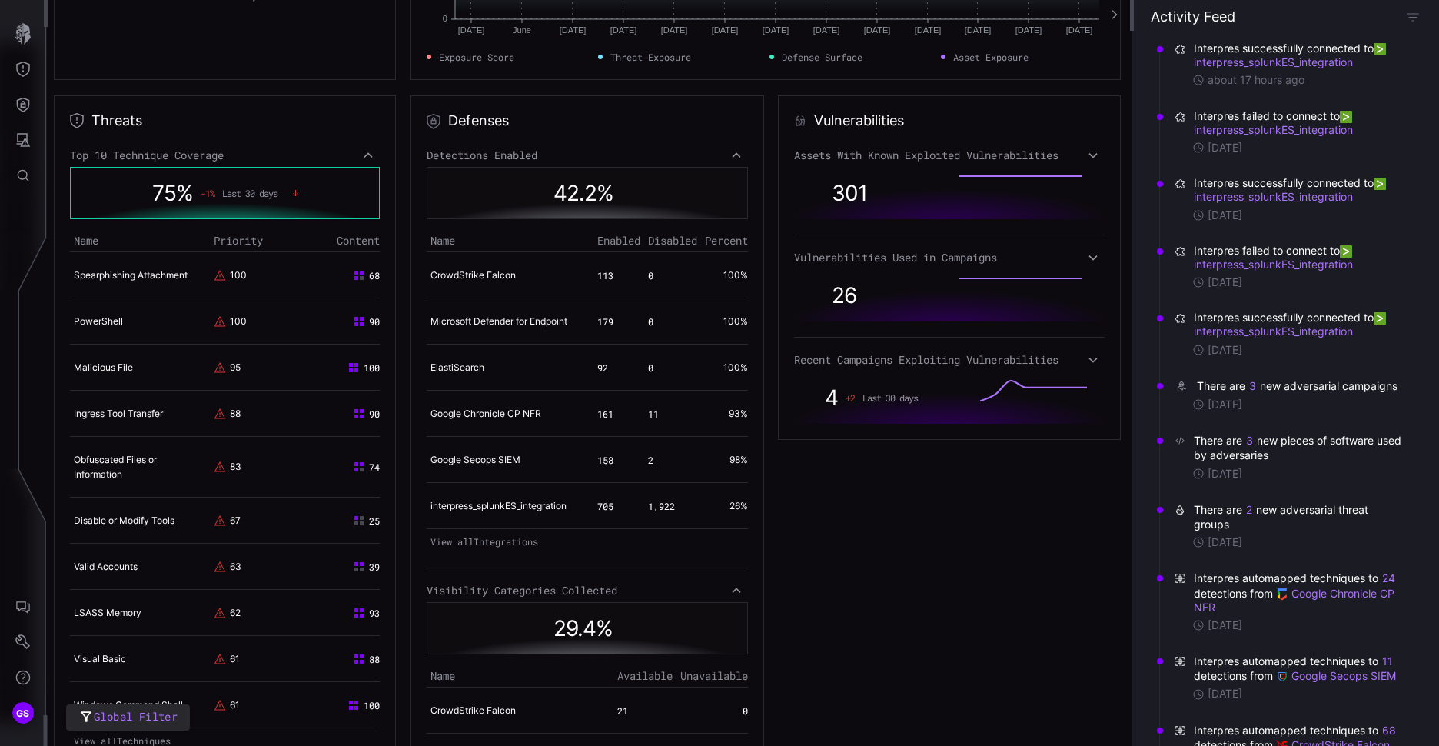
scroll to position [126, 0]
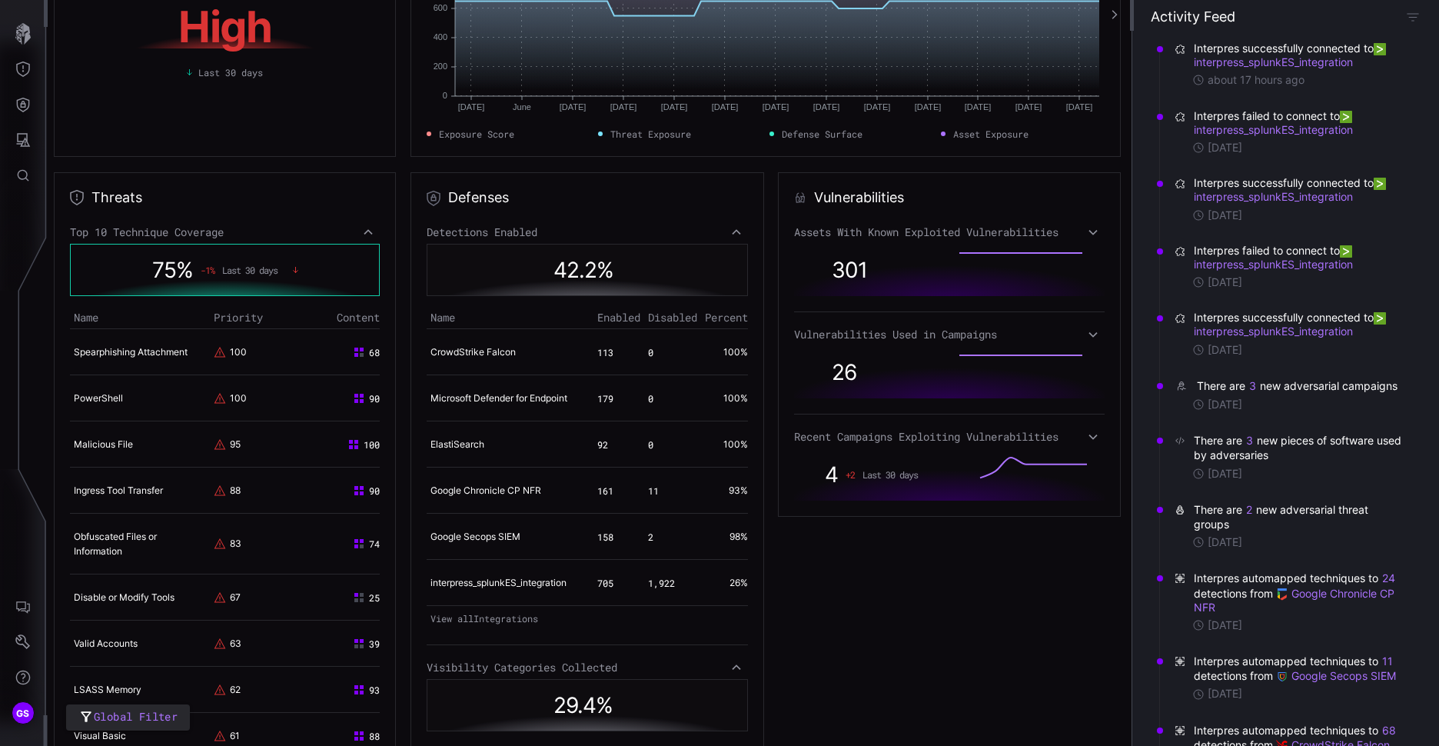
click at [1088, 229] on icon at bounding box center [1093, 232] width 11 height 12
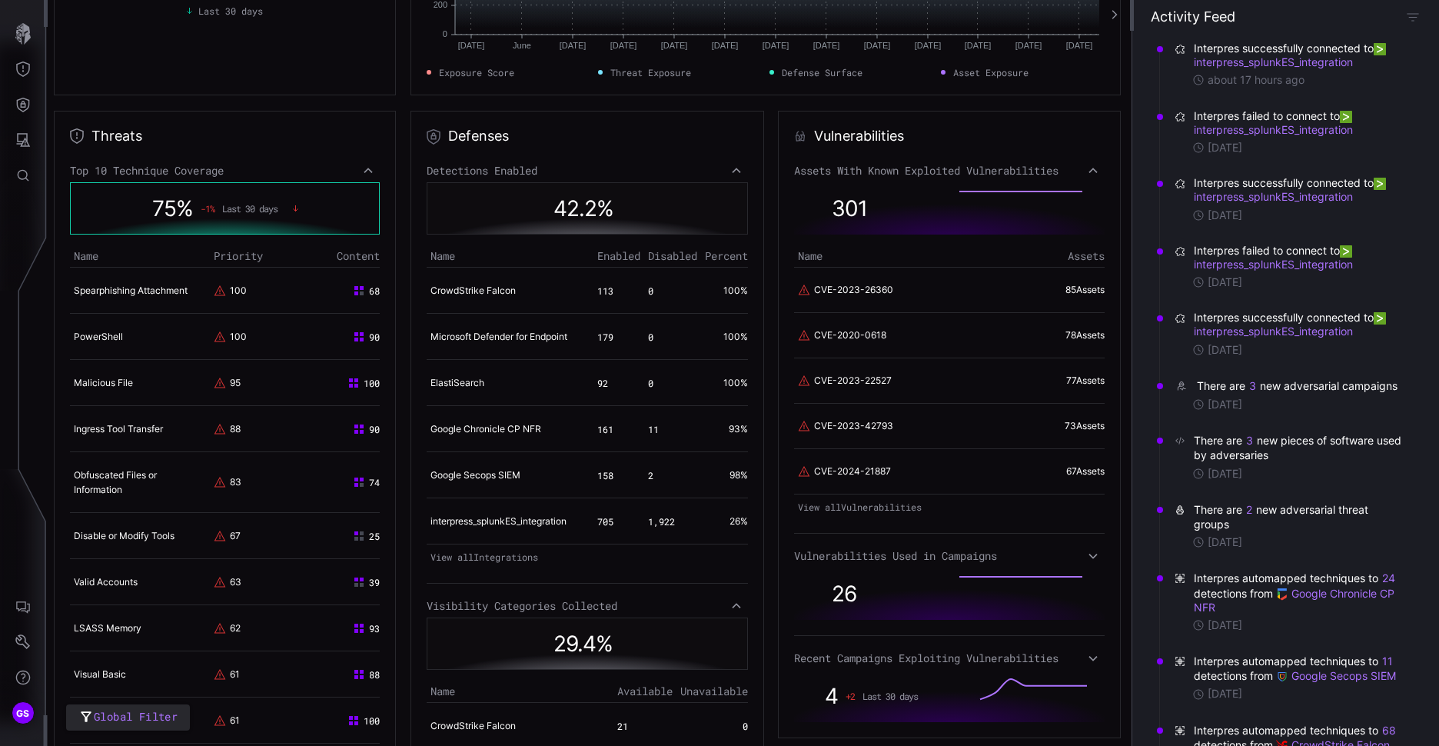
scroll to position [203, 0]
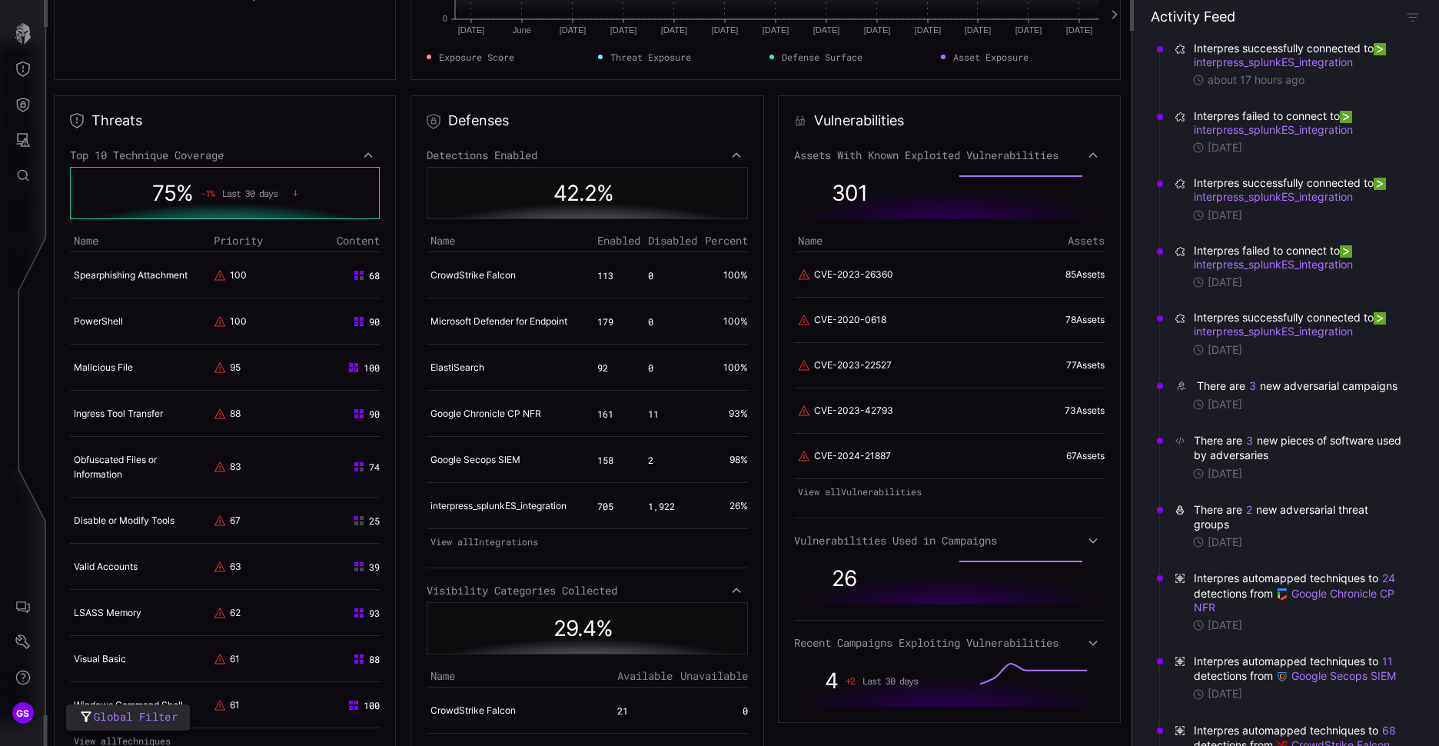
click at [1078, 542] on div "Vulnerabilities Used in Campaigns" at bounding box center [949, 541] width 310 height 14
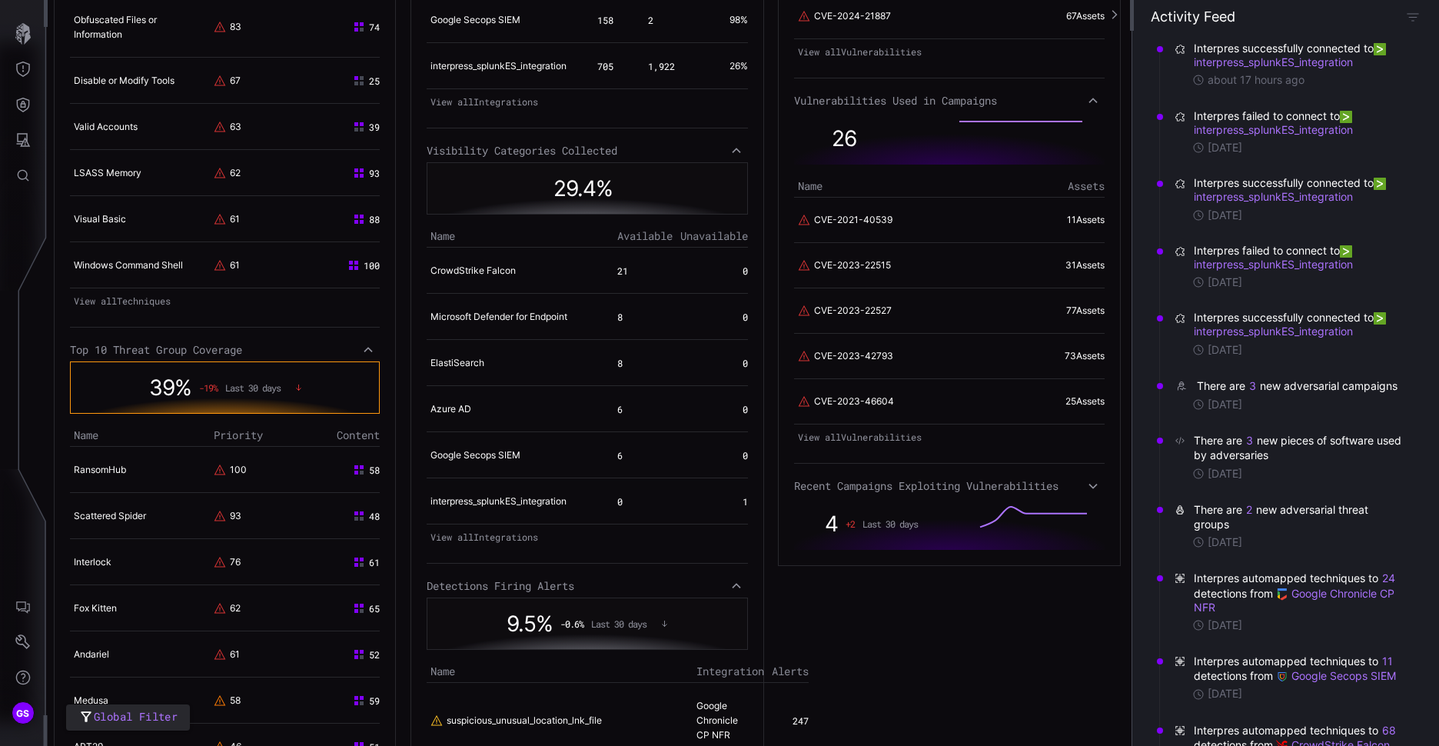
scroll to position [664, 0]
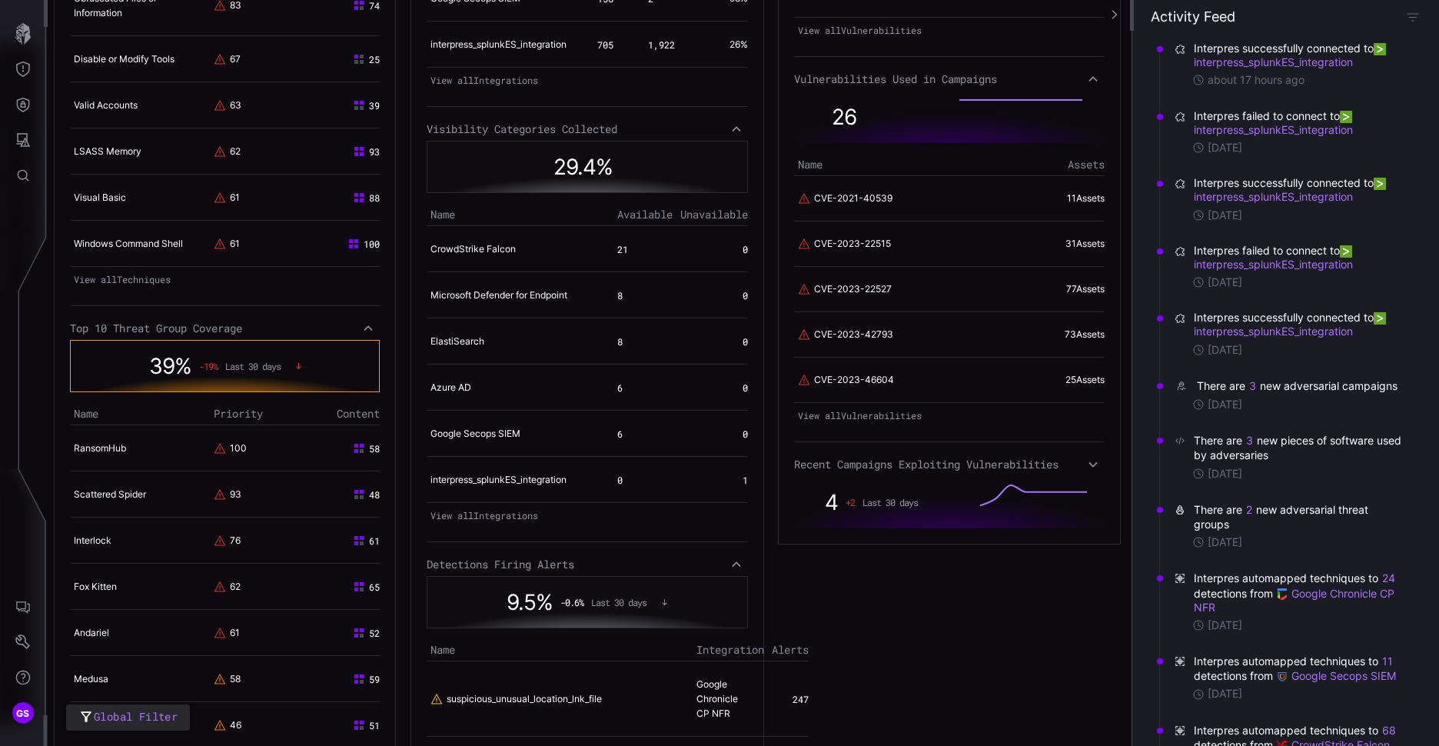
click at [1027, 468] on div "Recent Campaigns Exploiting Vulnerabilities" at bounding box center [949, 464] width 310 height 14
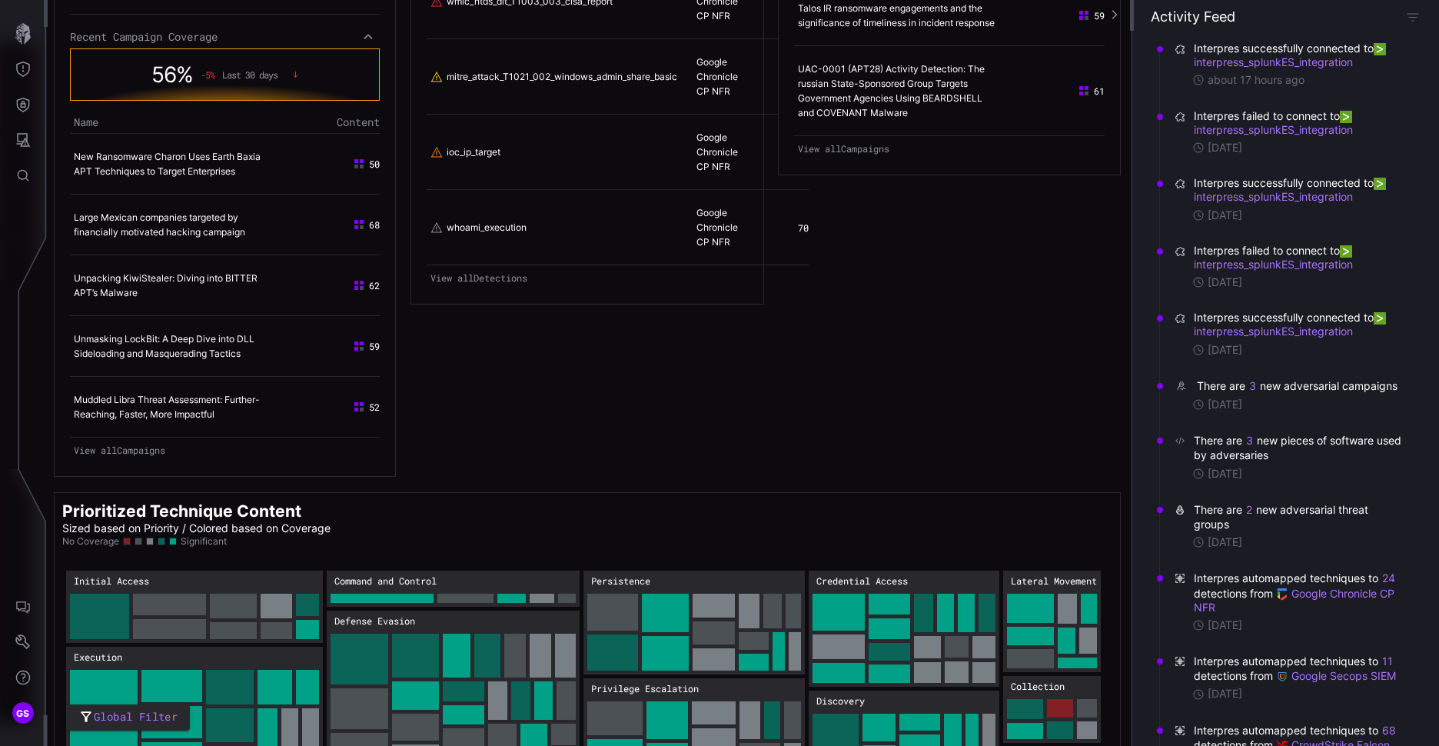
scroll to position [1485, 0]
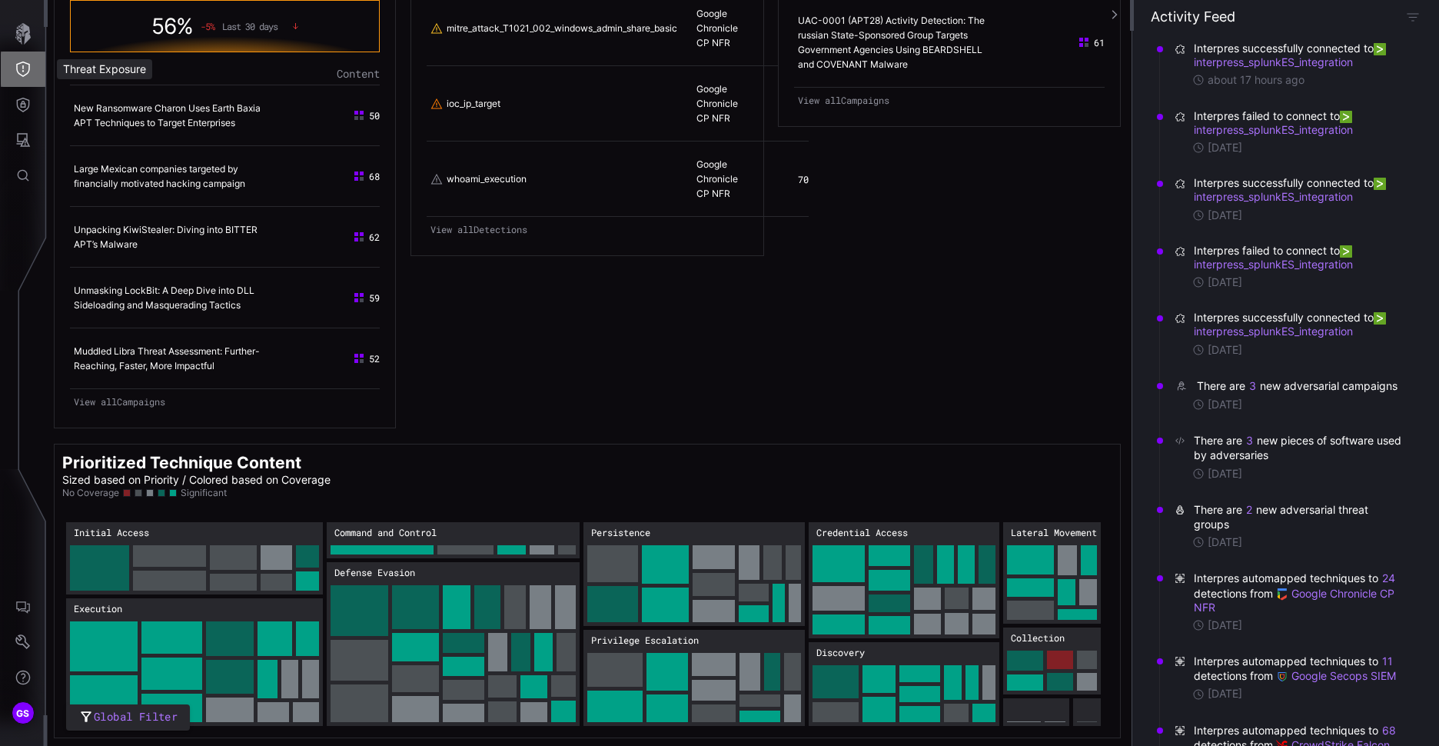
click at [25, 75] on icon "Threat Exposure" at bounding box center [23, 69] width 14 height 15
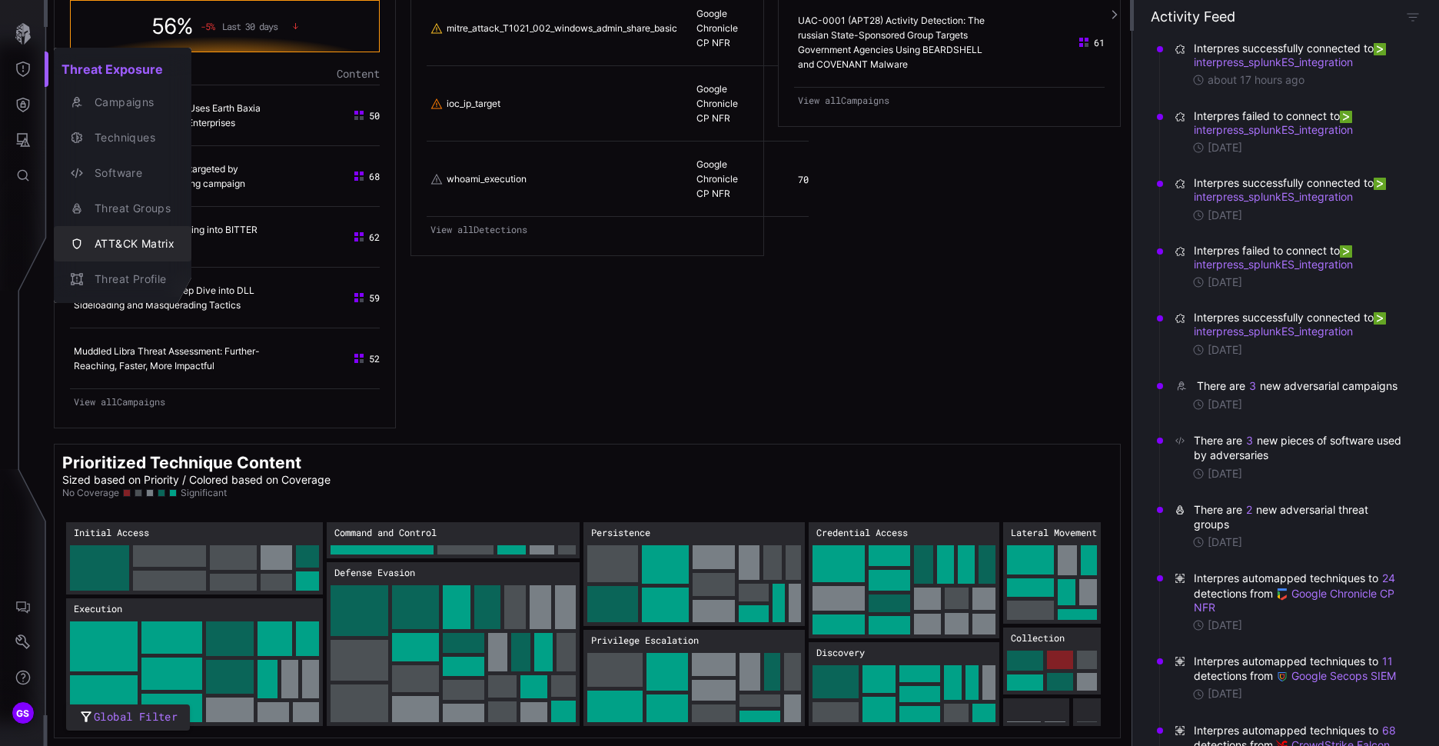
click at [131, 238] on div "ATT&CK Matrix" at bounding box center [131, 243] width 88 height 19
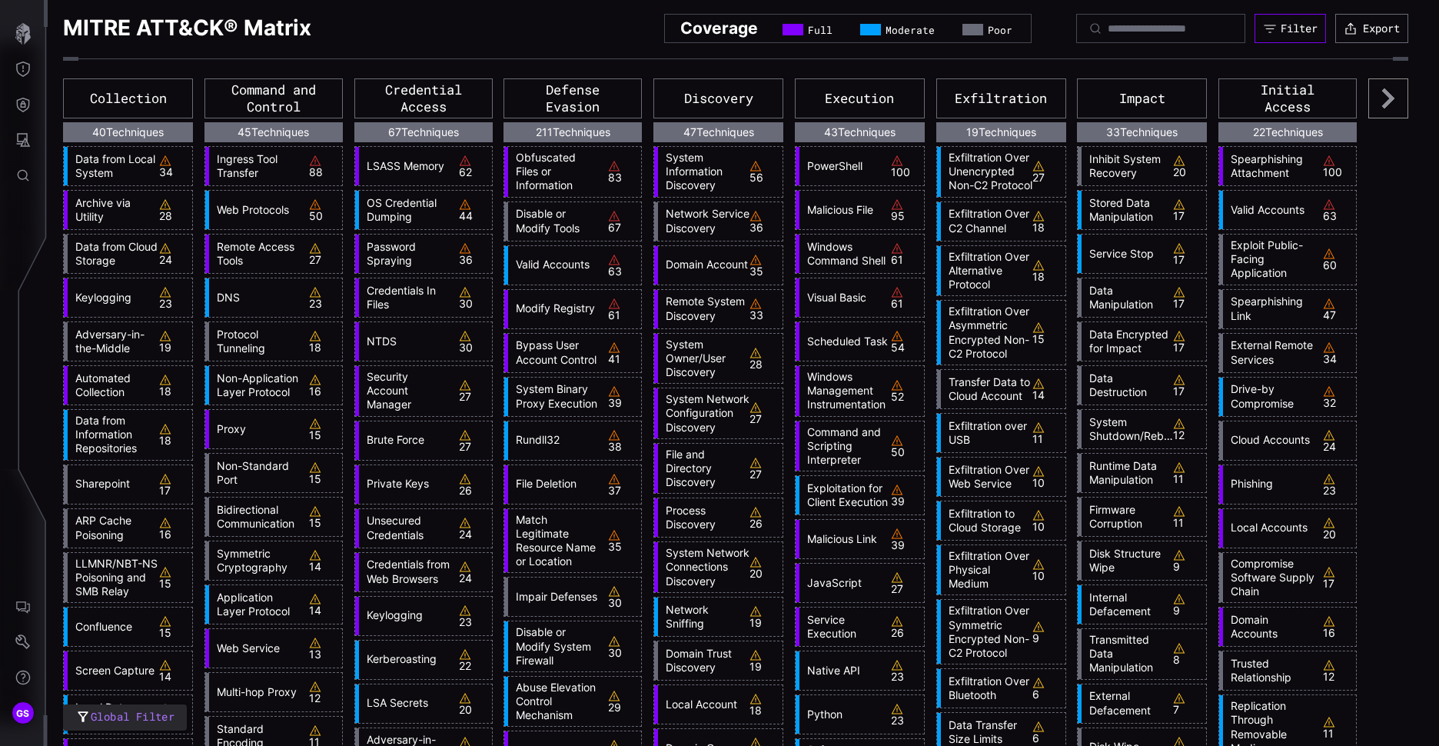
click at [1282, 19] on button "Filter" at bounding box center [1290, 28] width 71 height 29
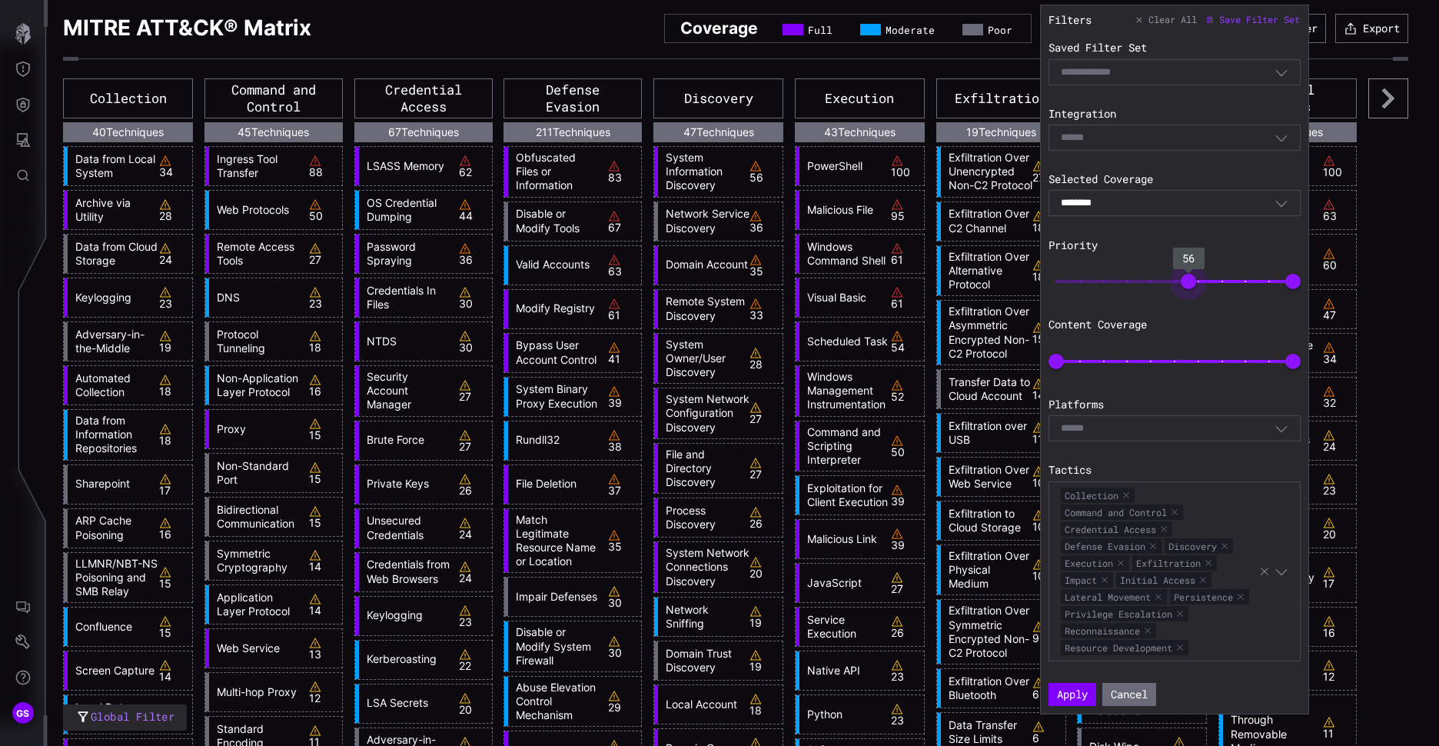
type input "**"
drag, startPoint x: 1056, startPoint y: 288, endPoint x: 1191, endPoint y: 299, distance: 135.0
click at [1191, 299] on div "Filters Clear All Save Filter Set Saved Filter Set Select Filter Integration Se…" at bounding box center [1175, 359] width 252 height 693
type input "**"
drag, startPoint x: 1291, startPoint y: 354, endPoint x: 1153, endPoint y: 368, distance: 138.3
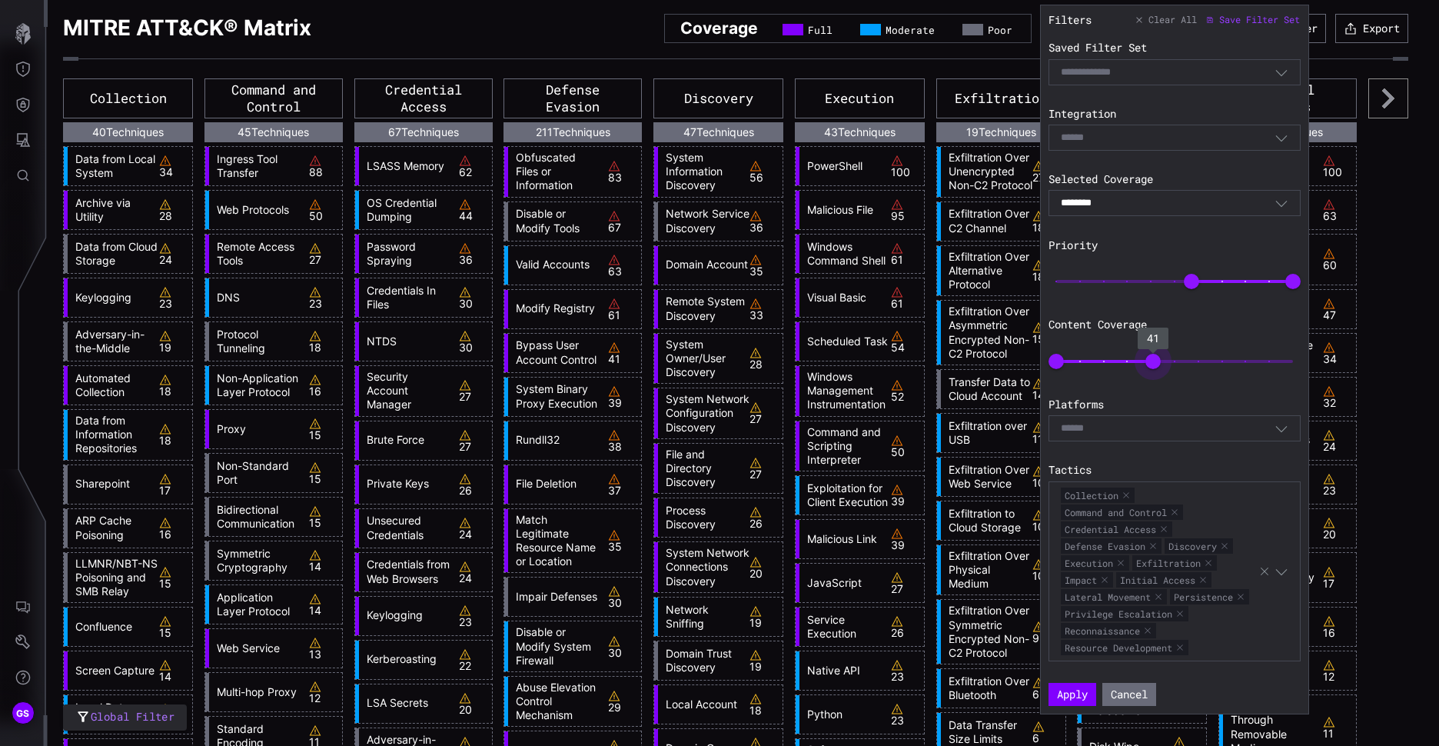
click at [1153, 368] on span "41" at bounding box center [1152, 361] width 15 height 15
click at [1092, 700] on button "Apply" at bounding box center [1072, 694] width 45 height 22
